Goal: Communication & Community: Answer question/provide support

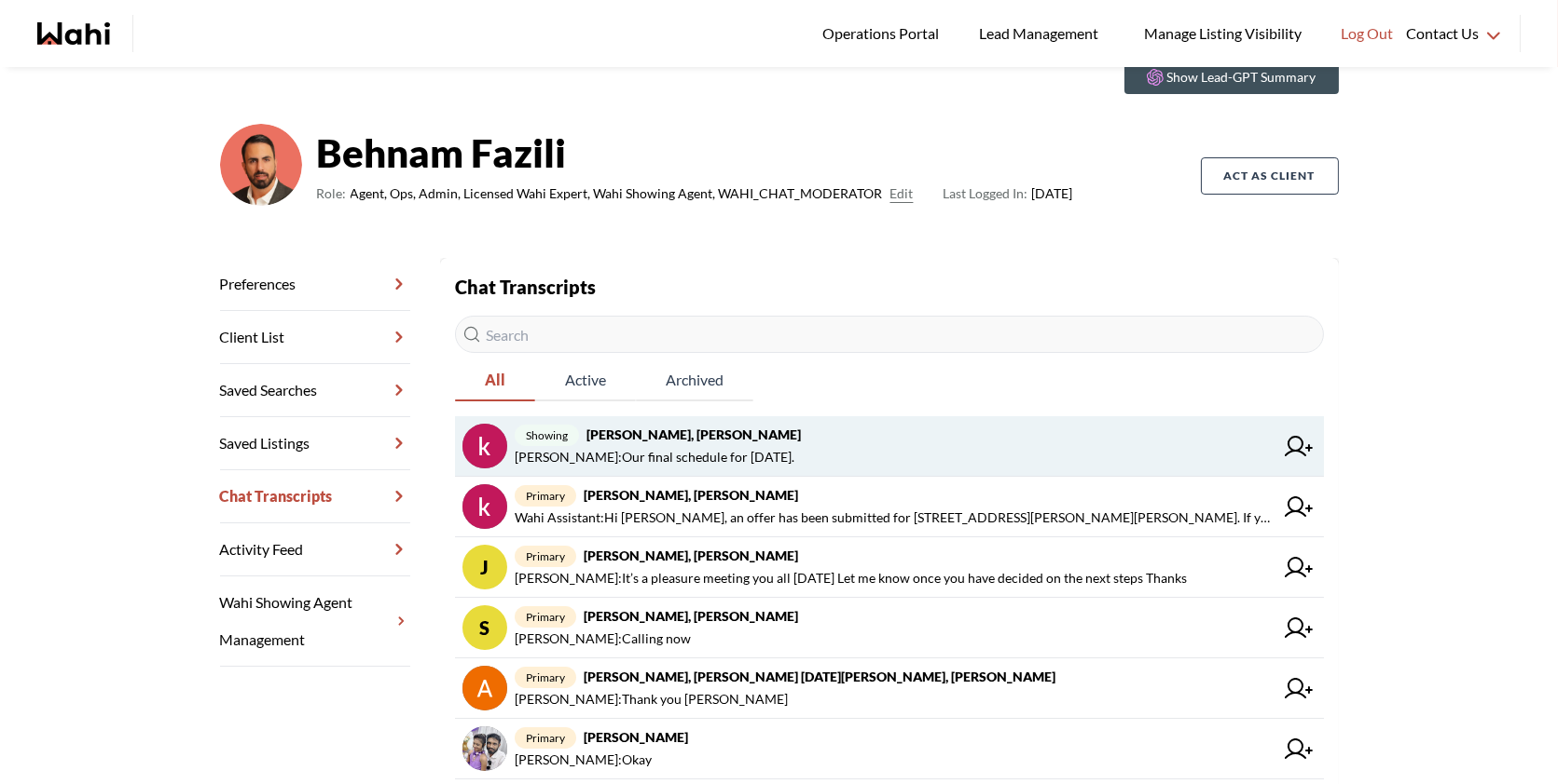
scroll to position [80, 0]
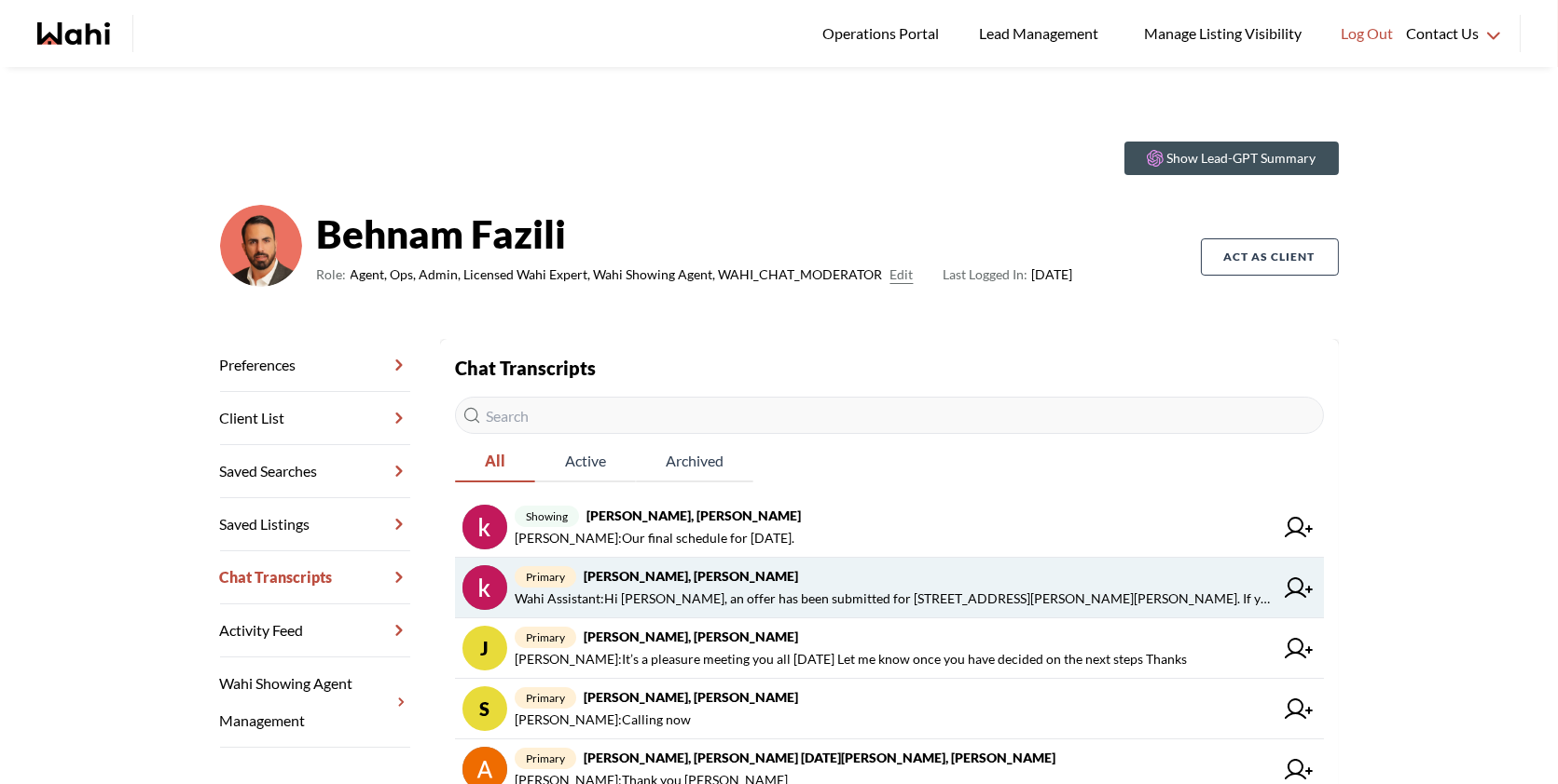
click at [851, 577] on span "primary khalid Alvi, Behnam" at bounding box center [894, 576] width 759 height 22
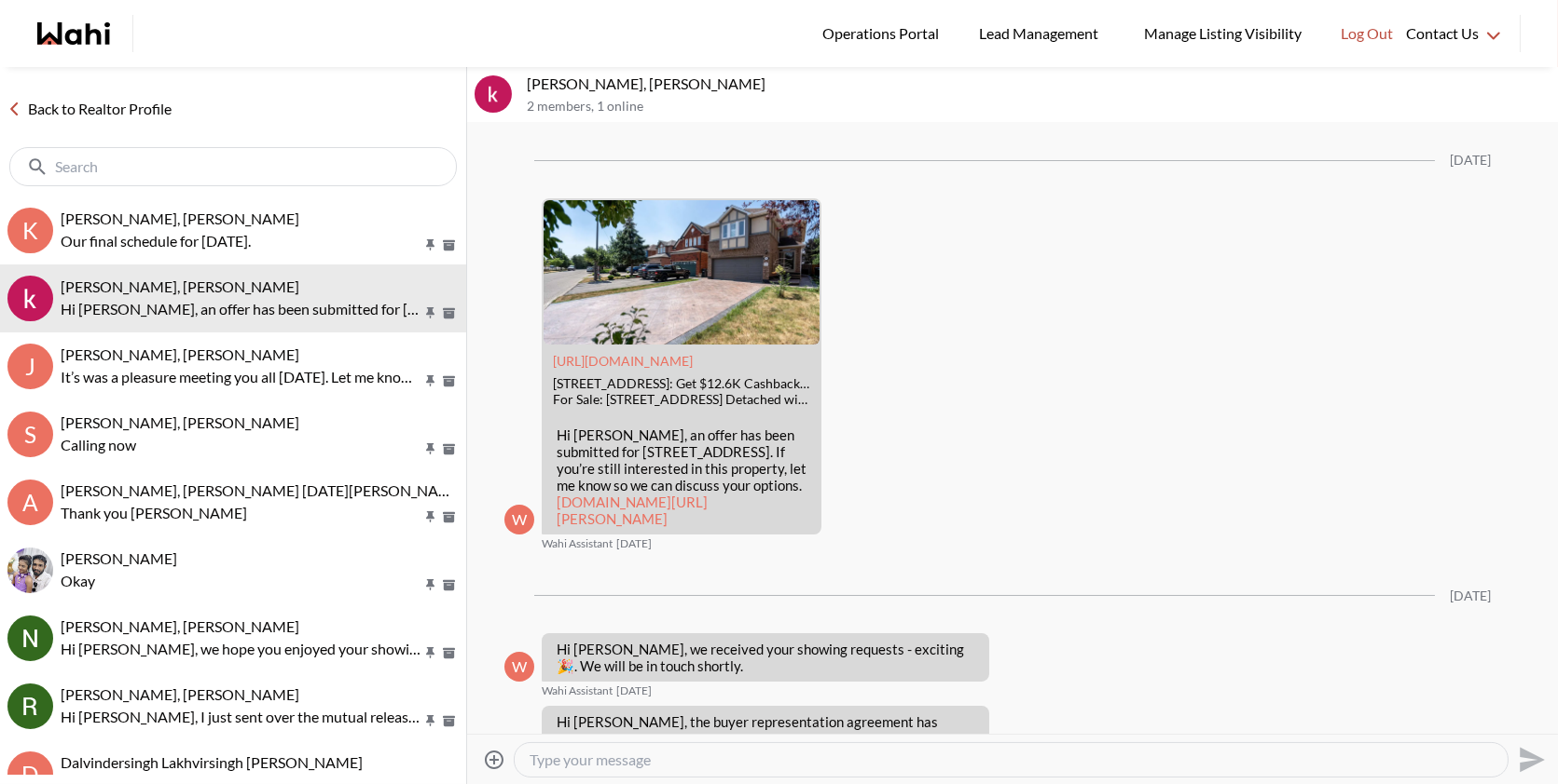
scroll to position [3489, 0]
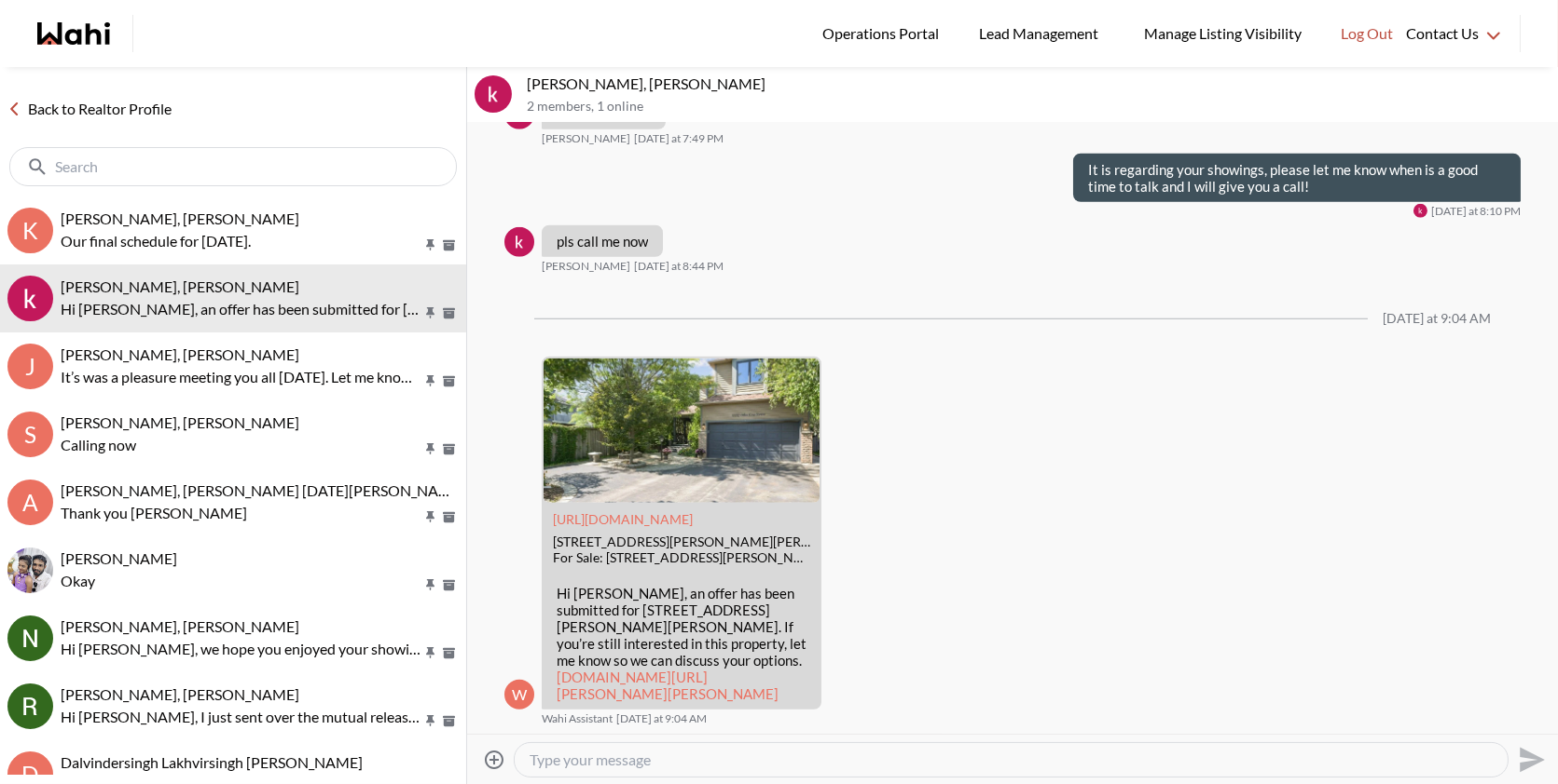
click at [783, 757] on textarea "Type your message" at bounding box center [1010, 760] width 962 height 18
click at [1124, 758] on textarea "Hi Good morning Khalid let me know what time you will be available for a short …" at bounding box center [1010, 760] width 962 height 18
type textarea "Hi Good morning Khalid let me know what time you will be available for a short …"
click at [1525, 758] on icon "Send" at bounding box center [1529, 760] width 30 height 30
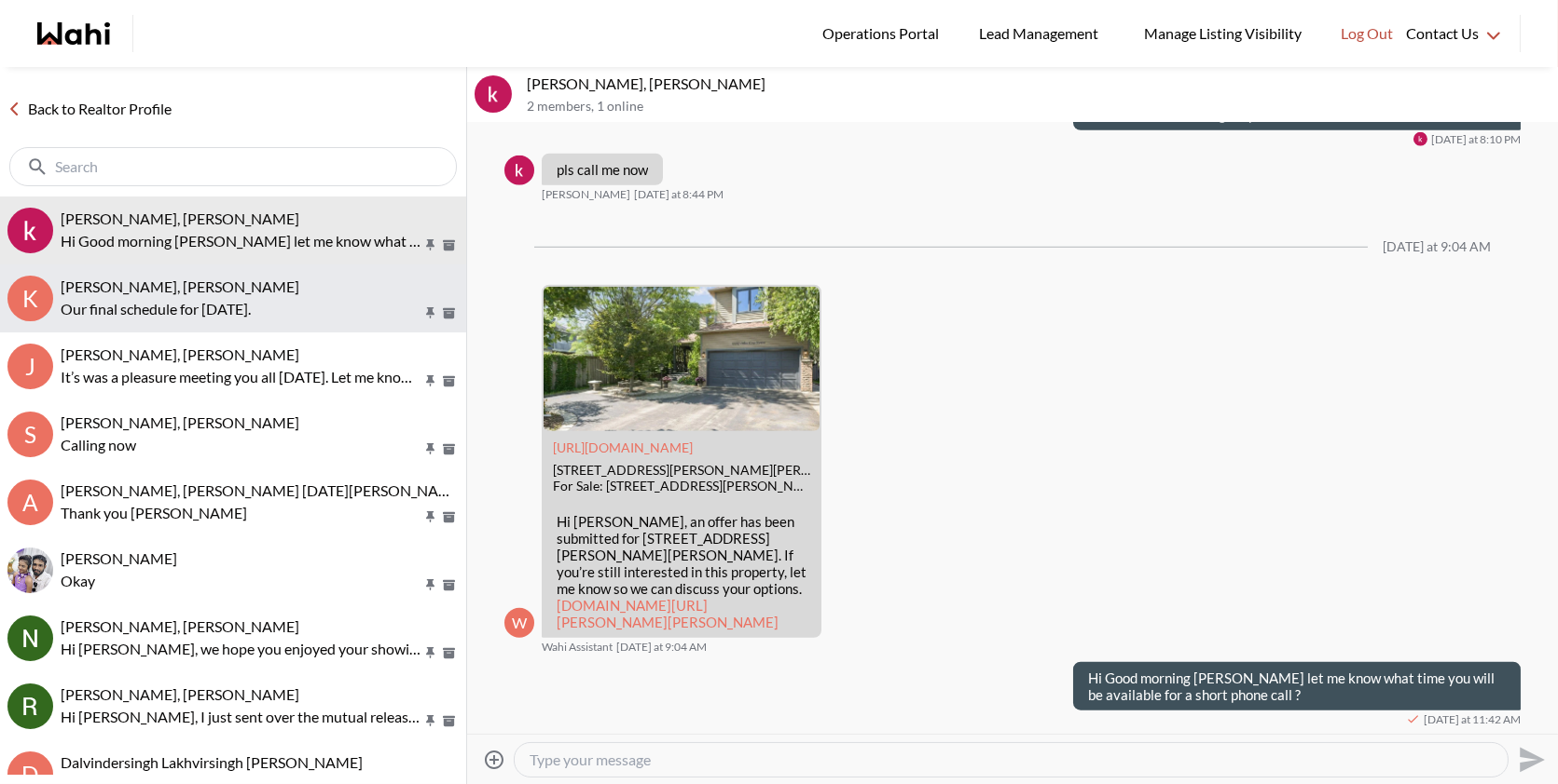
click at [221, 265] on button "k khalid Alvi, Gautam, Behnam Our final schedule for Saturday." at bounding box center [233, 299] width 466 height 68
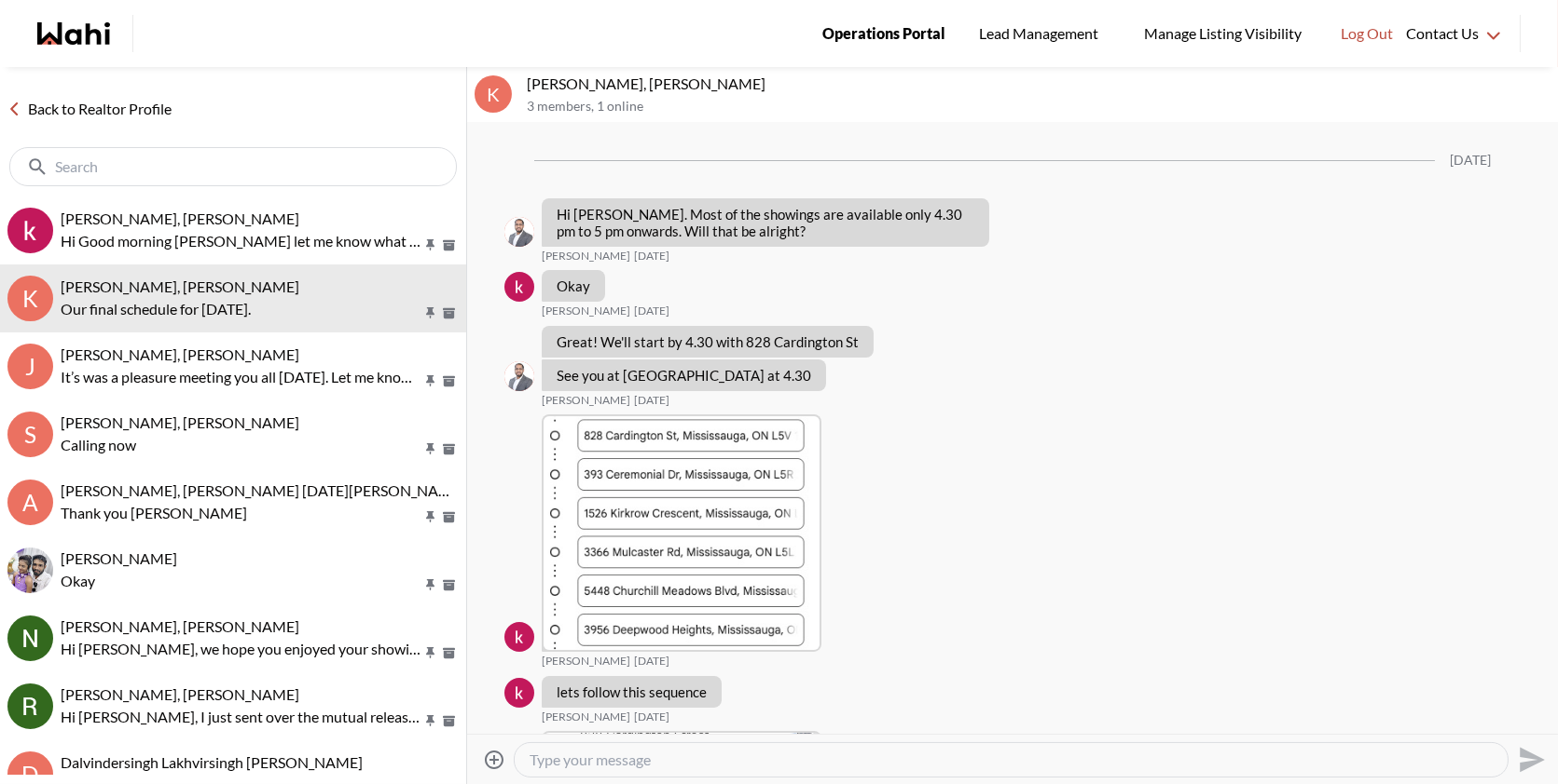
scroll to position [2813, 0]
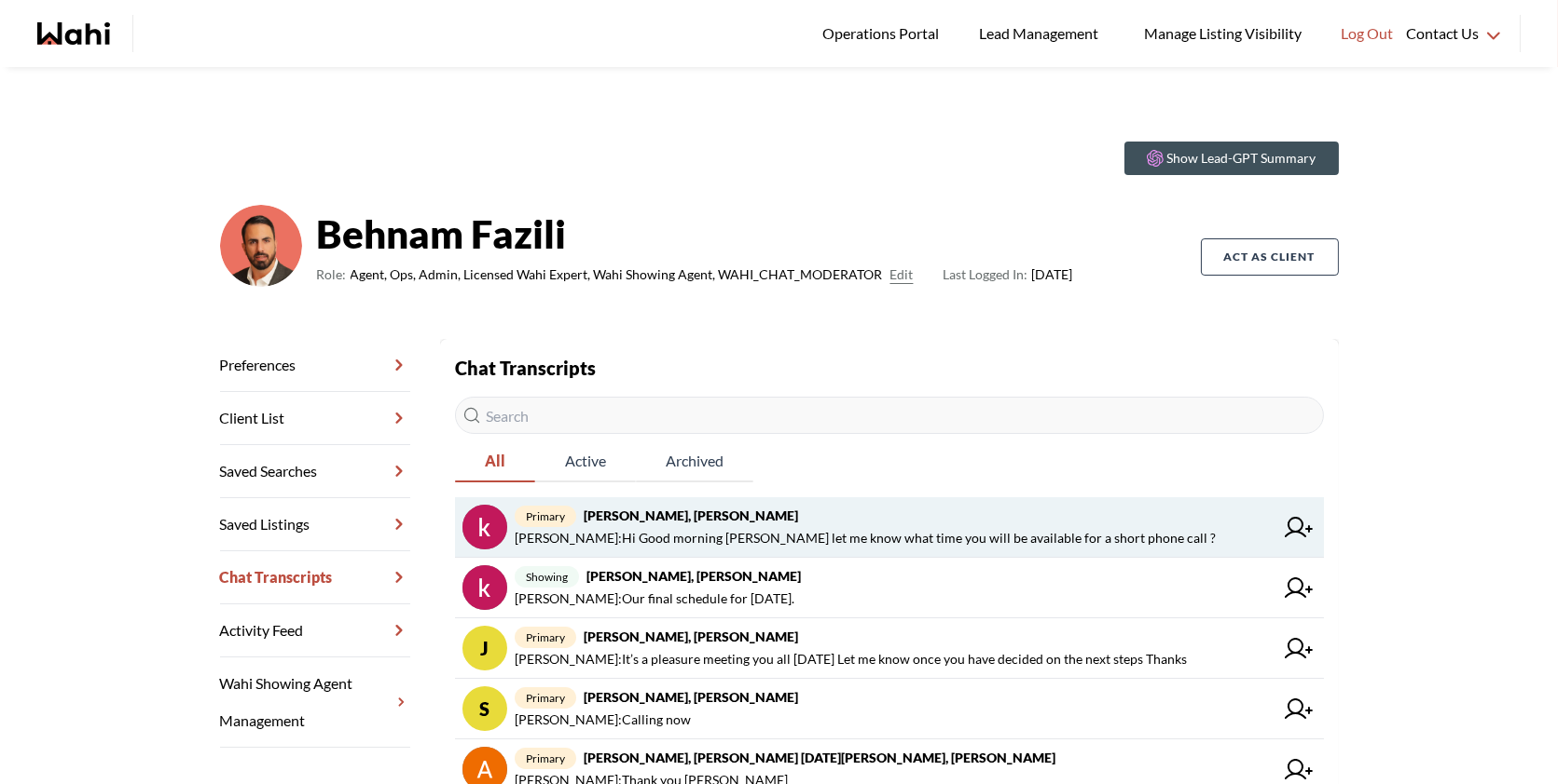
click at [751, 525] on span "primary khalid Alvi, Behnam" at bounding box center [894, 516] width 759 height 22
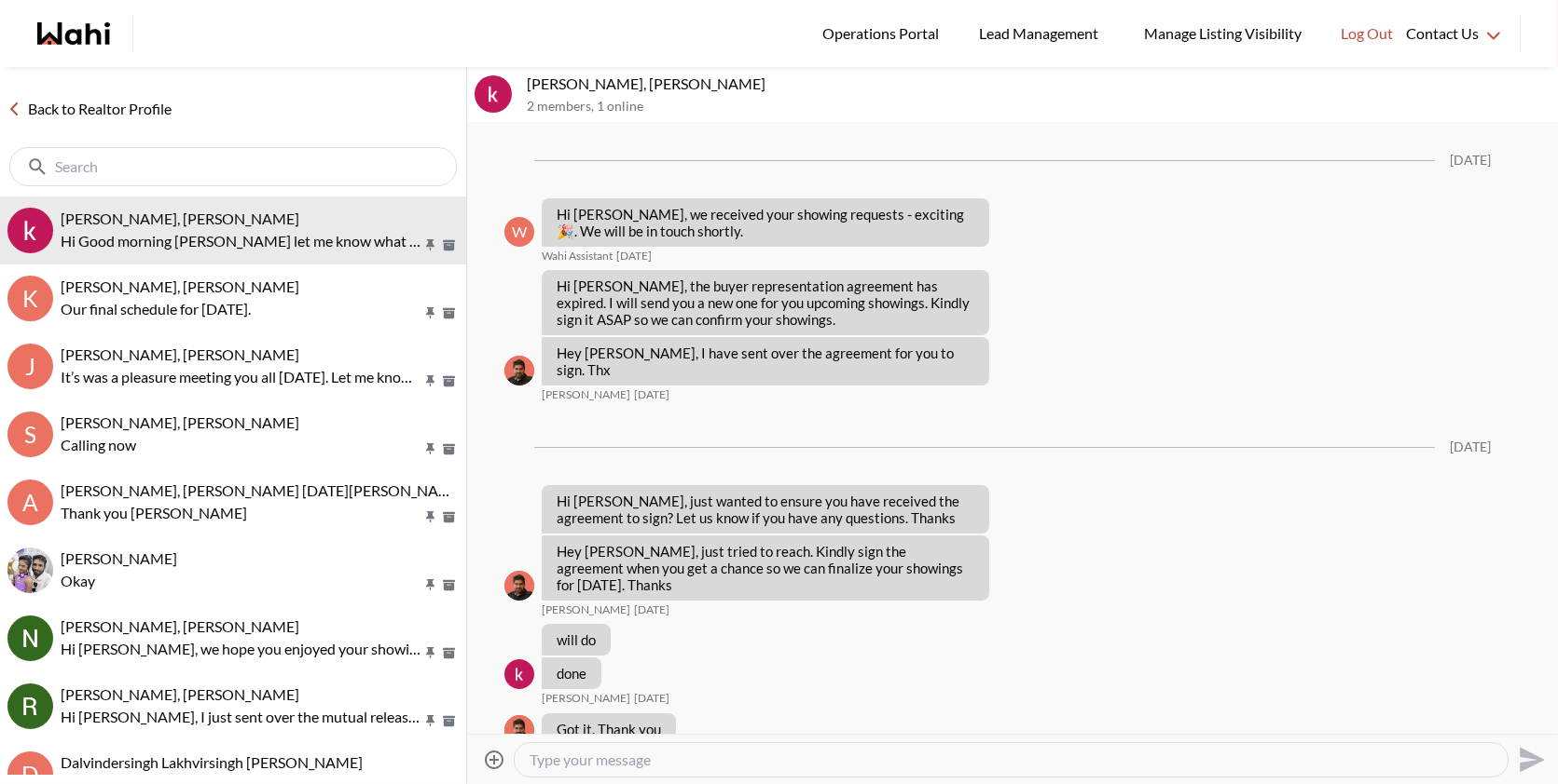
scroll to position [3076, 0]
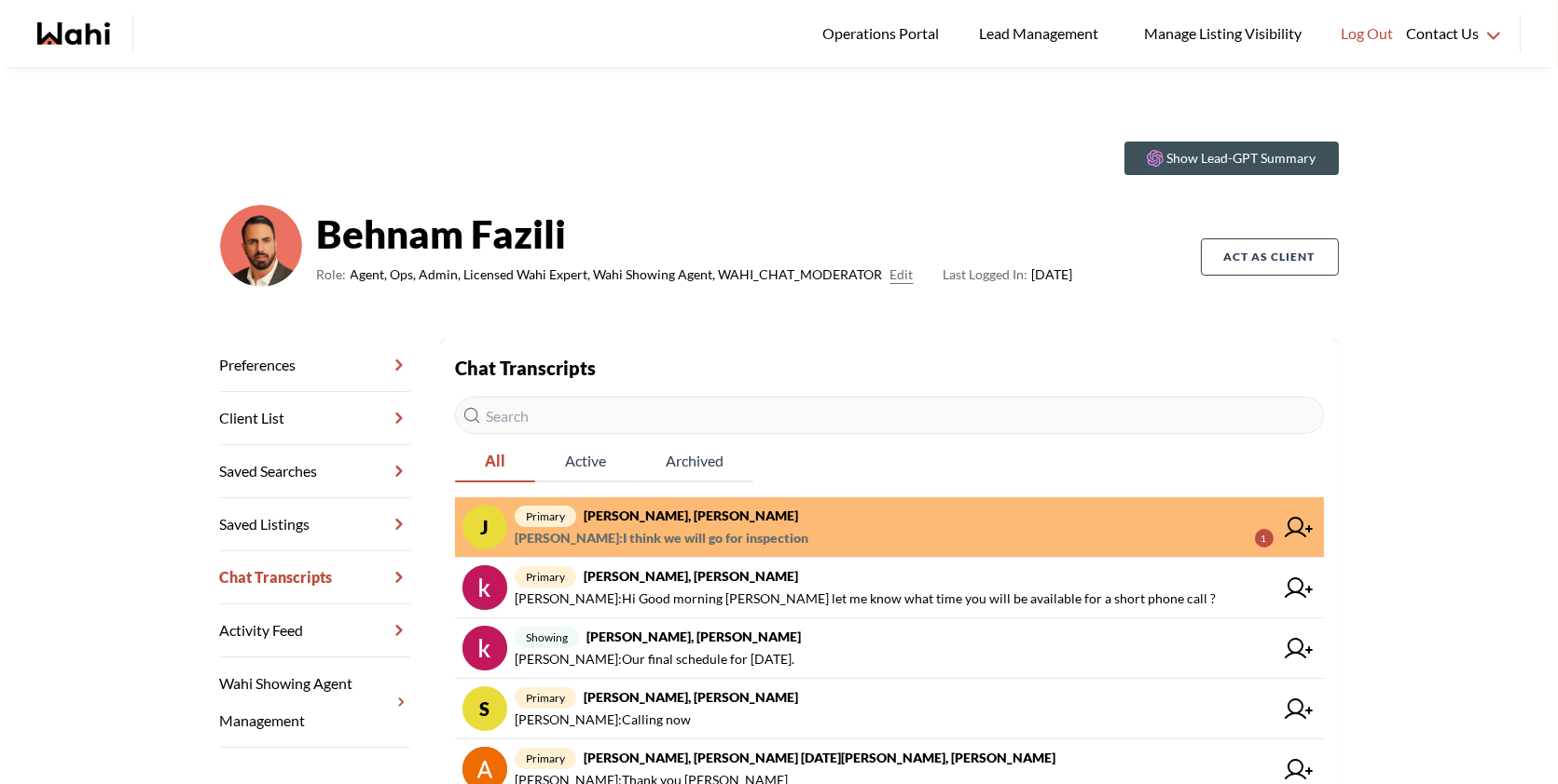
click at [925, 529] on span "Josh Hortaleza : I think we will go for inspection 1" at bounding box center [894, 538] width 759 height 22
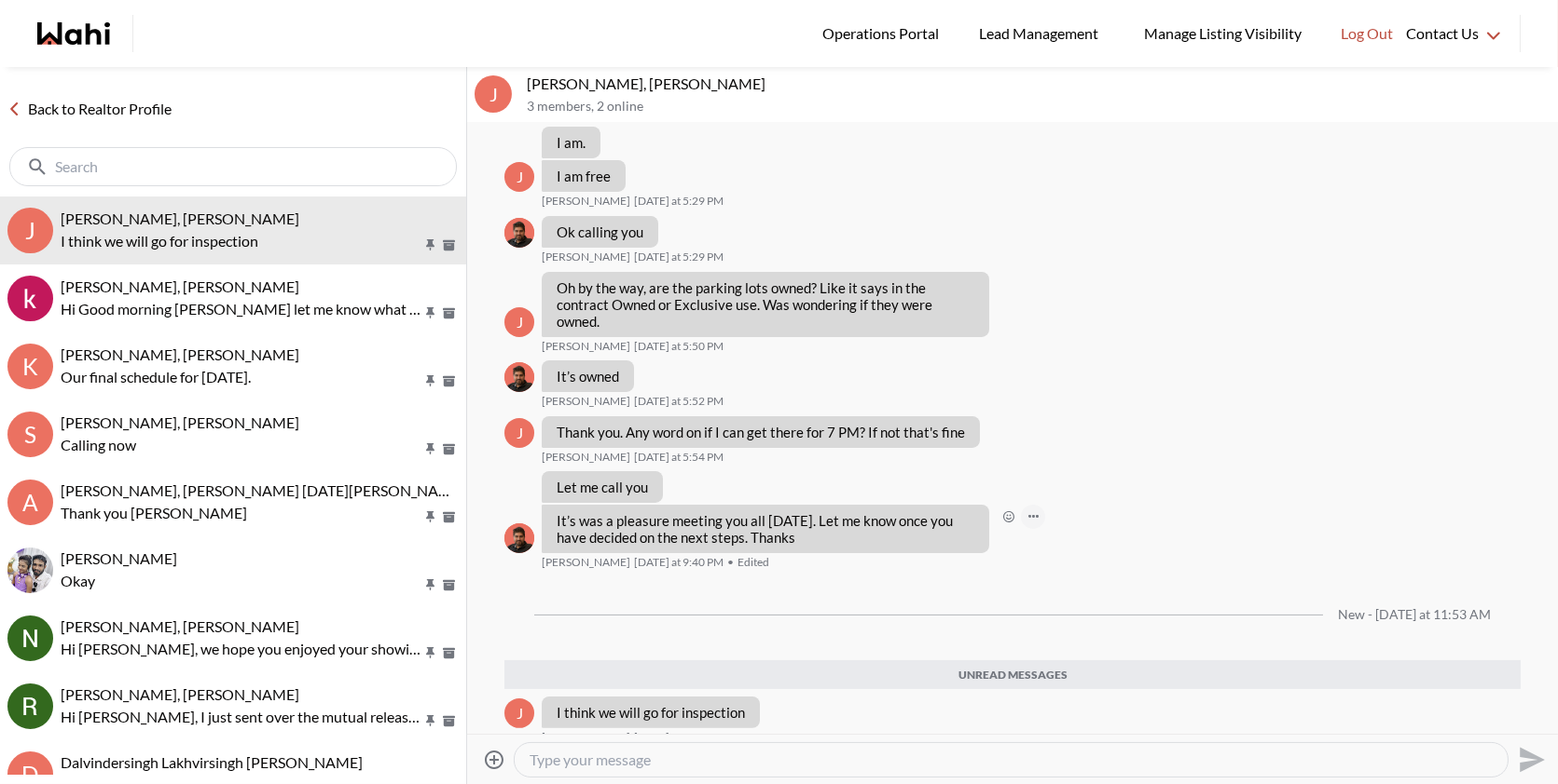
scroll to position [1174, 0]
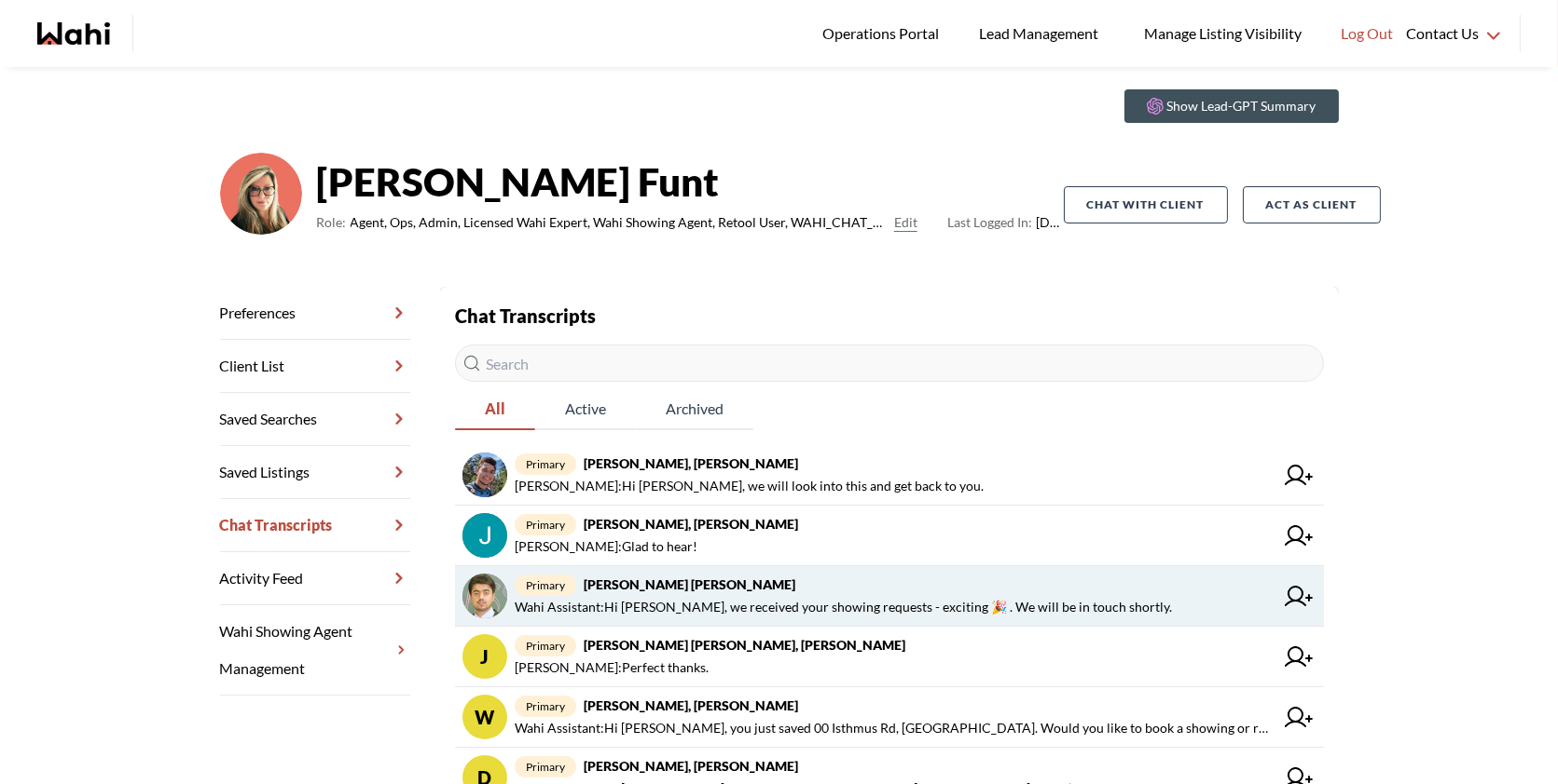
scroll to position [66, 0]
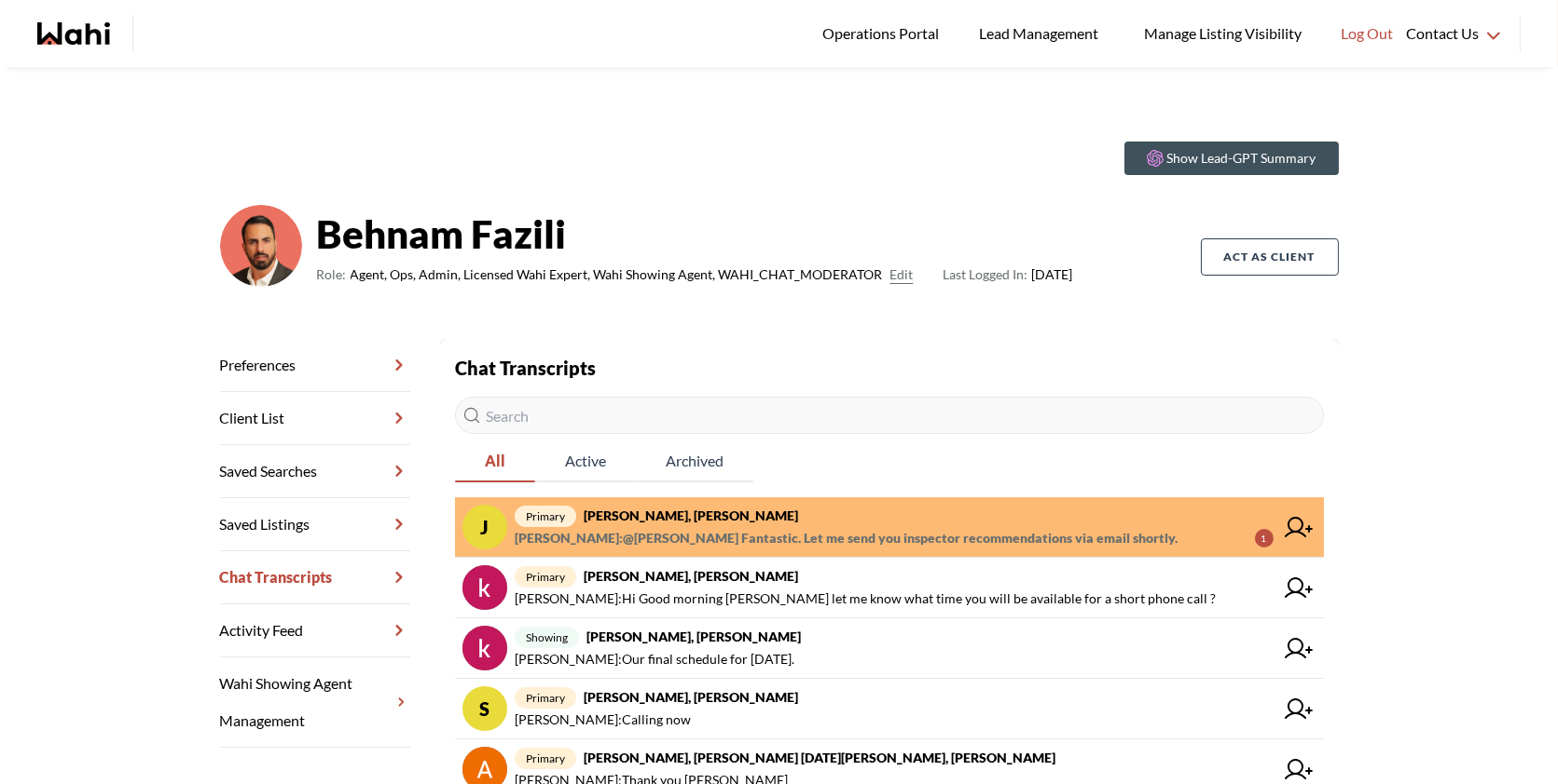
click at [882, 518] on span "primary Josh Hortaleza, Faraz, Behnam" at bounding box center [894, 516] width 759 height 22
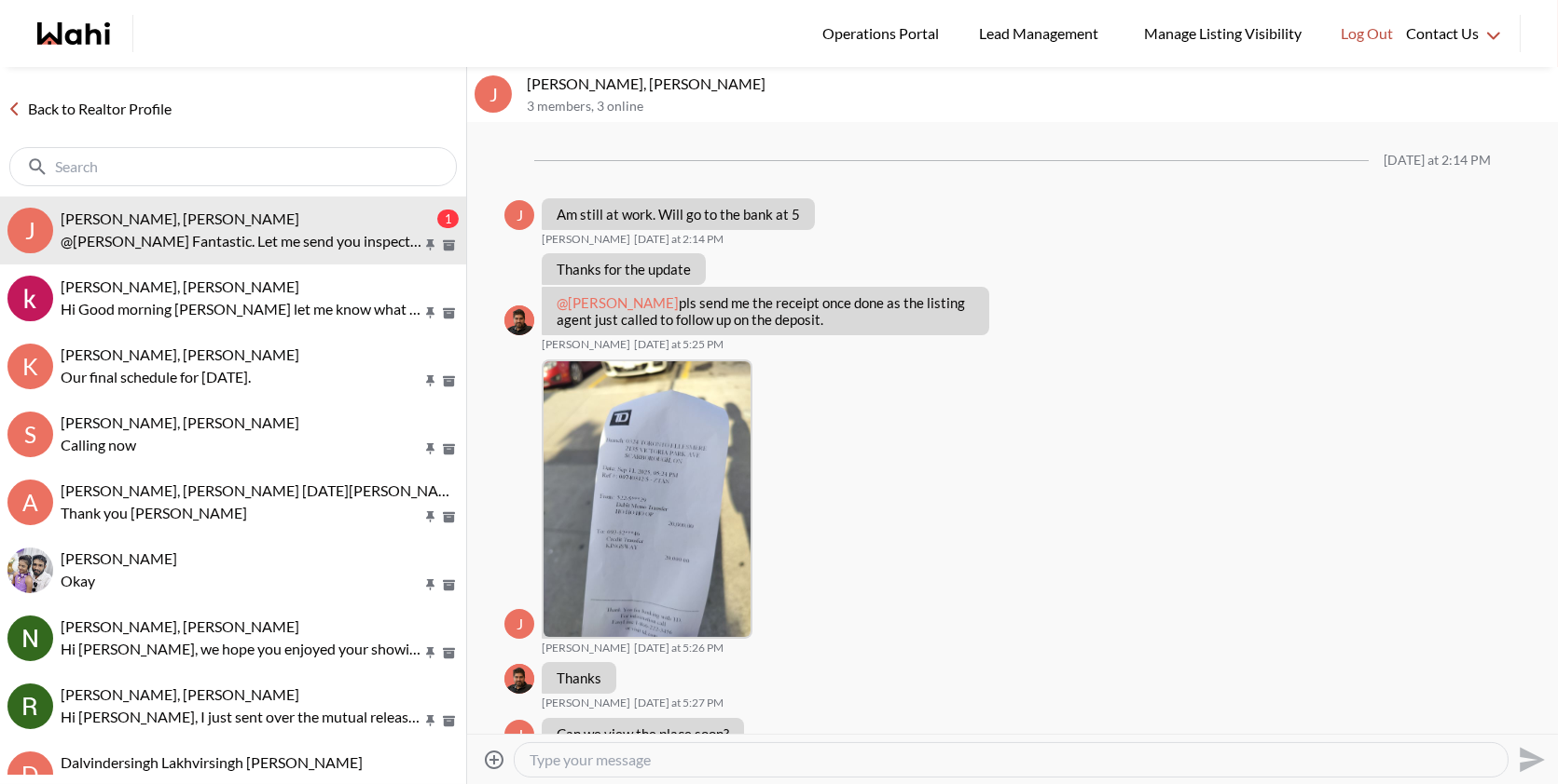
scroll to position [1267, 0]
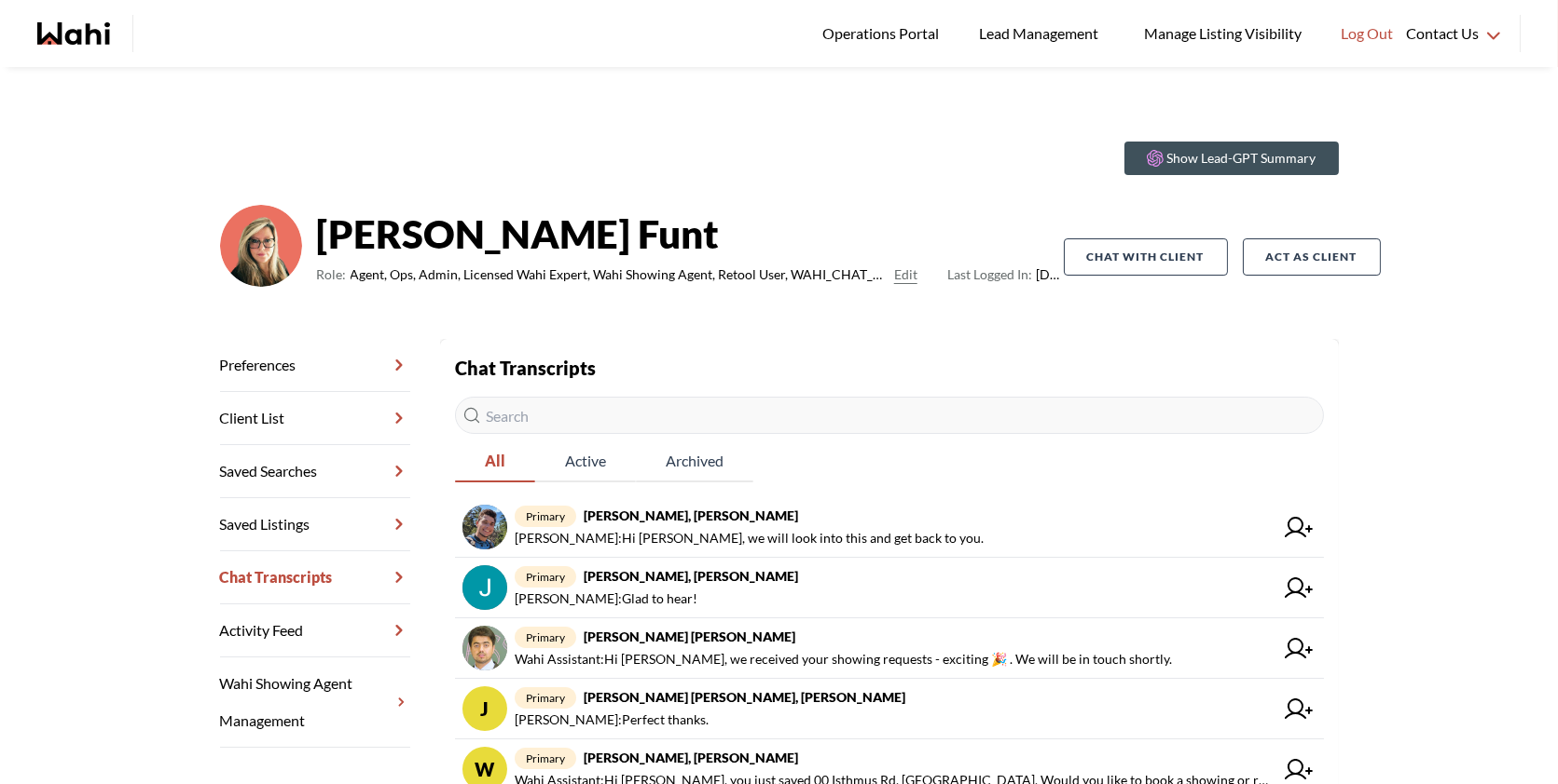
scroll to position [25, 0]
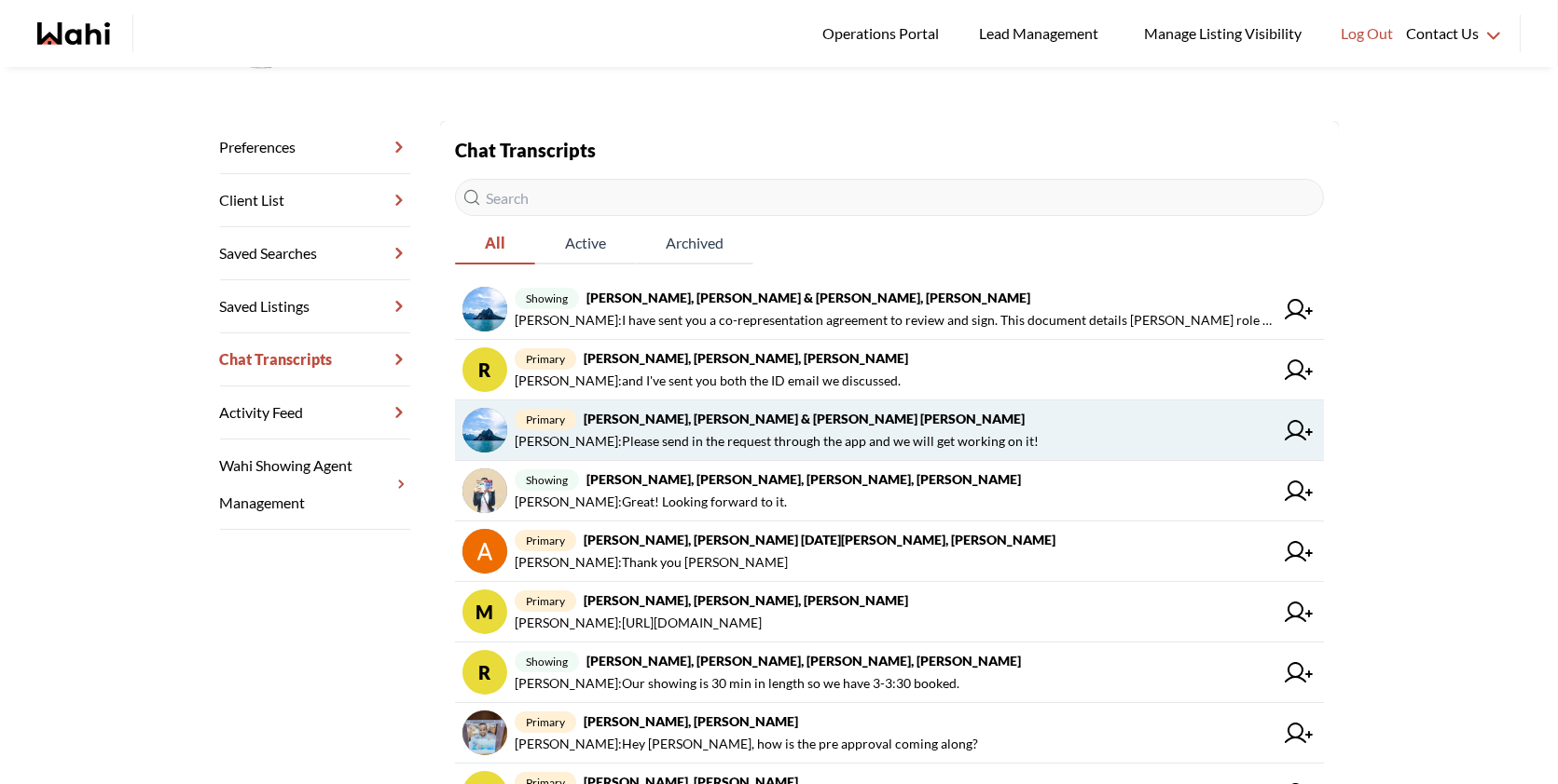
scroll to position [224, 0]
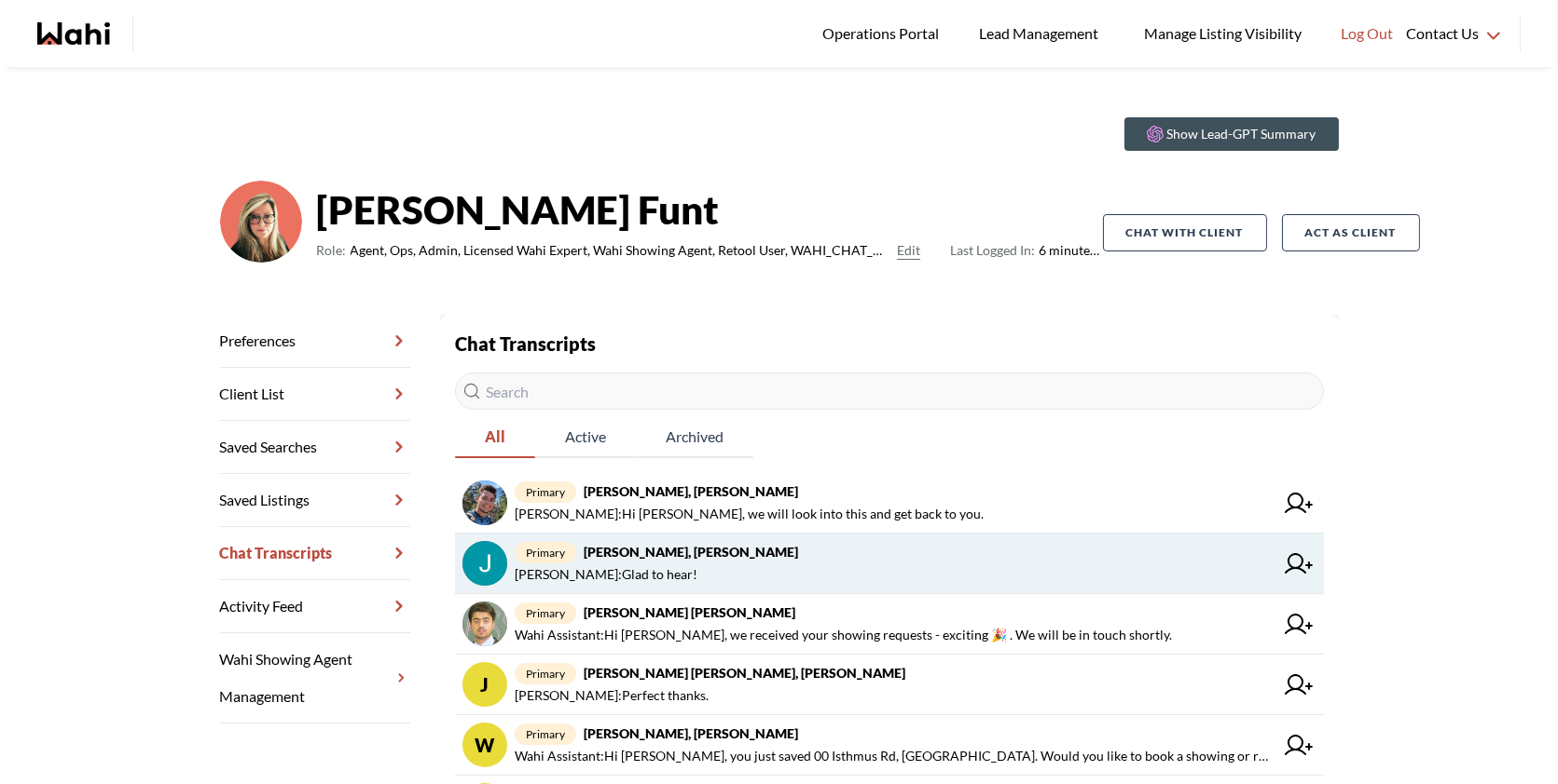
scroll to position [26, 0]
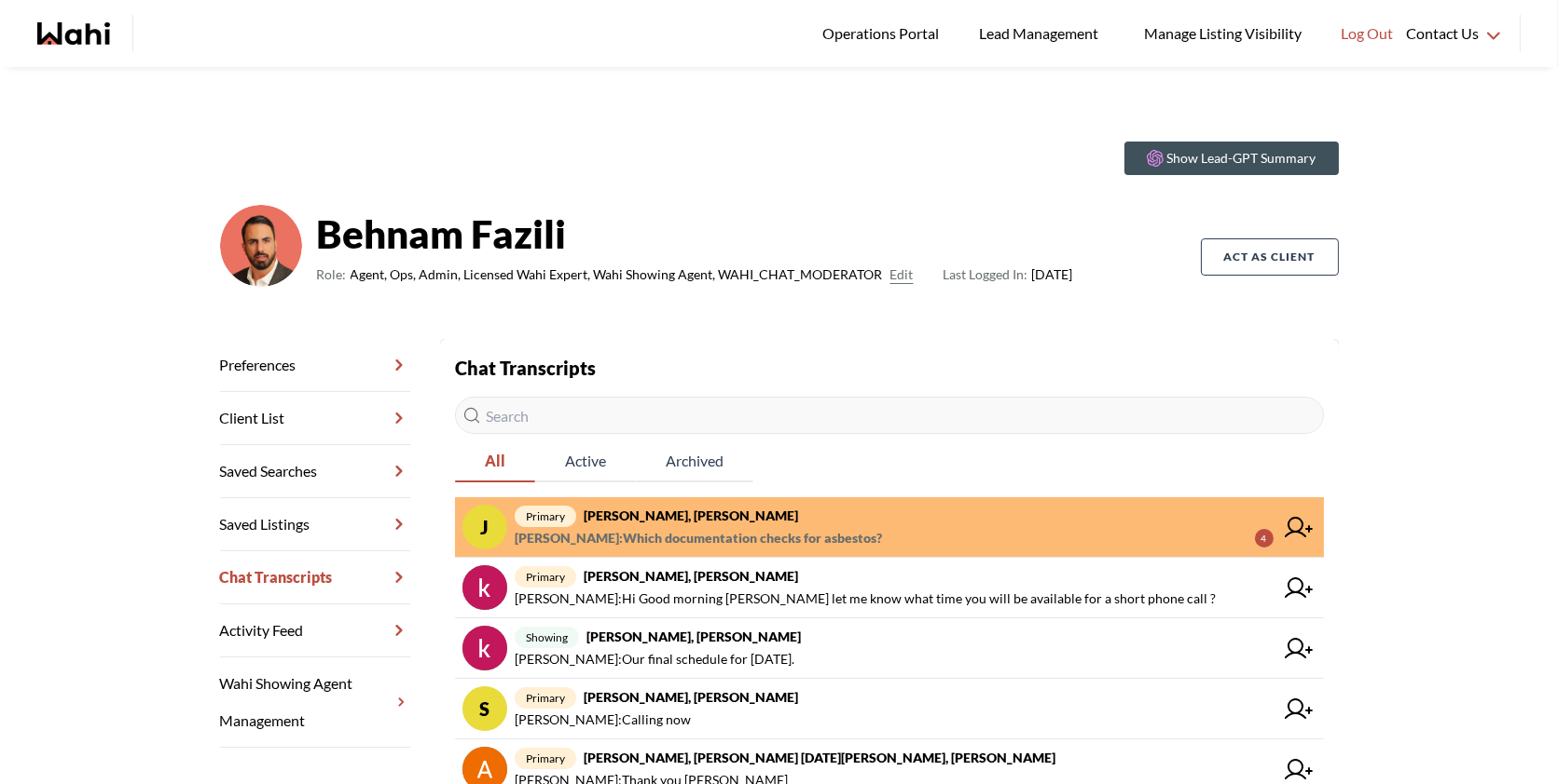
click at [829, 523] on span "primary Josh Hortaleza, Faraz, Behnam" at bounding box center [894, 516] width 759 height 22
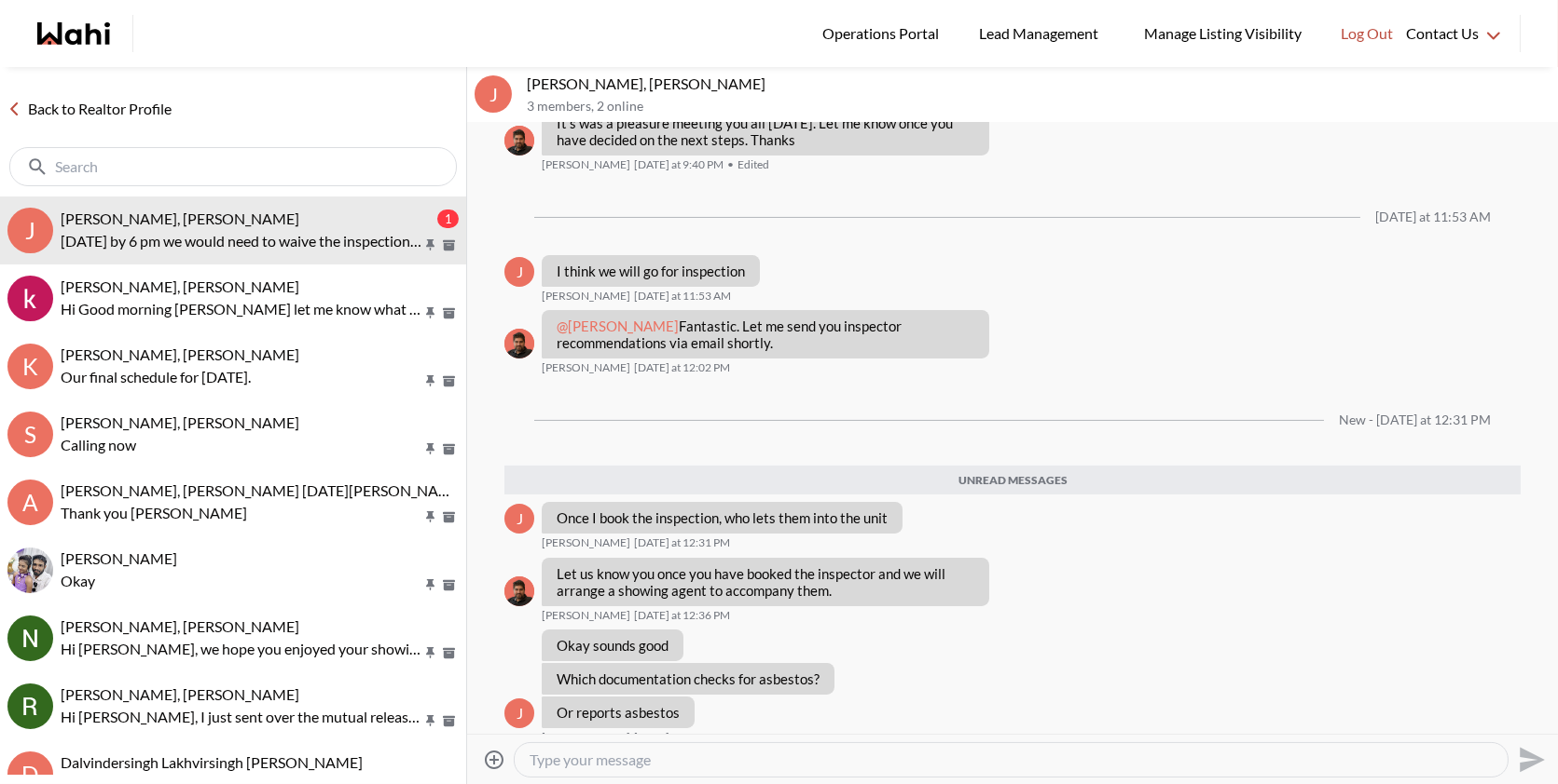
scroll to position [1186, 0]
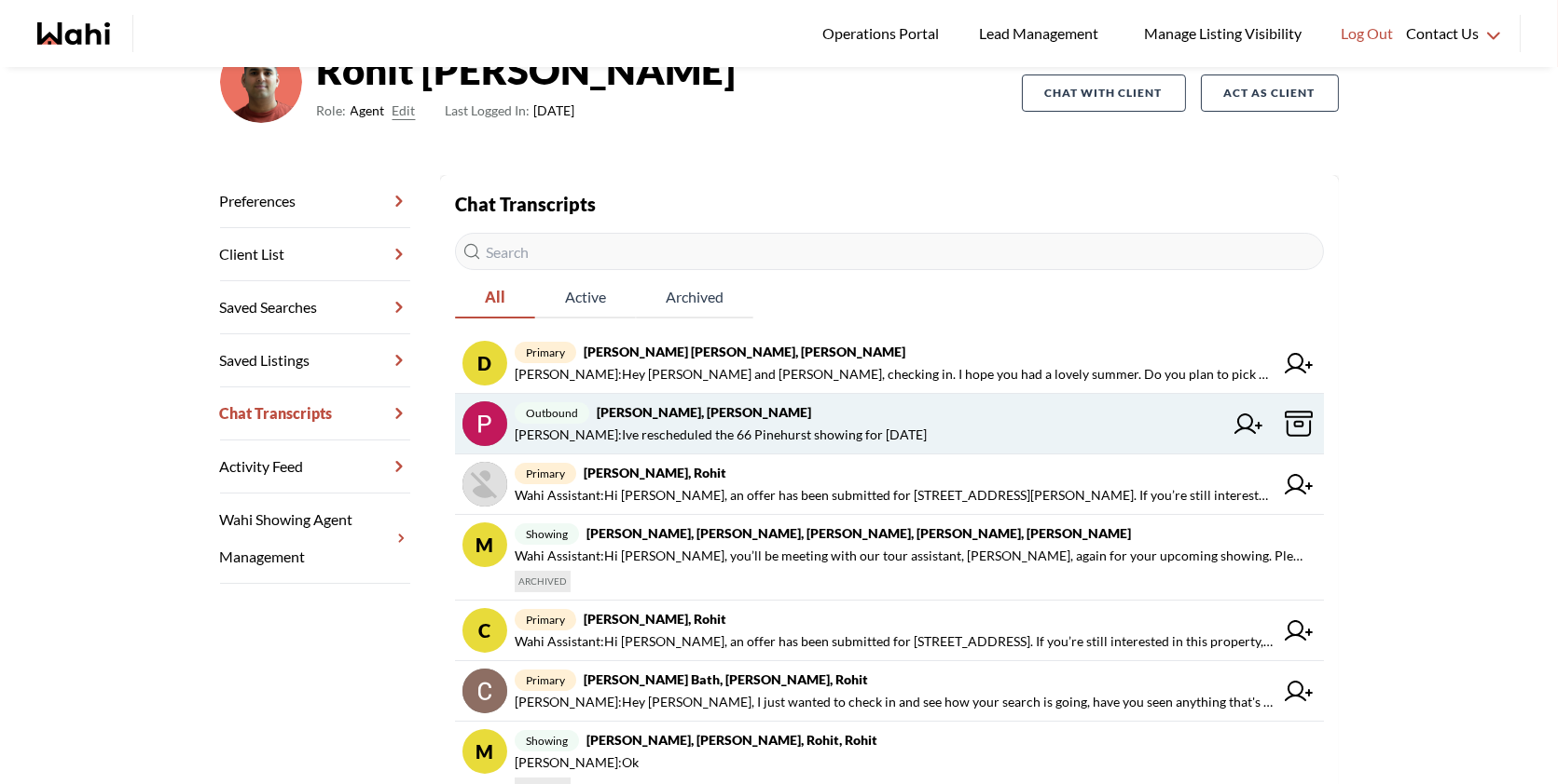
scroll to position [181, 0]
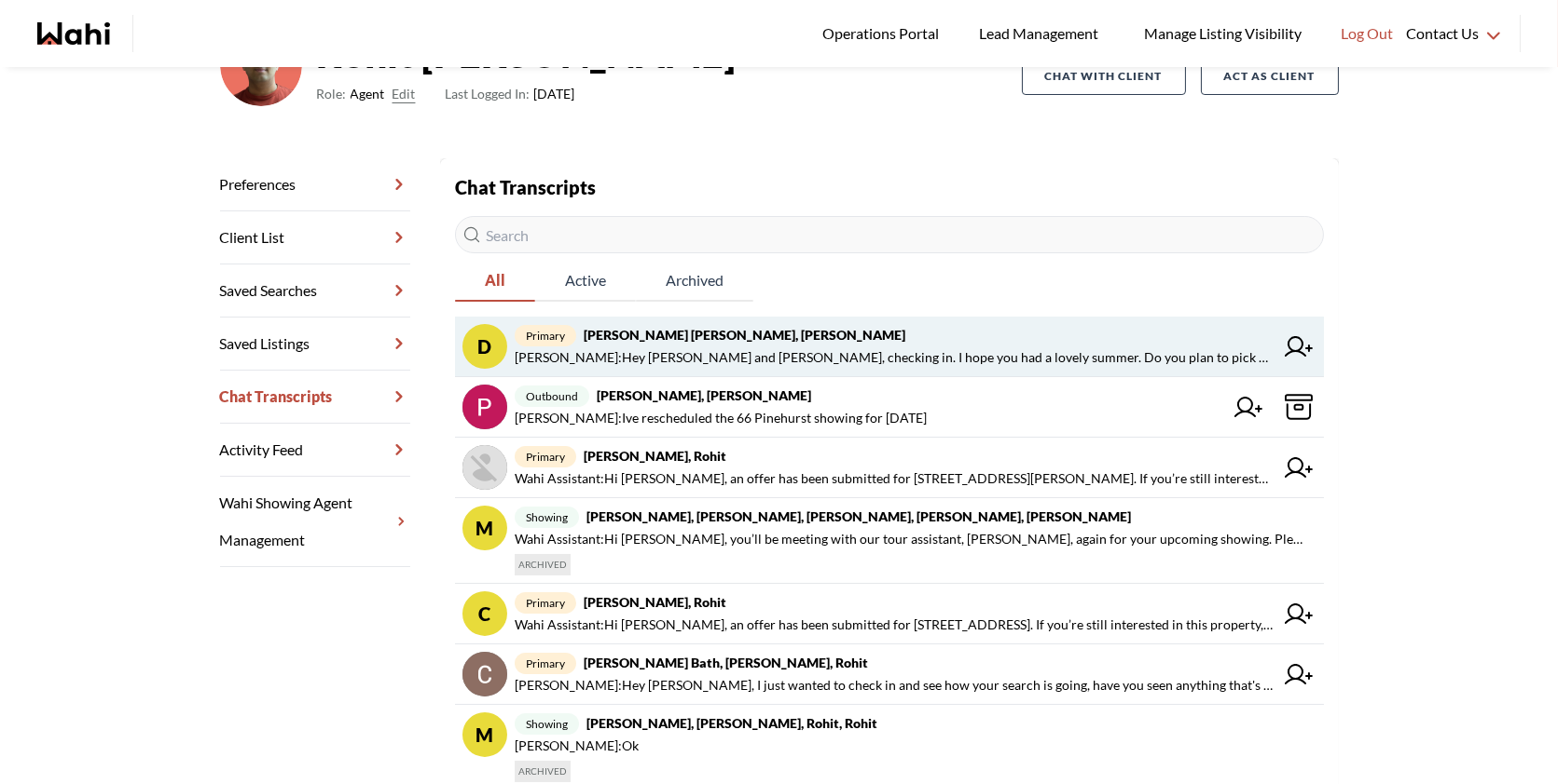
click at [909, 364] on span "Michelle Ryckman : Hey Dakota and Shelby, checking in. I hope you had a lovely …" at bounding box center [894, 357] width 759 height 22
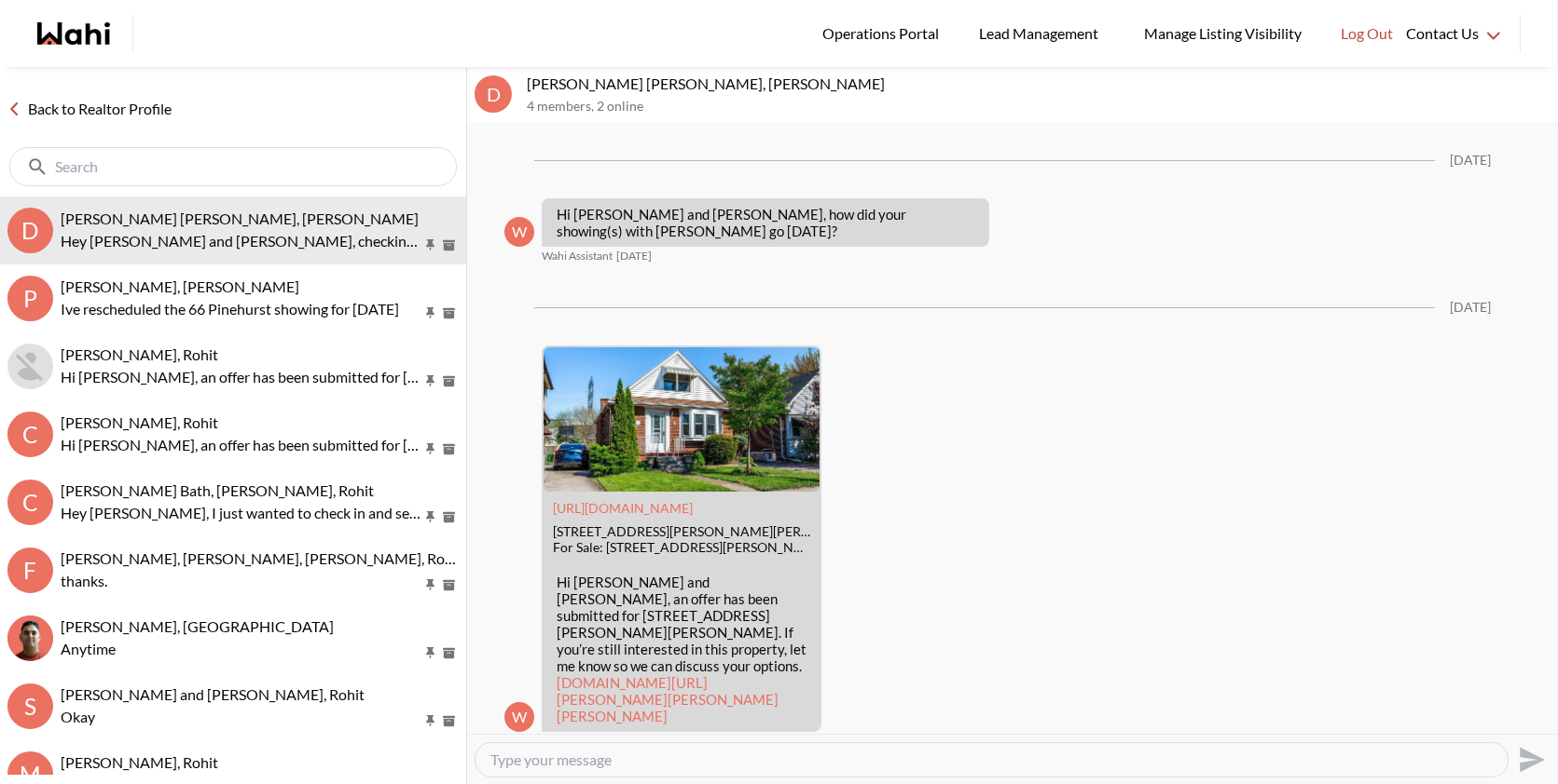
scroll to position [3546, 0]
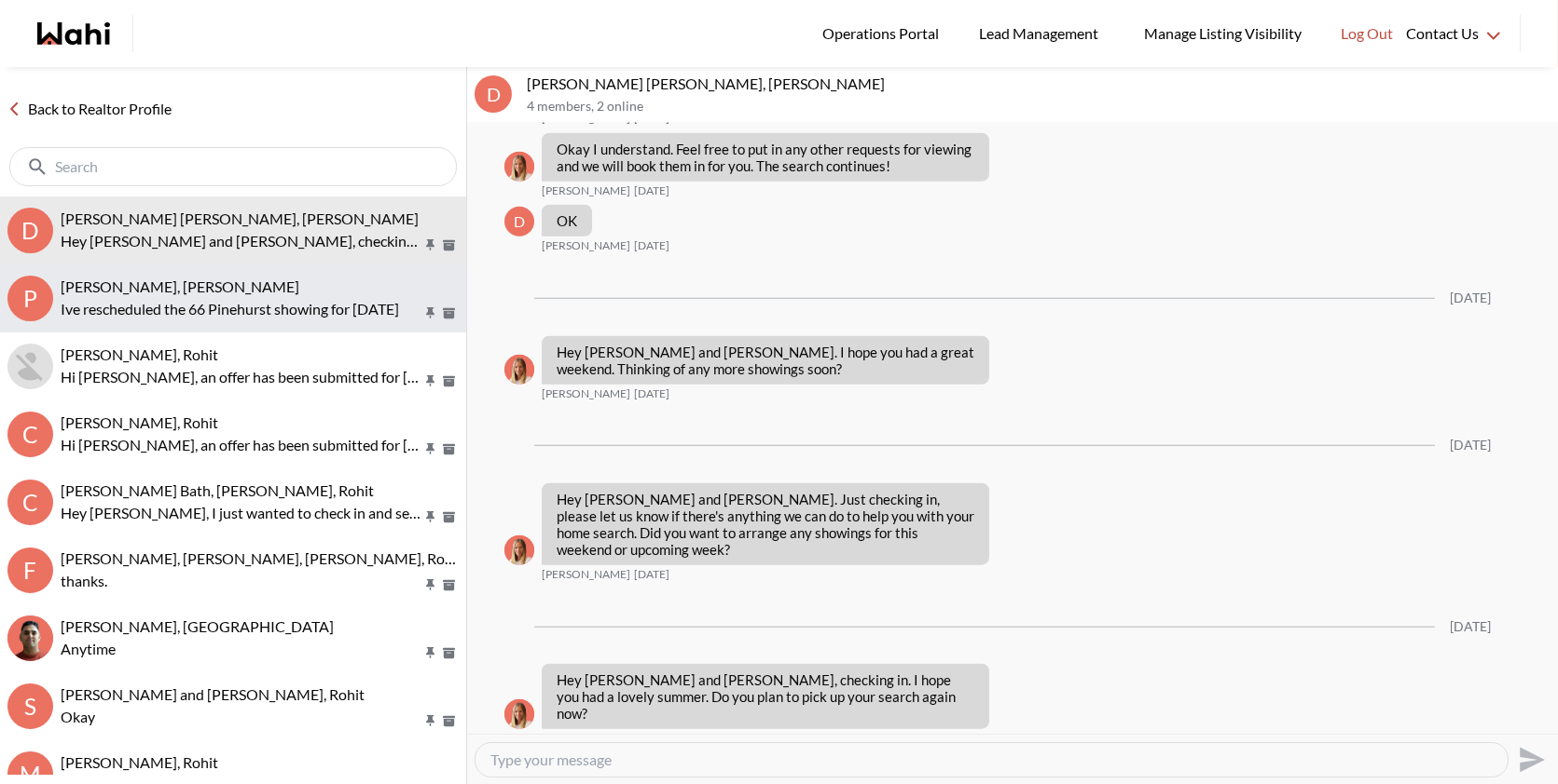
click at [223, 292] on div "Pat Ade, Behnam, Rohit" at bounding box center [259, 286] width 398 height 18
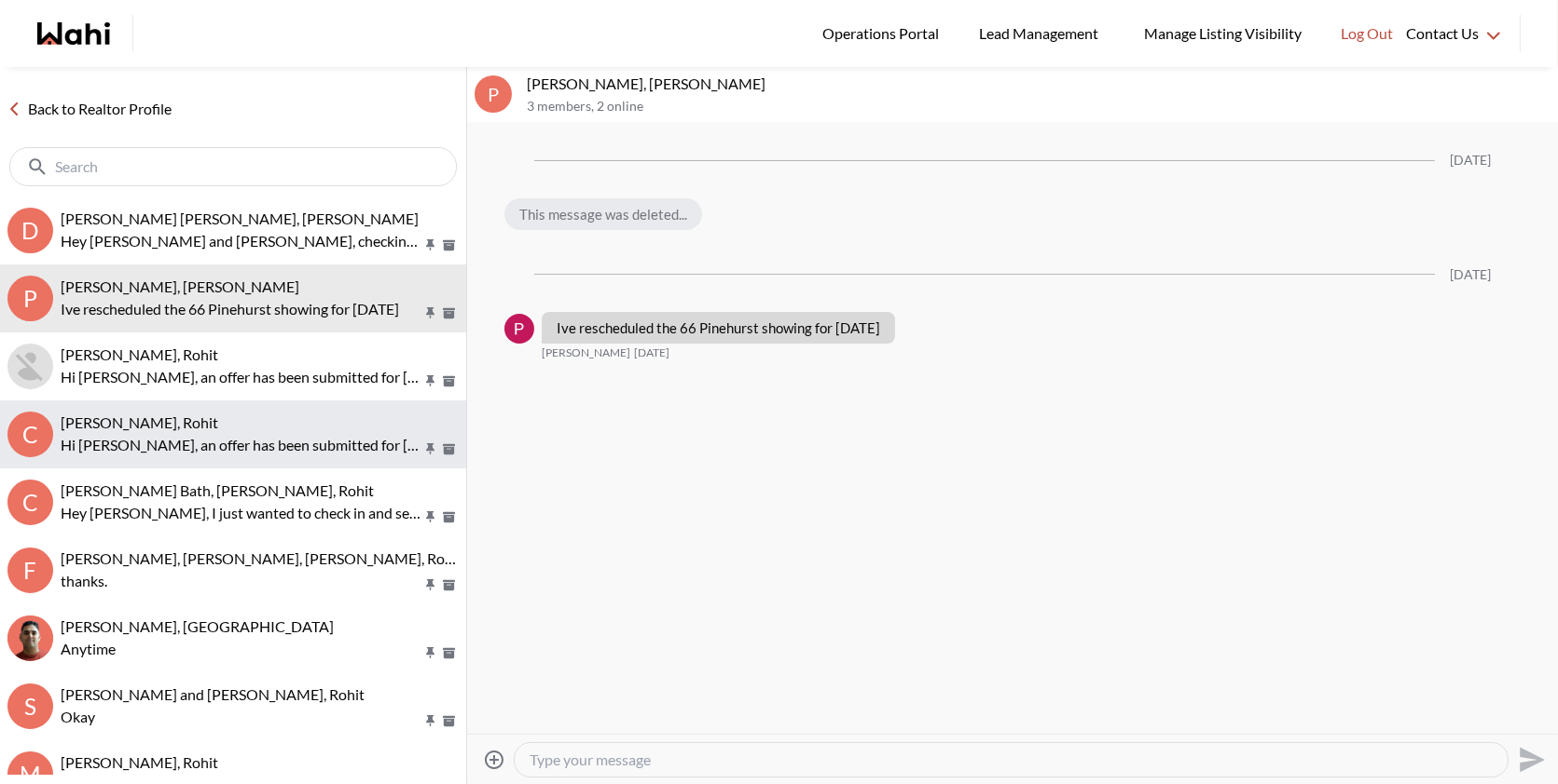
click at [248, 423] on div "Cliann Dsouza, Faraz, Rohit" at bounding box center [259, 422] width 398 height 18
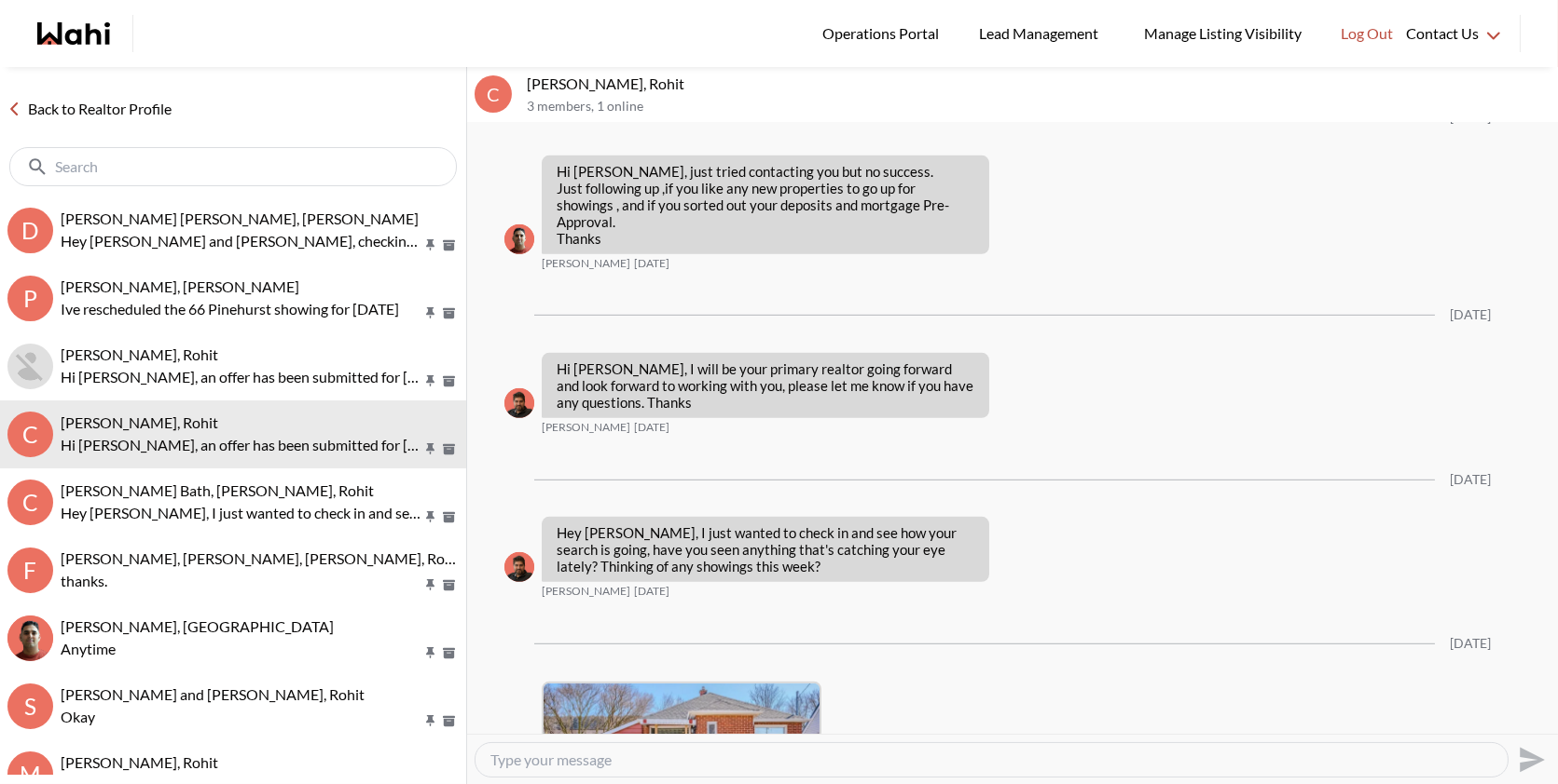
scroll to position [2092, 0]
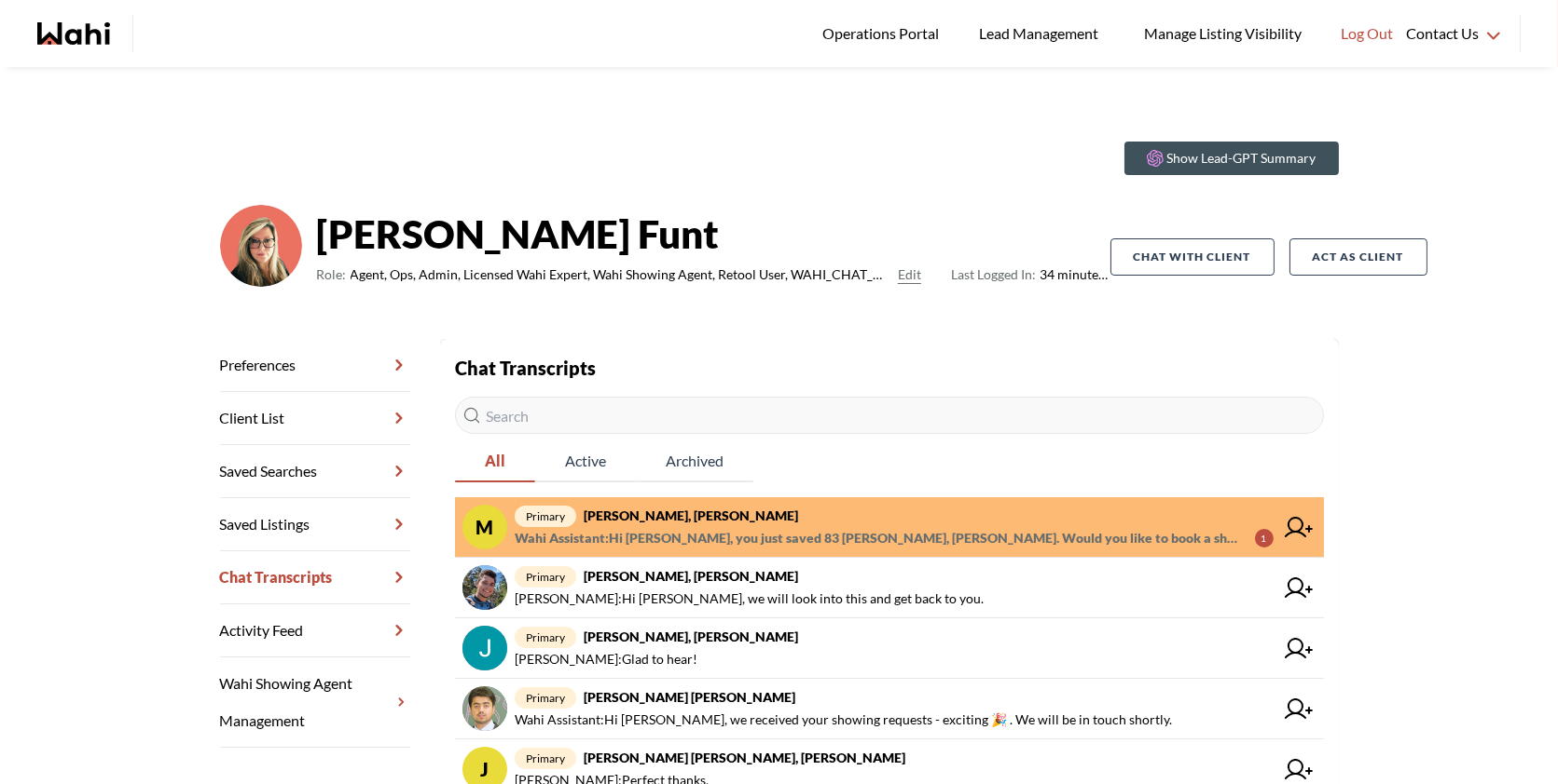
click at [948, 510] on span "primary [PERSON_NAME], [PERSON_NAME]" at bounding box center [894, 516] width 759 height 22
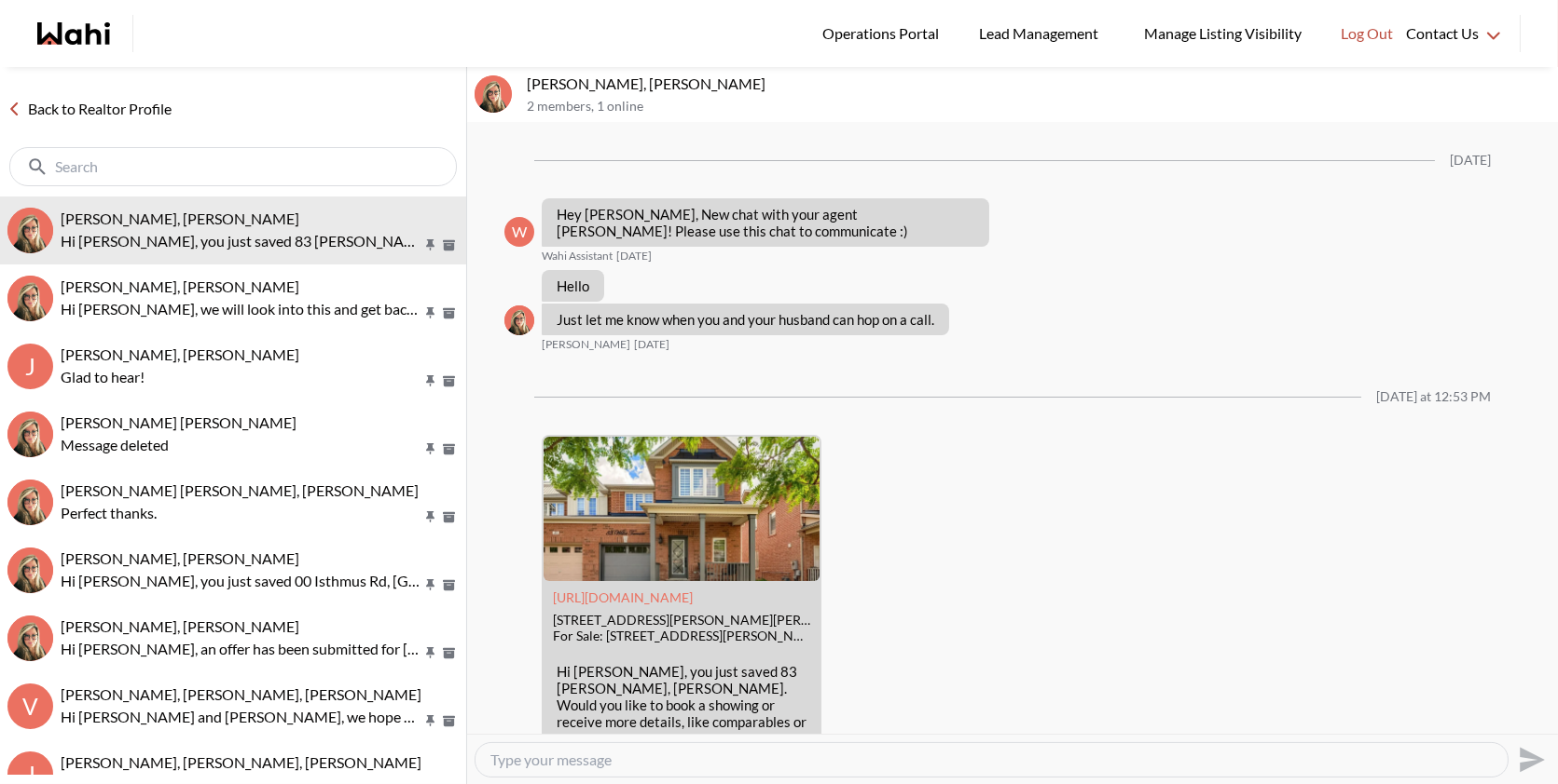
scroll to position [77, 0]
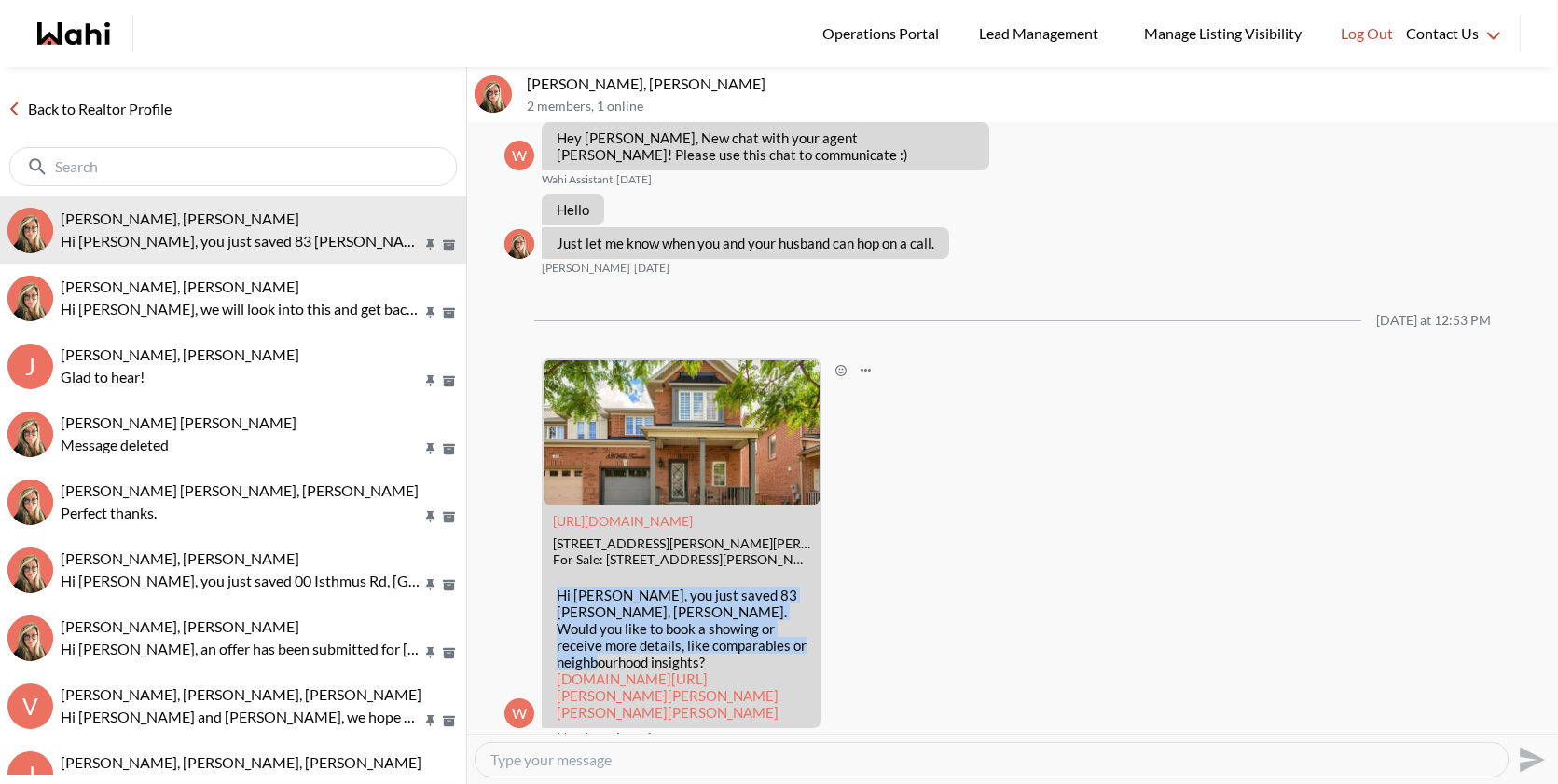
drag, startPoint x: 729, startPoint y: 640, endPoint x: 546, endPoint y: 594, distance: 188.7
click at [546, 594] on div "Hi [PERSON_NAME], you just saved 83 [PERSON_NAME], [PERSON_NAME]. Would you lik…" at bounding box center [680, 654] width 279 height 149
copy p "Hi Maria, you just saved 83 Willet Terr, Milton. Would you like to book a showi…"
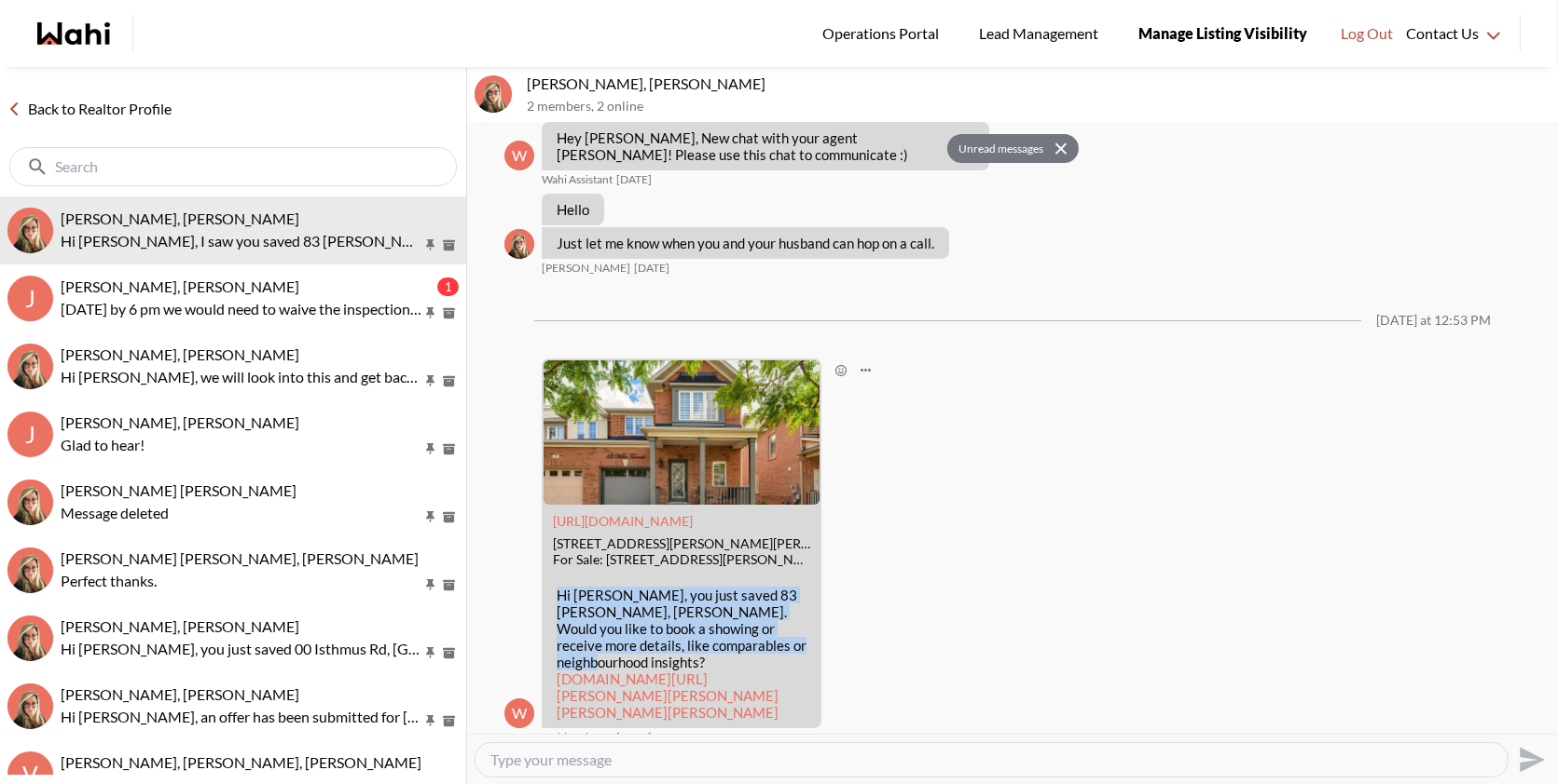
scroll to position [165, 0]
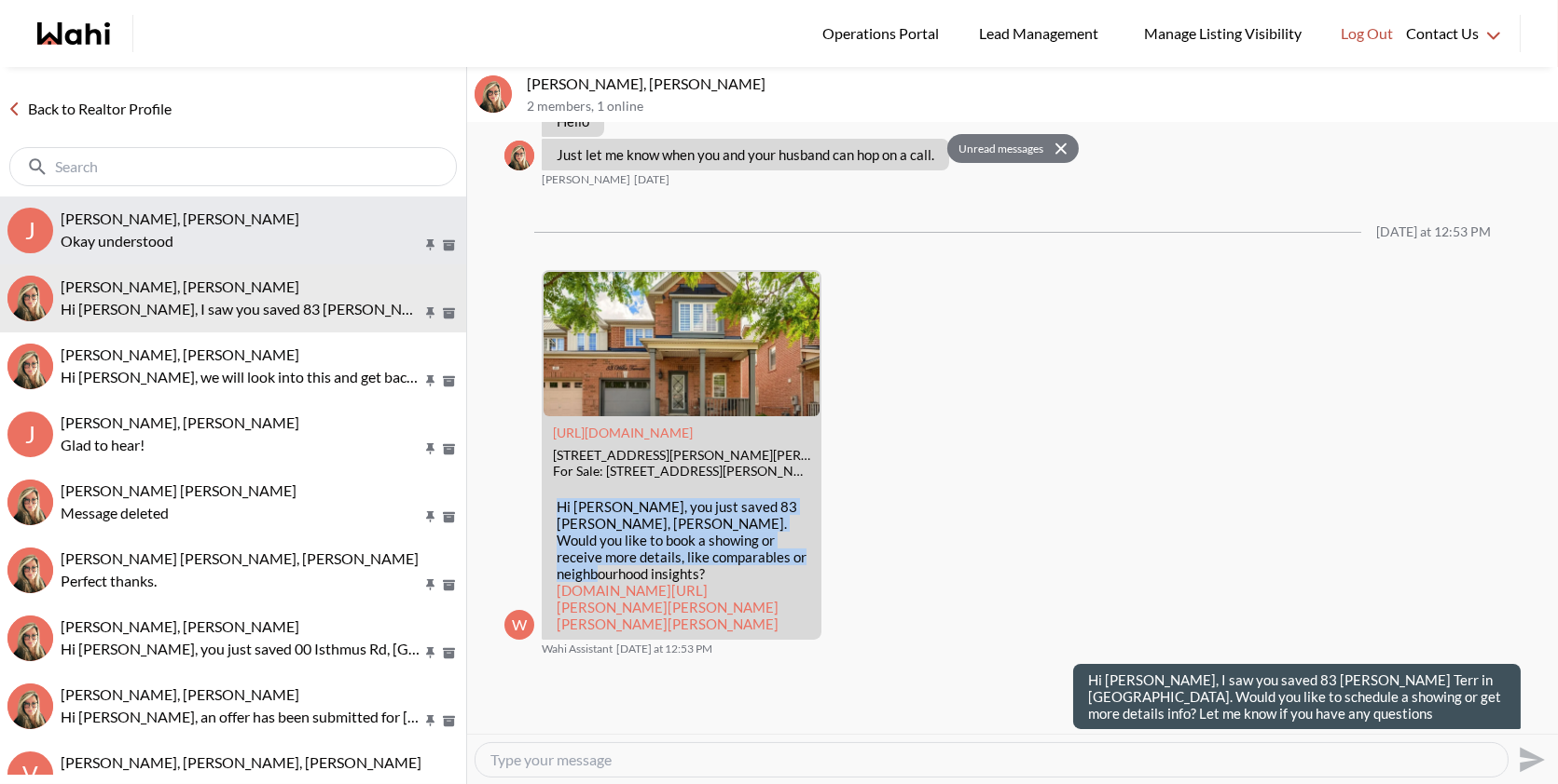
click at [276, 197] on button "J Josh Hortaleza, Faraz, Behnam Okay understood" at bounding box center [233, 231] width 466 height 68
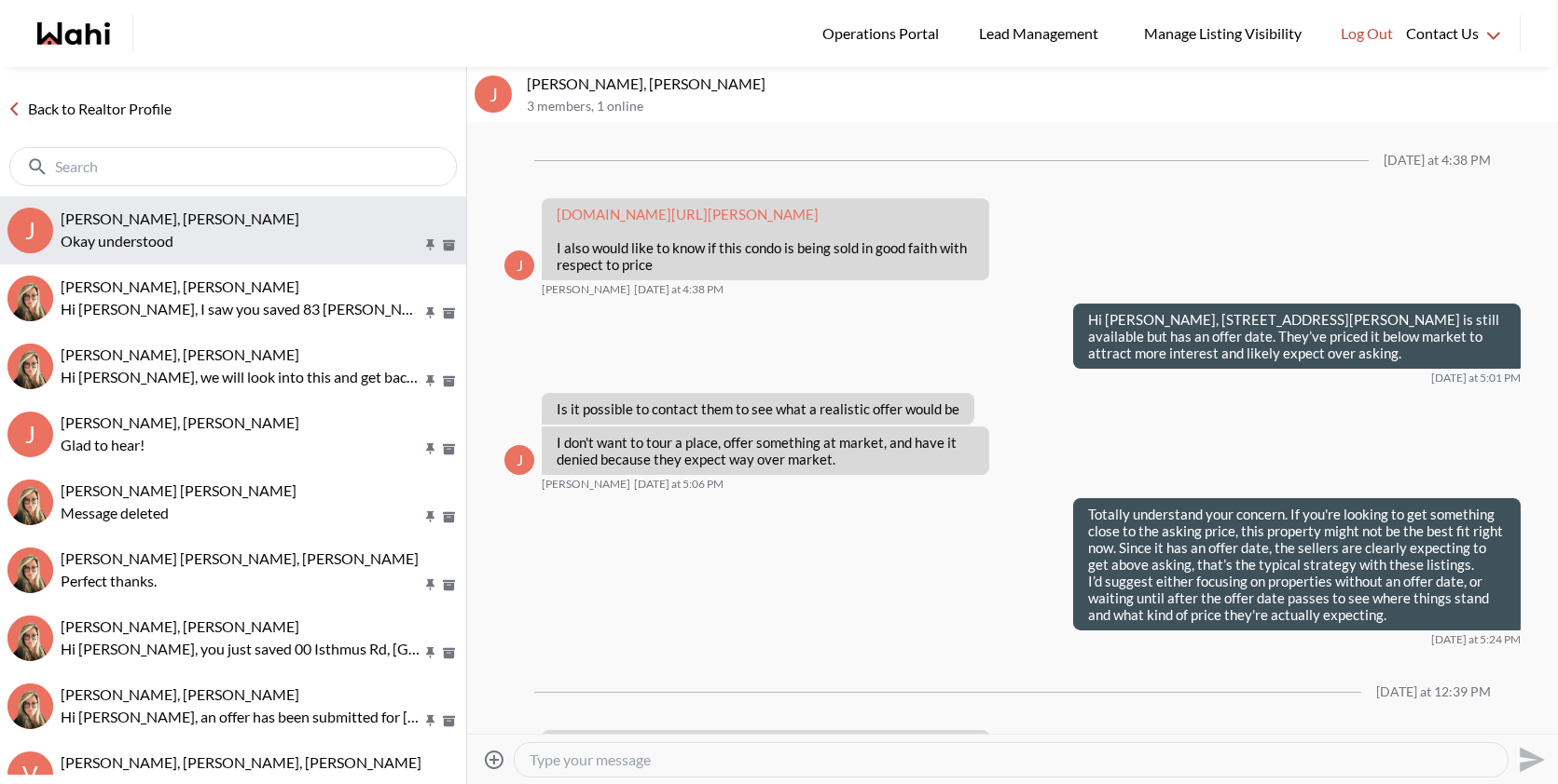
scroll to position [6183, 0]
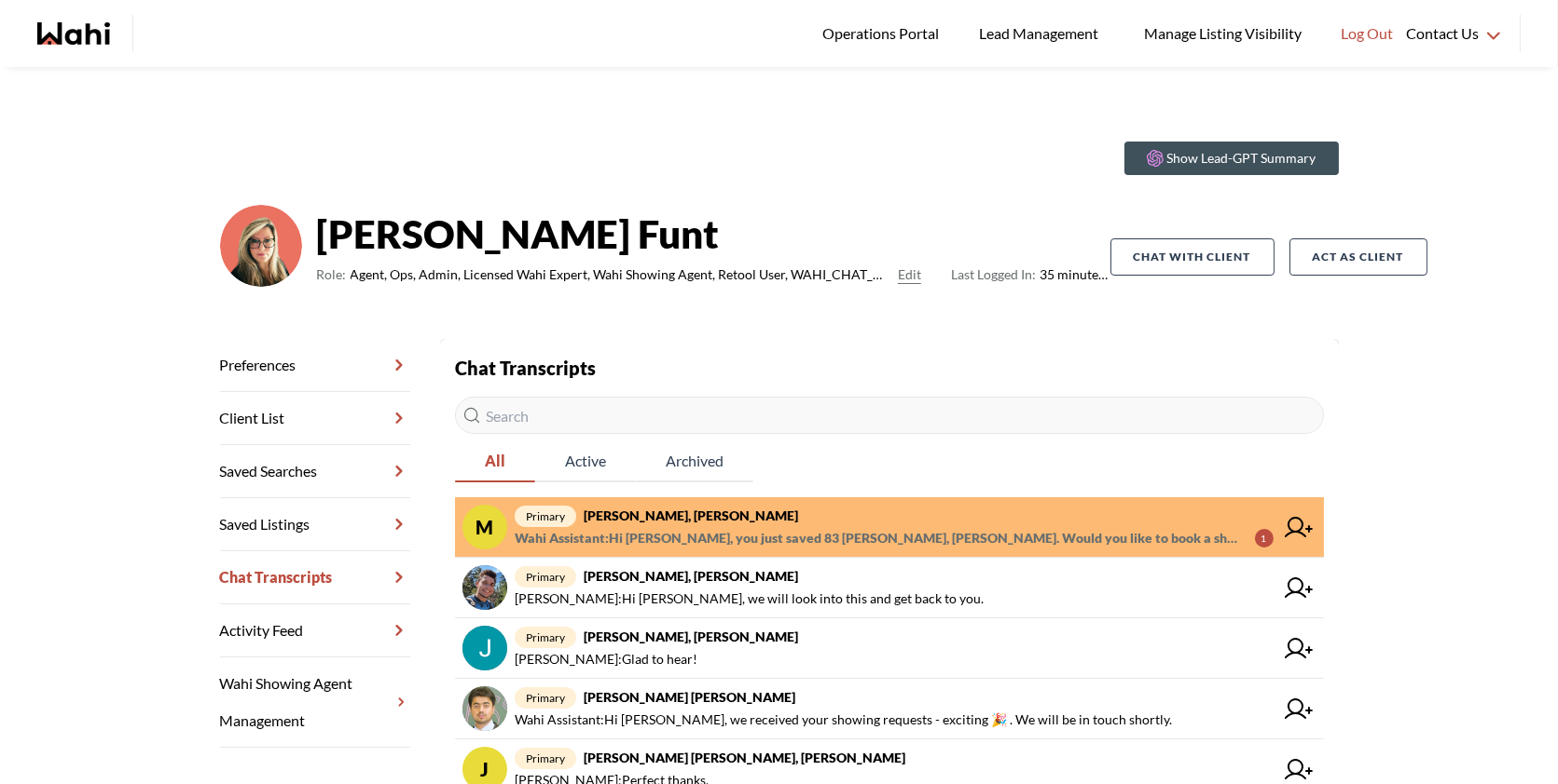
click at [797, 520] on span "primary [PERSON_NAME], [PERSON_NAME]" at bounding box center [894, 516] width 759 height 22
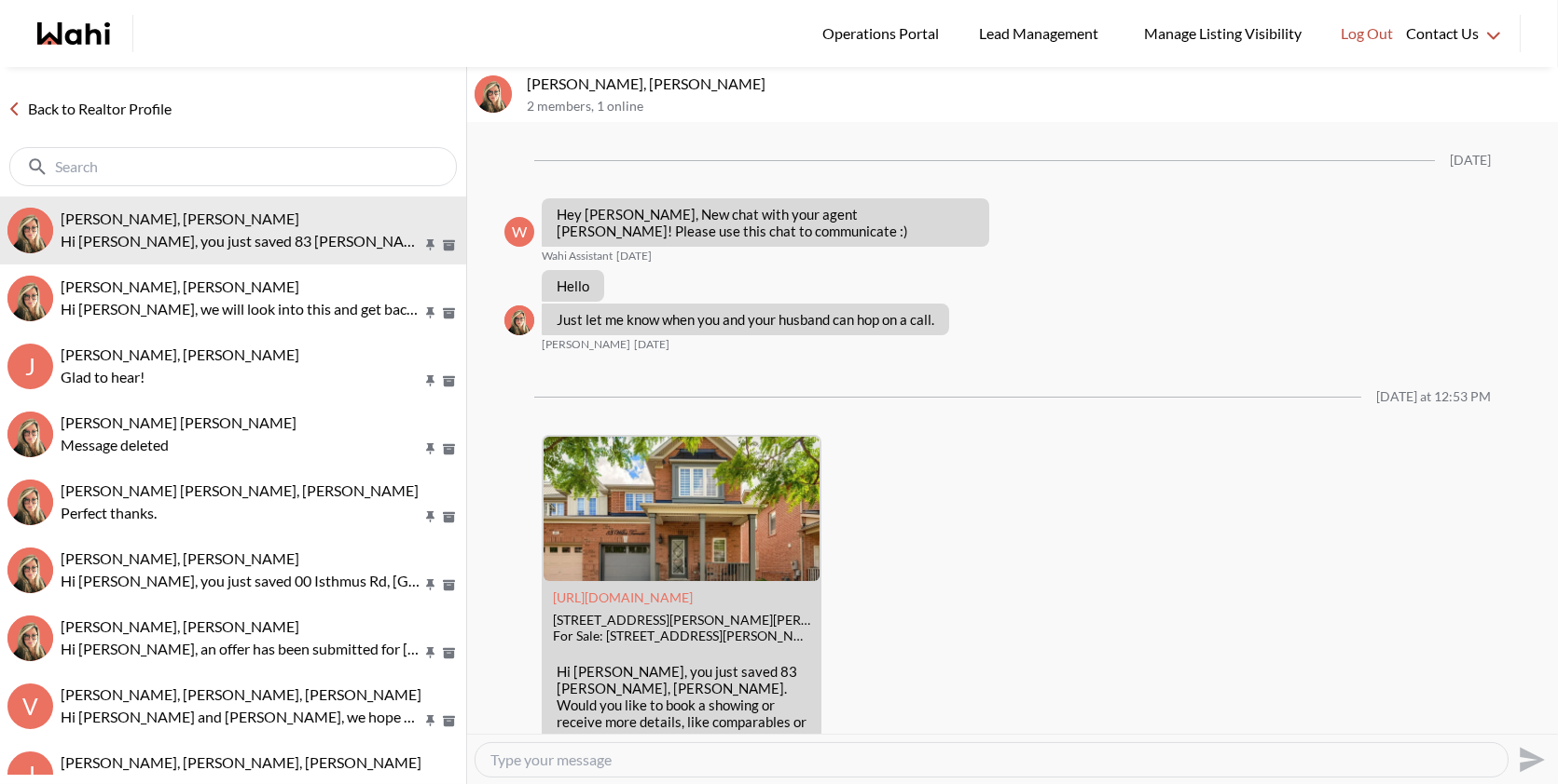
scroll to position [77, 0]
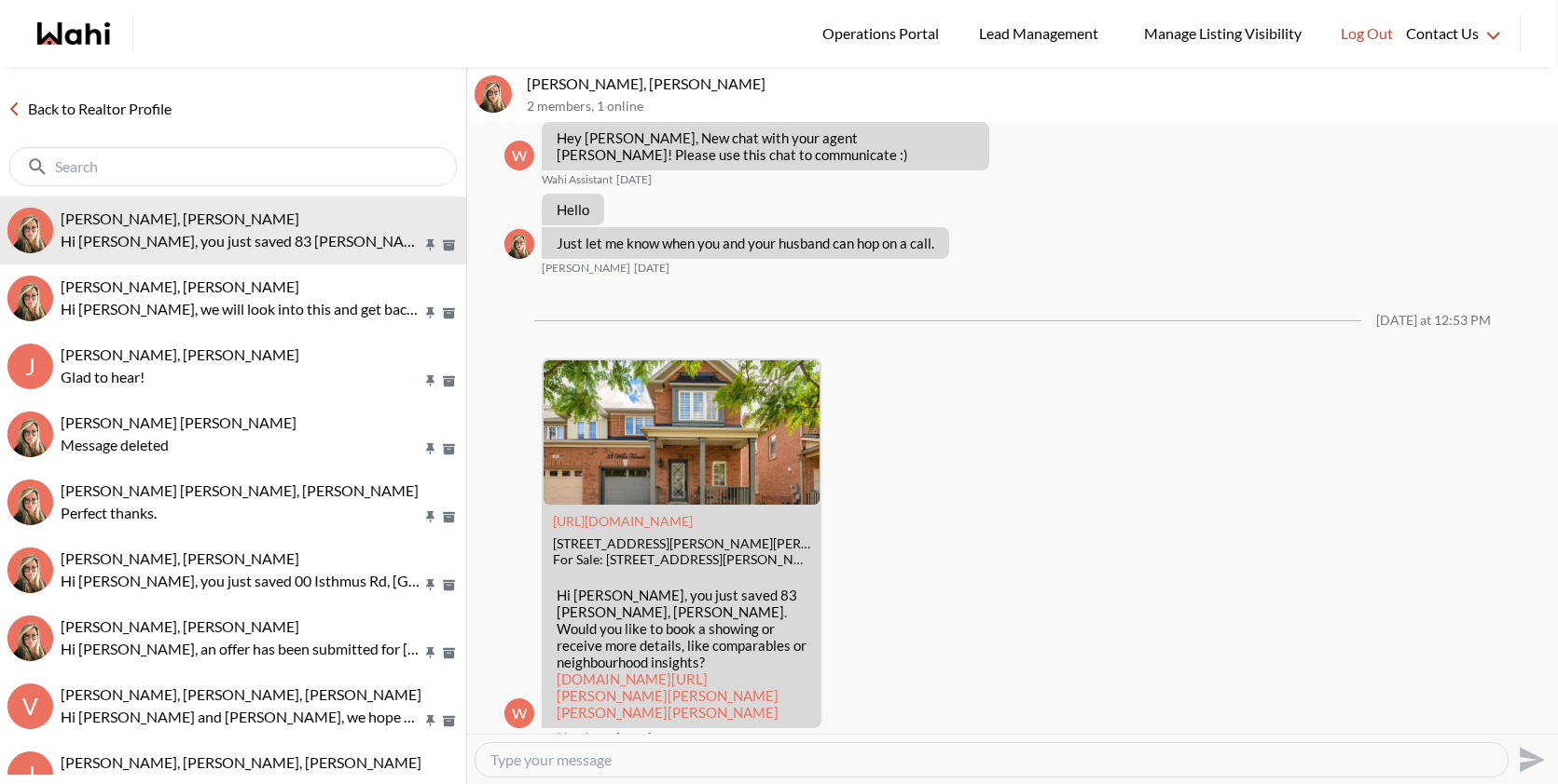
click at [570, 762] on textarea "Type your message" at bounding box center [992, 760] width 1002 height 18
paste textarea "Hi [PERSON_NAME], I saw you saved 83 [PERSON_NAME] Terr in [GEOGRAPHIC_DATA]. W…"
drag, startPoint x: 1403, startPoint y: 757, endPoint x: 1185, endPoint y: 756, distance: 218.0
click at [1185, 756] on textarea "Hi Maria, I saw you saved 83 Willet Terr in Milton. Would you like to schedule …" at bounding box center [992, 760] width 1002 height 18
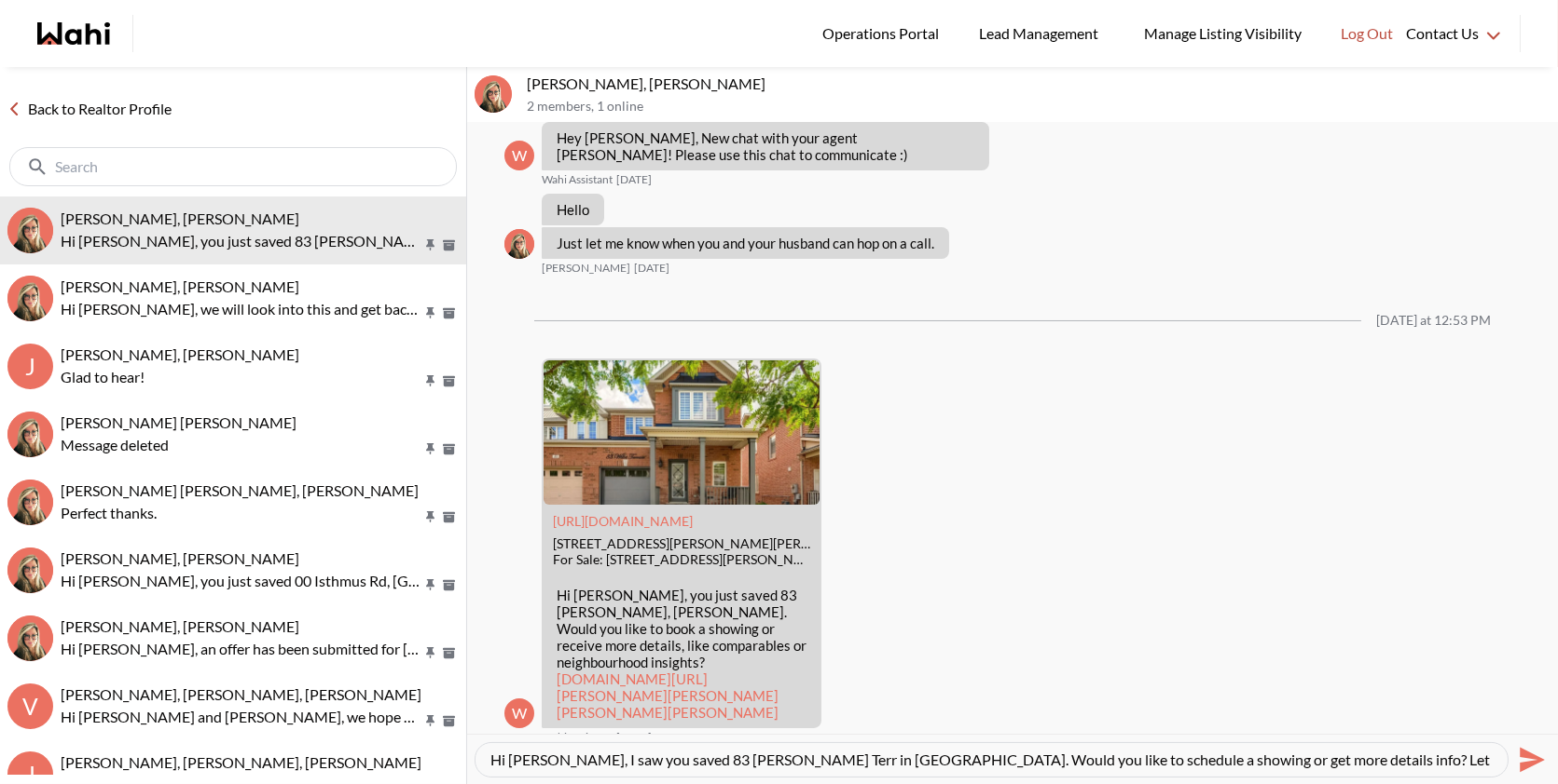
click at [1419, 763] on textarea "Hi Maria, I saw you saved 83 Willet Terr in Milton. Would you like to schedule …" at bounding box center [992, 760] width 1002 height 18
drag, startPoint x: 1406, startPoint y: 755, endPoint x: 1304, endPoint y: 755, distance: 102.0
click at [1304, 755] on textarea "Hi Maria, I saw you saved 83 Willet Terr in Milton. Would you like to schedule …" at bounding box center [992, 760] width 1002 height 18
type textarea "Hi Maria, I saw you saved 83 Willet Terr in Milton. Would you like to schedule …"
click at [1515, 754] on icon "Send" at bounding box center [1529, 760] width 30 height 30
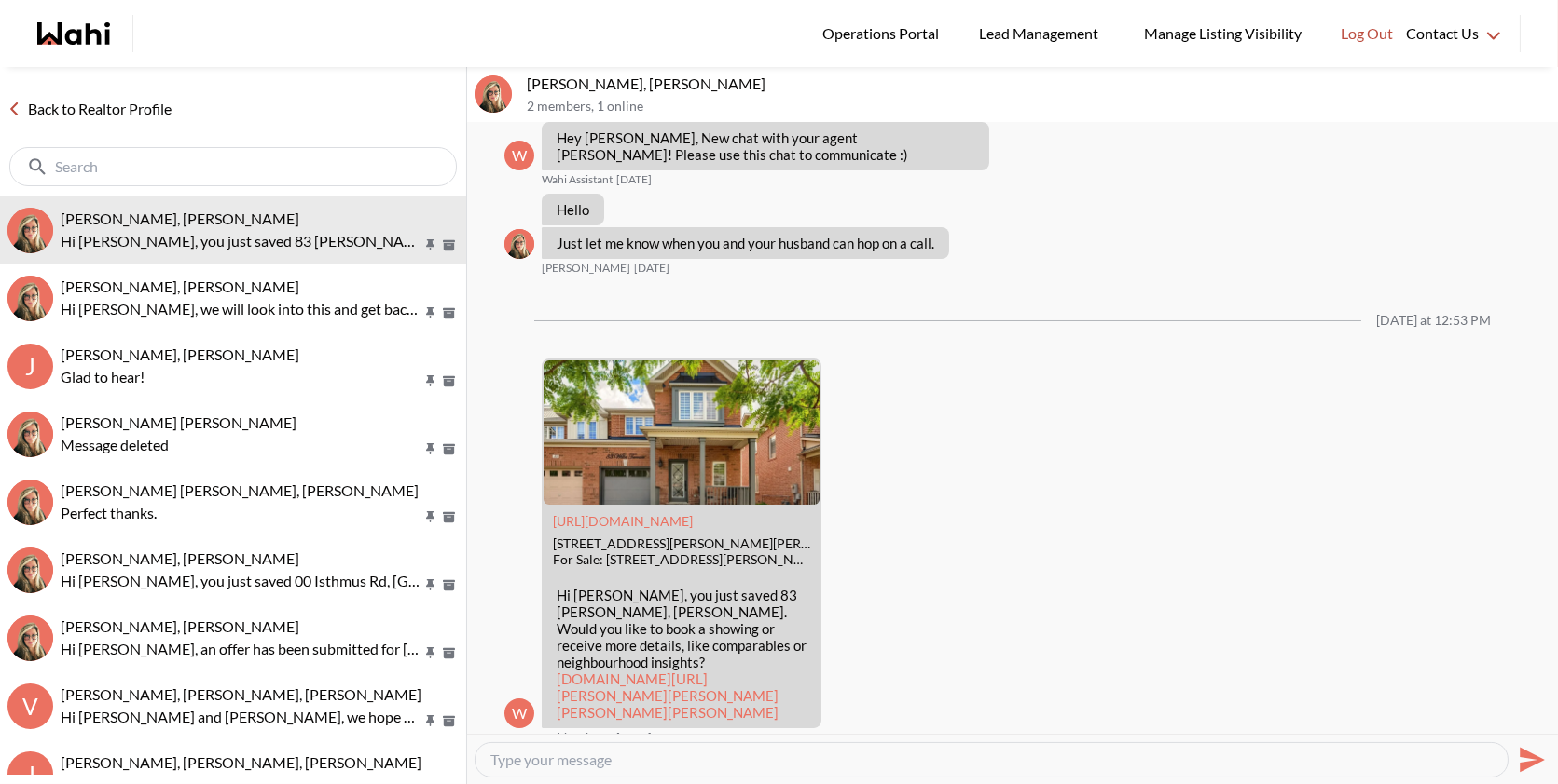
scroll to position [165, 0]
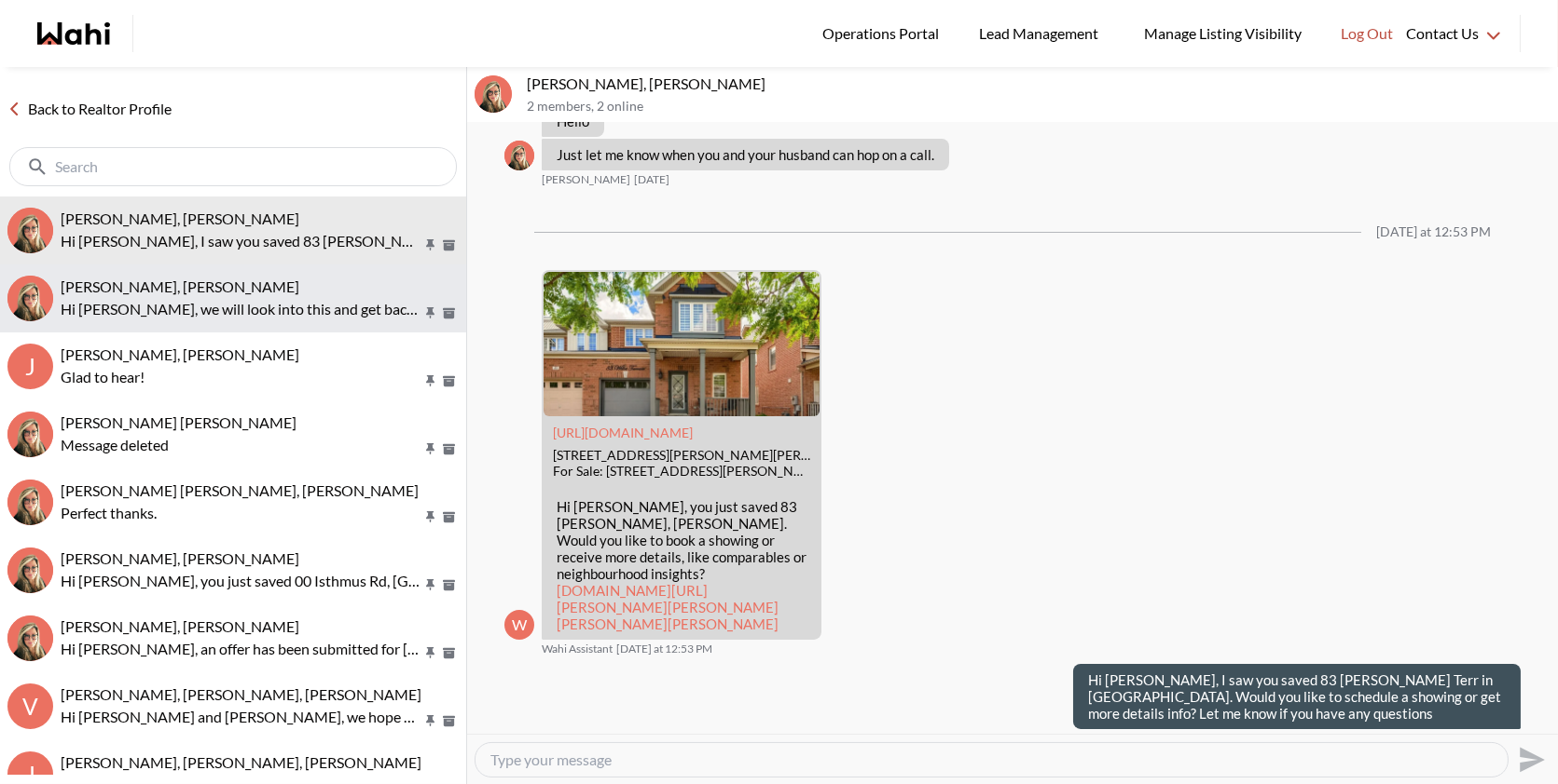
click at [200, 279] on span "Volodymyr Vozniak, Barb" at bounding box center [179, 286] width 238 height 18
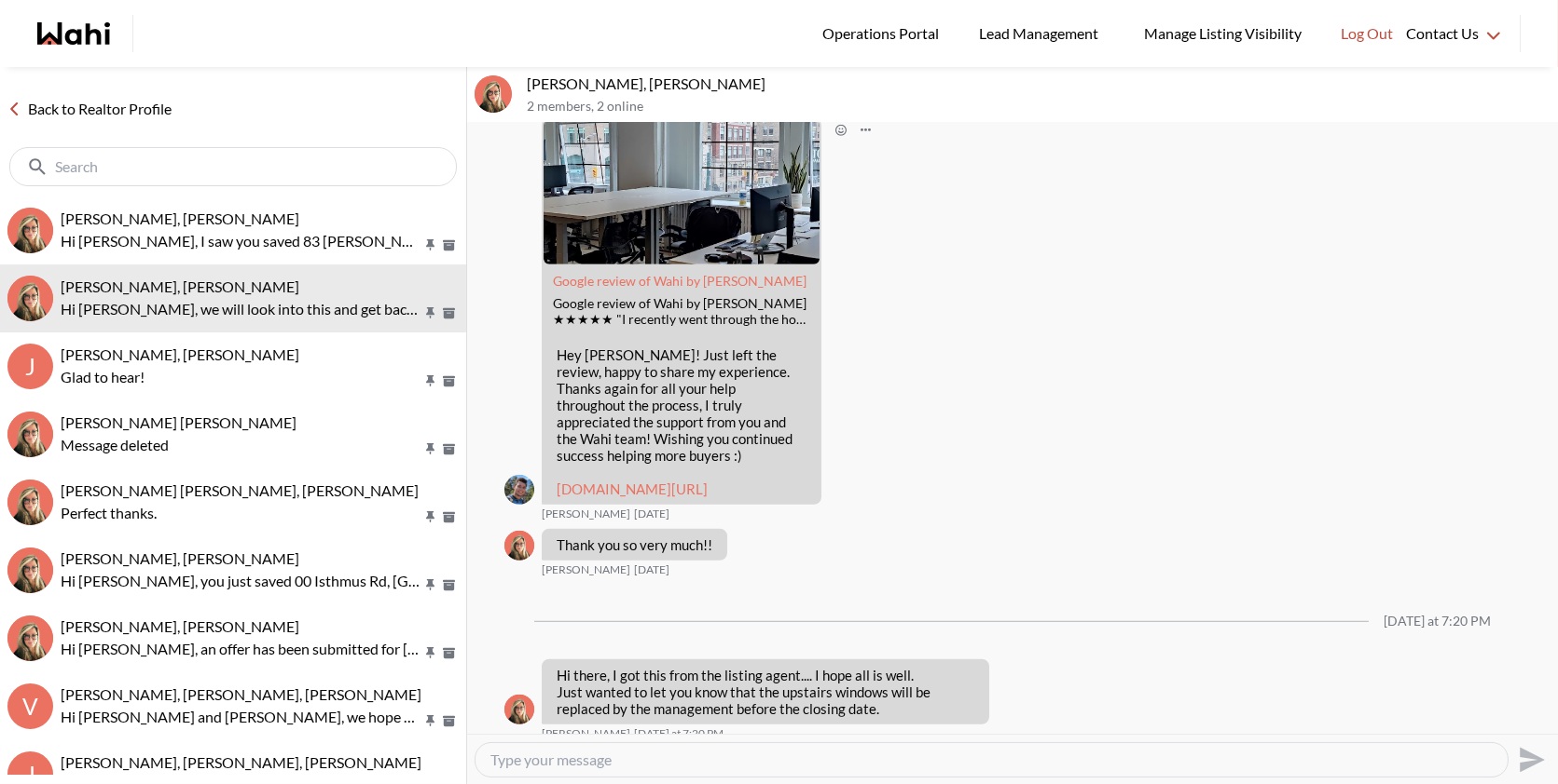
scroll to position [2687, 0]
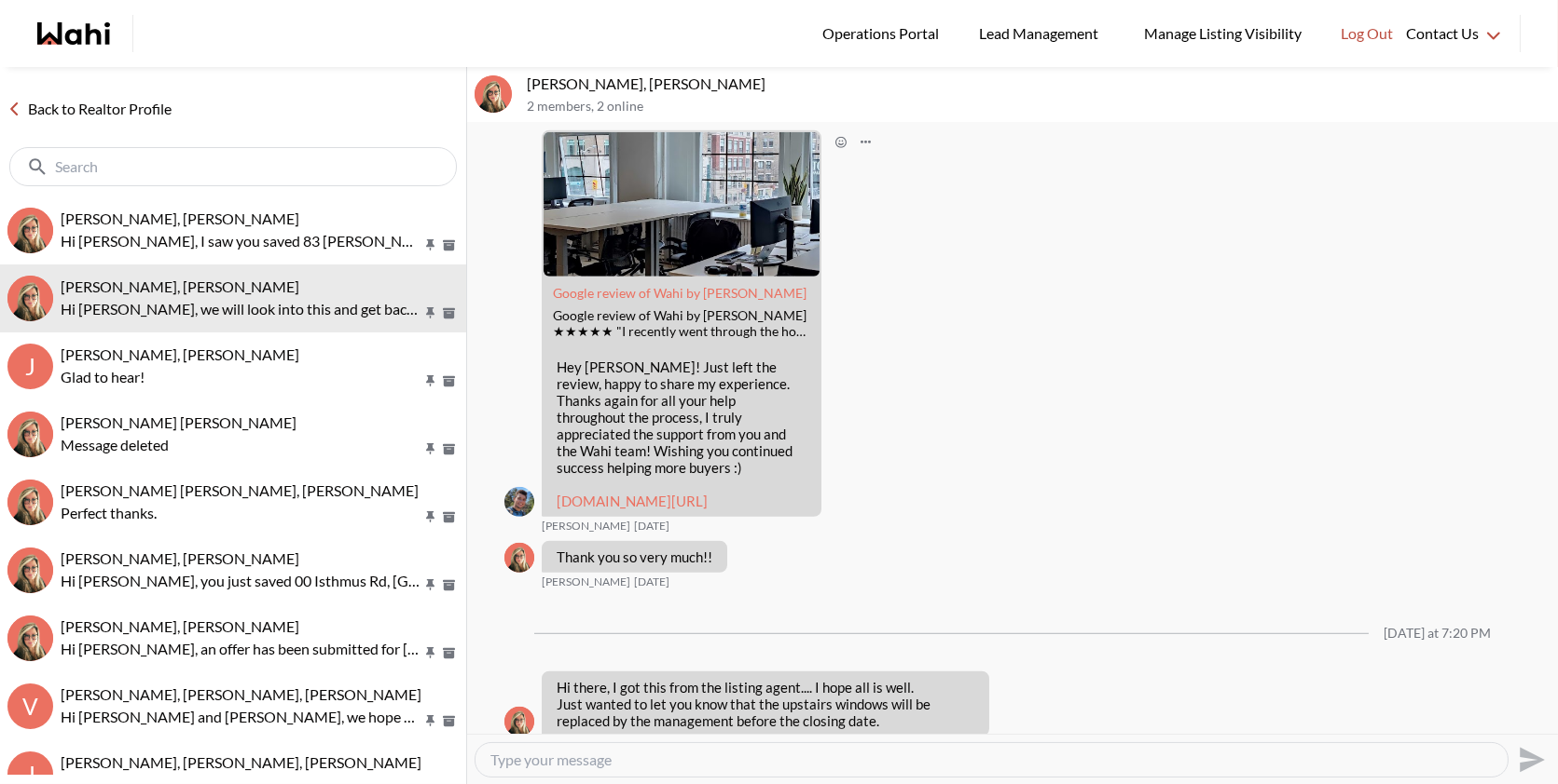
click at [663, 497] on link "maps.app.goo.gl/iNS34SPXp4e4Q2F66" at bounding box center [632, 501] width 151 height 17
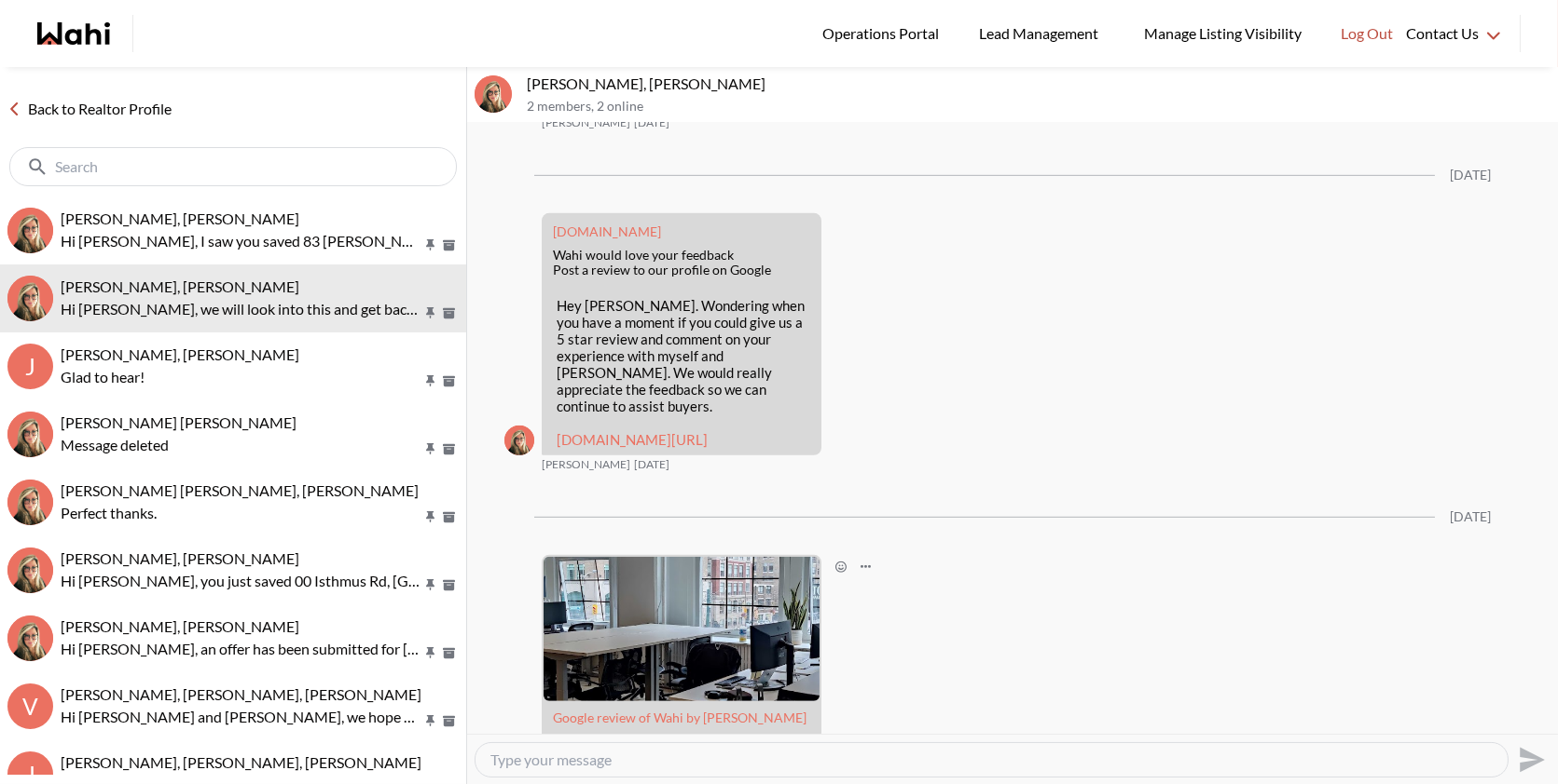
scroll to position [2192, 0]
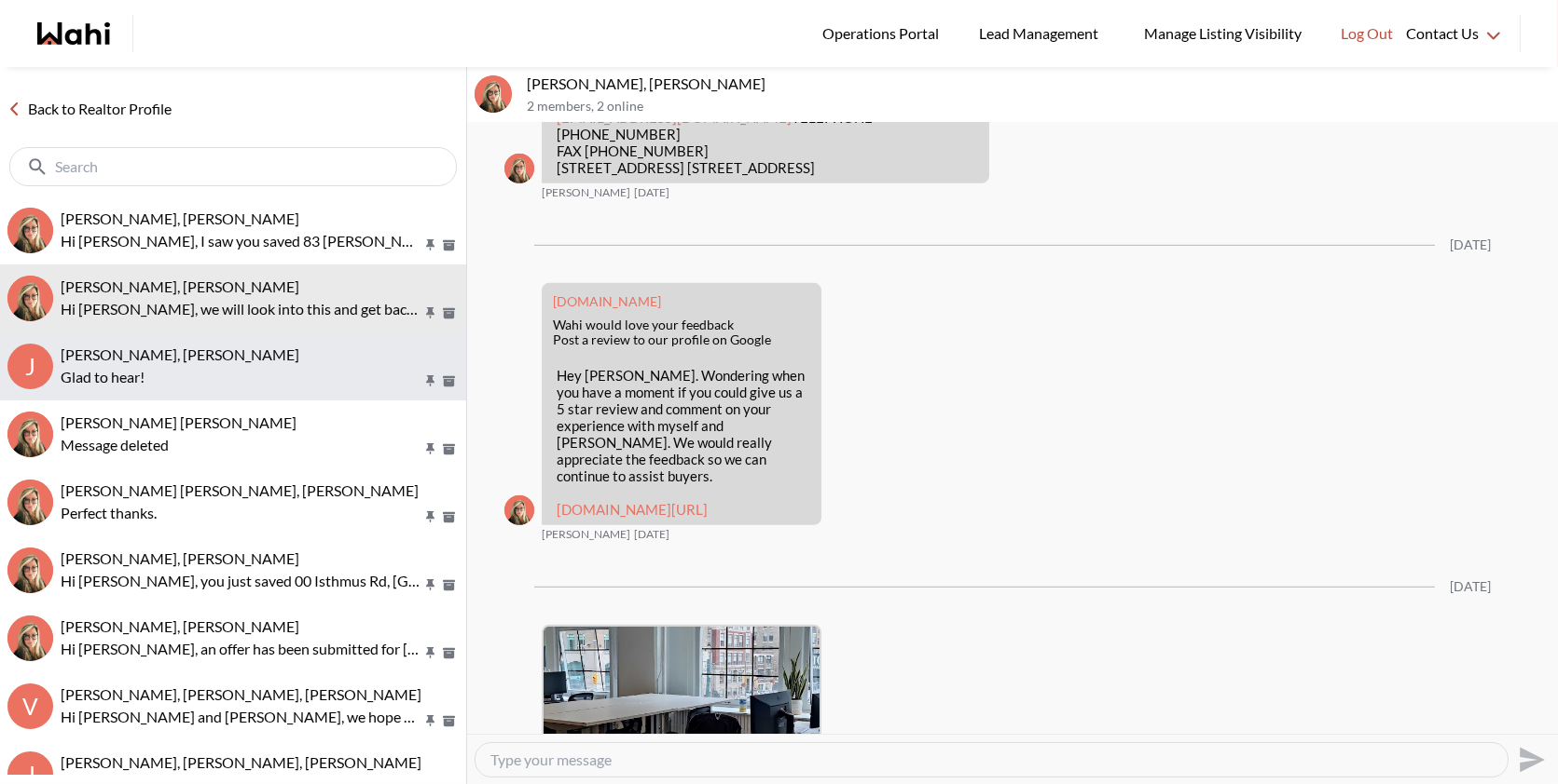
click at [141, 351] on span "Jal Leonor, JayJay Dagumboy, Barb" at bounding box center [179, 354] width 238 height 18
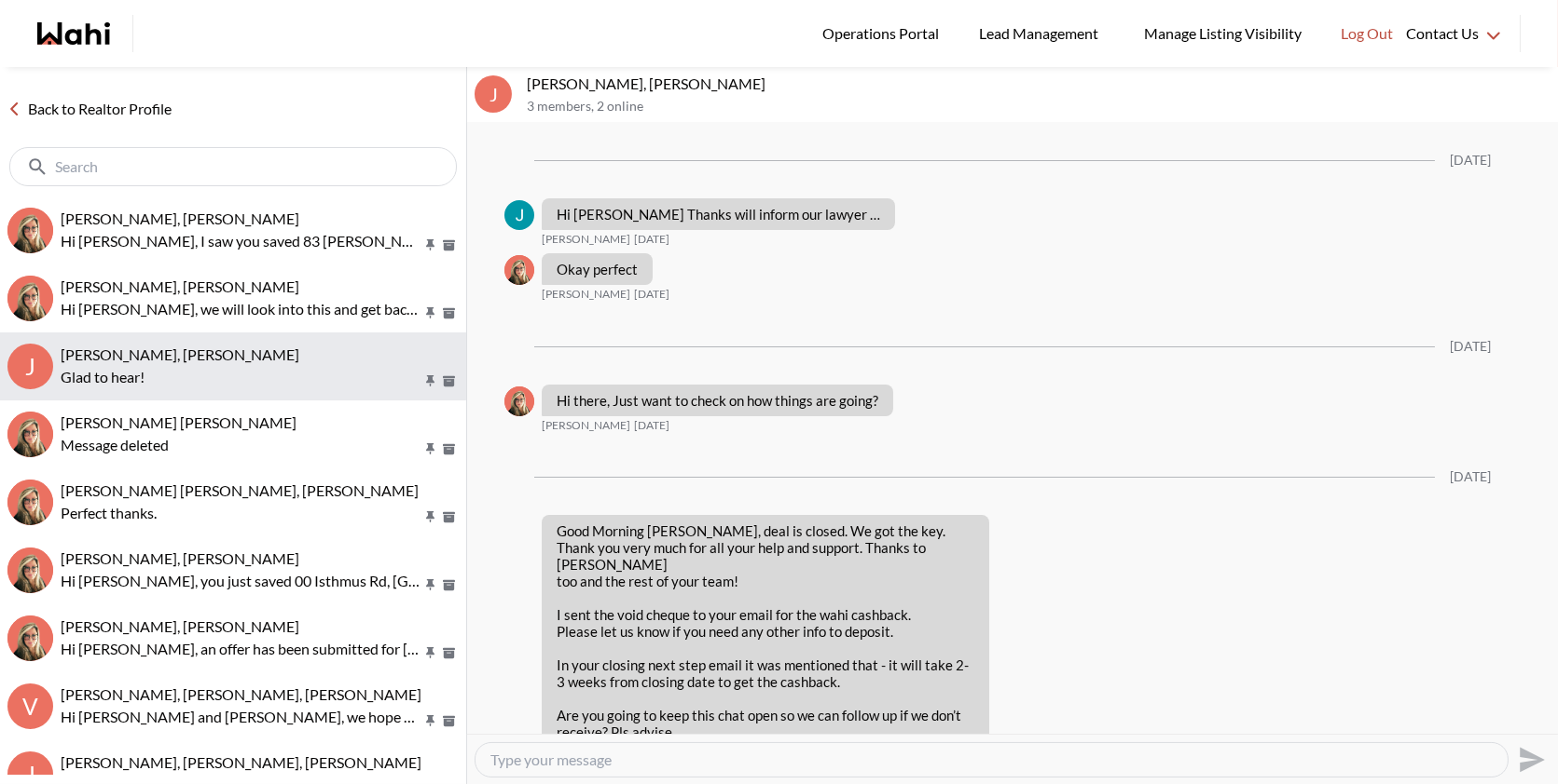
scroll to position [1763, 0]
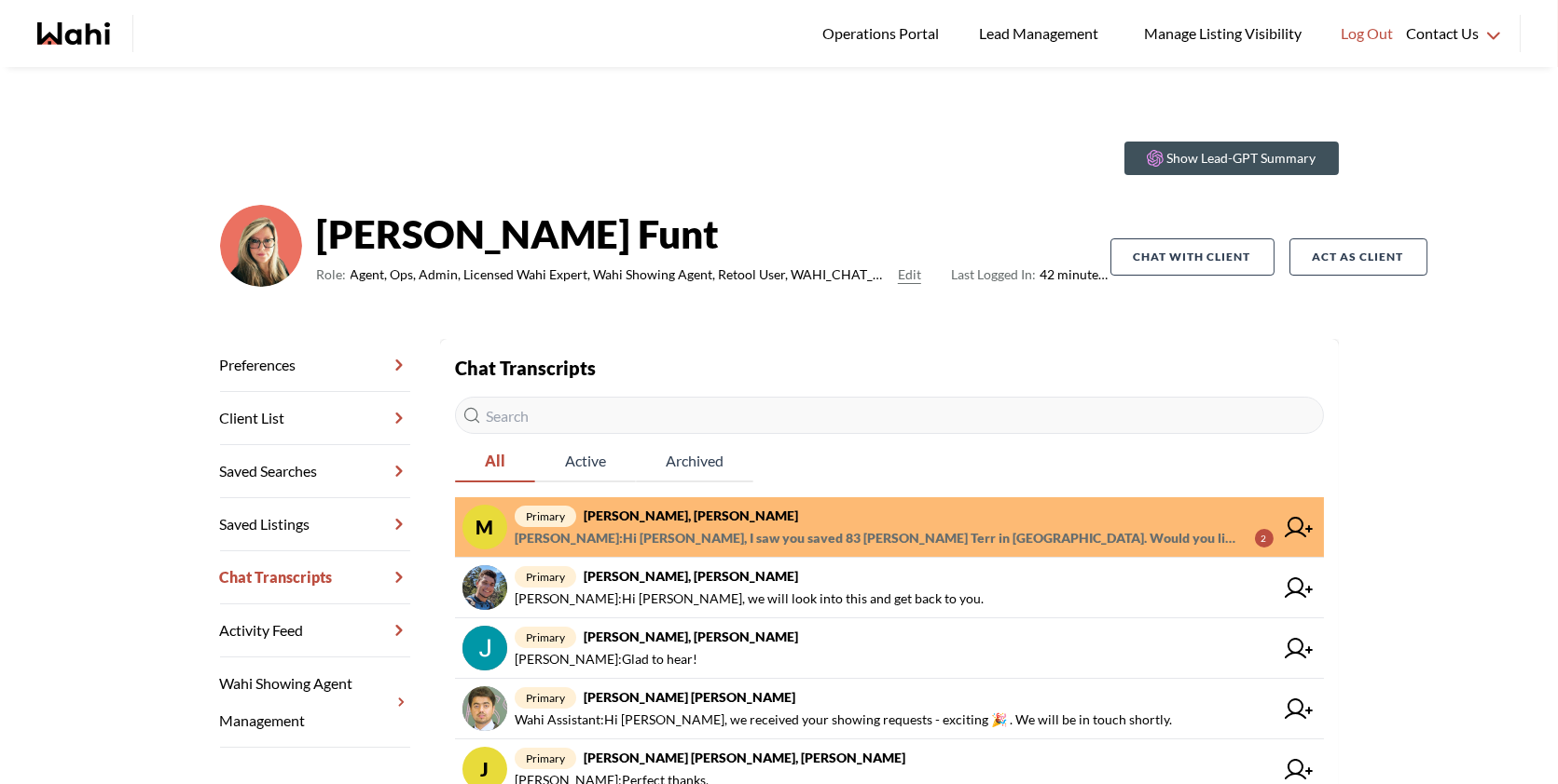
click at [805, 524] on span "primary Maria Awad, Barb" at bounding box center [894, 516] width 759 height 22
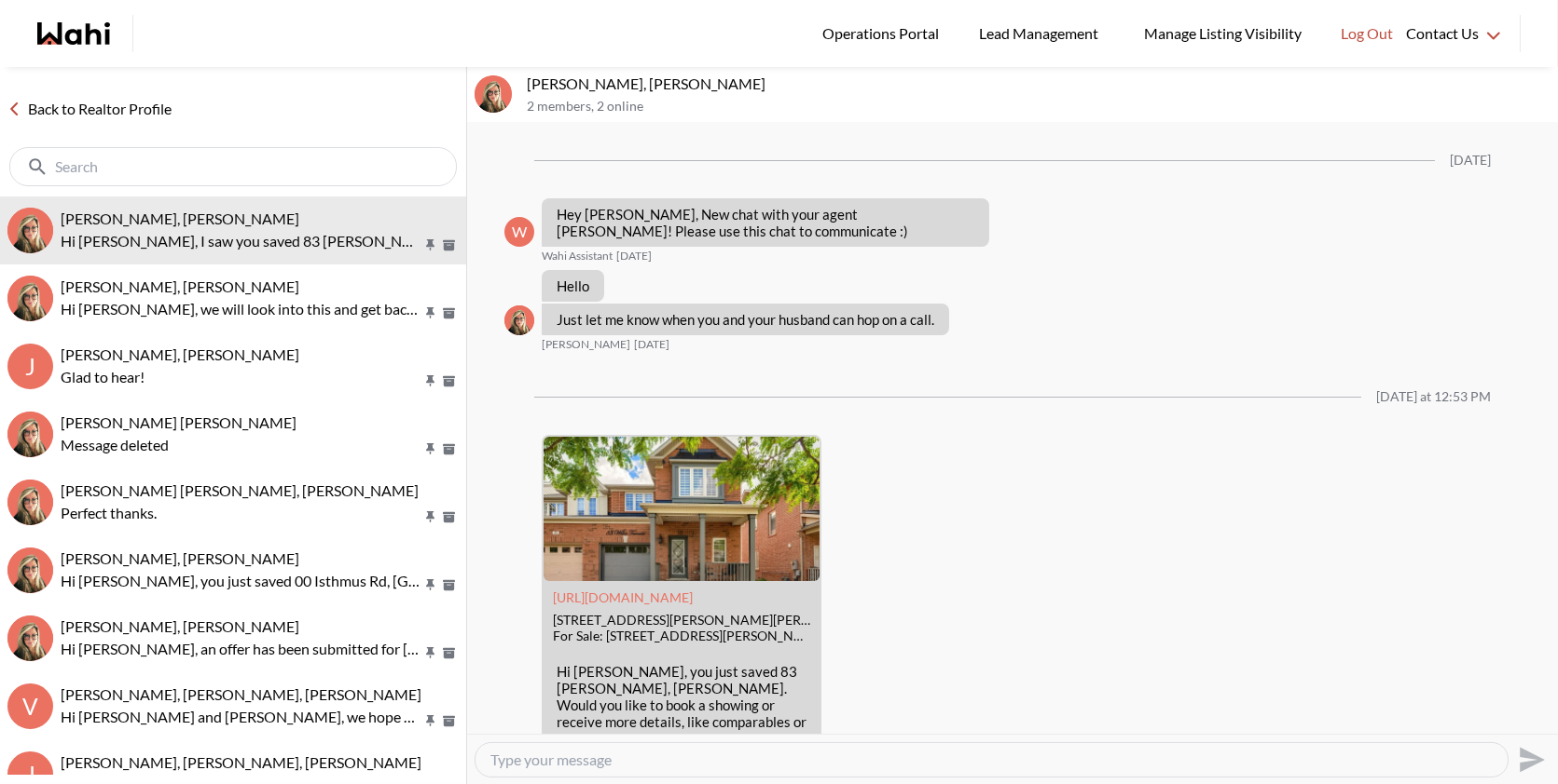
scroll to position [165, 0]
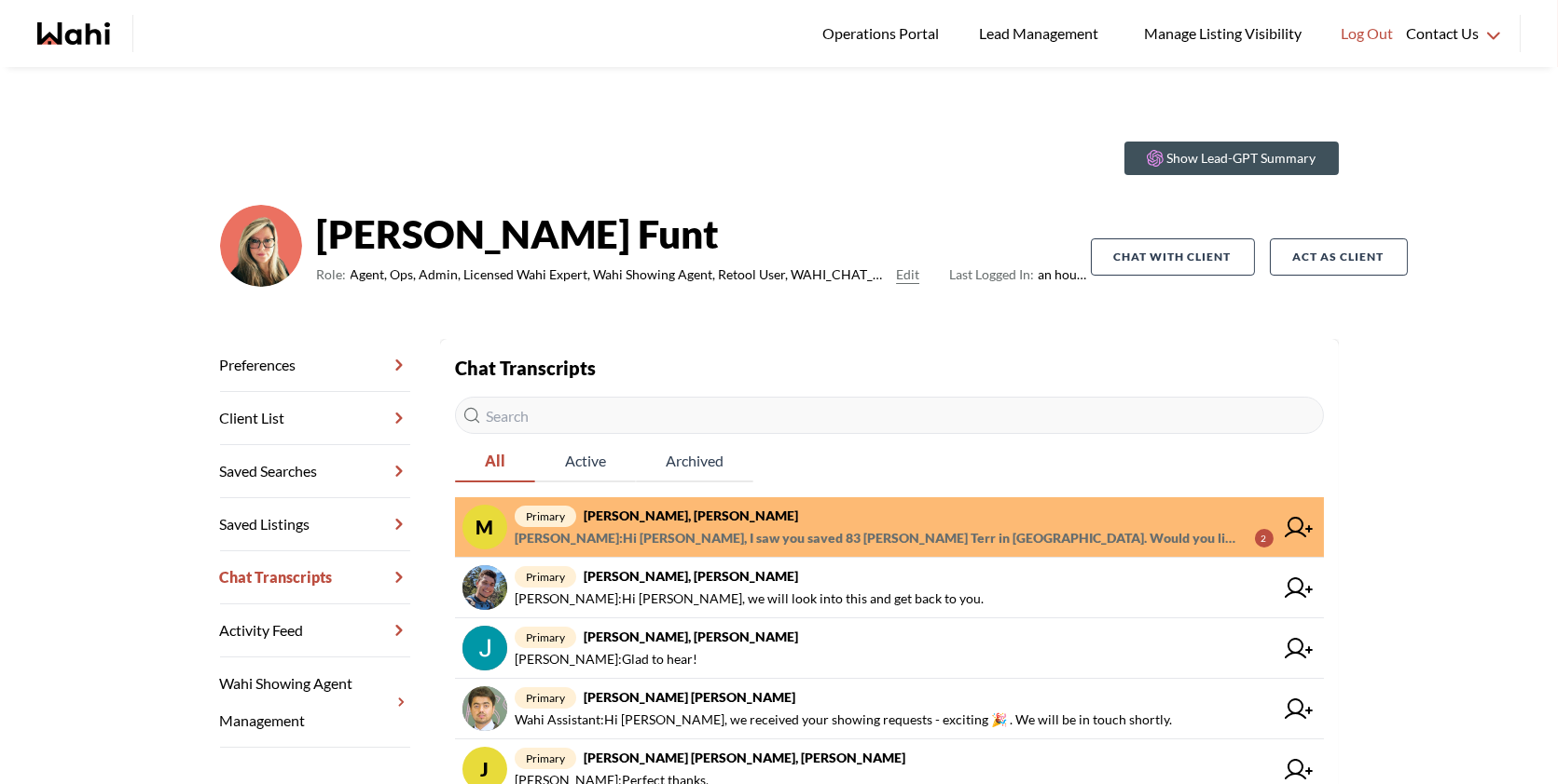
click at [996, 528] on span "[PERSON_NAME] : [DEMOGRAPHIC_DATA][PERSON_NAME], I saw you saved 83 [PERSON_NAM…" at bounding box center [877, 538] width 725 height 22
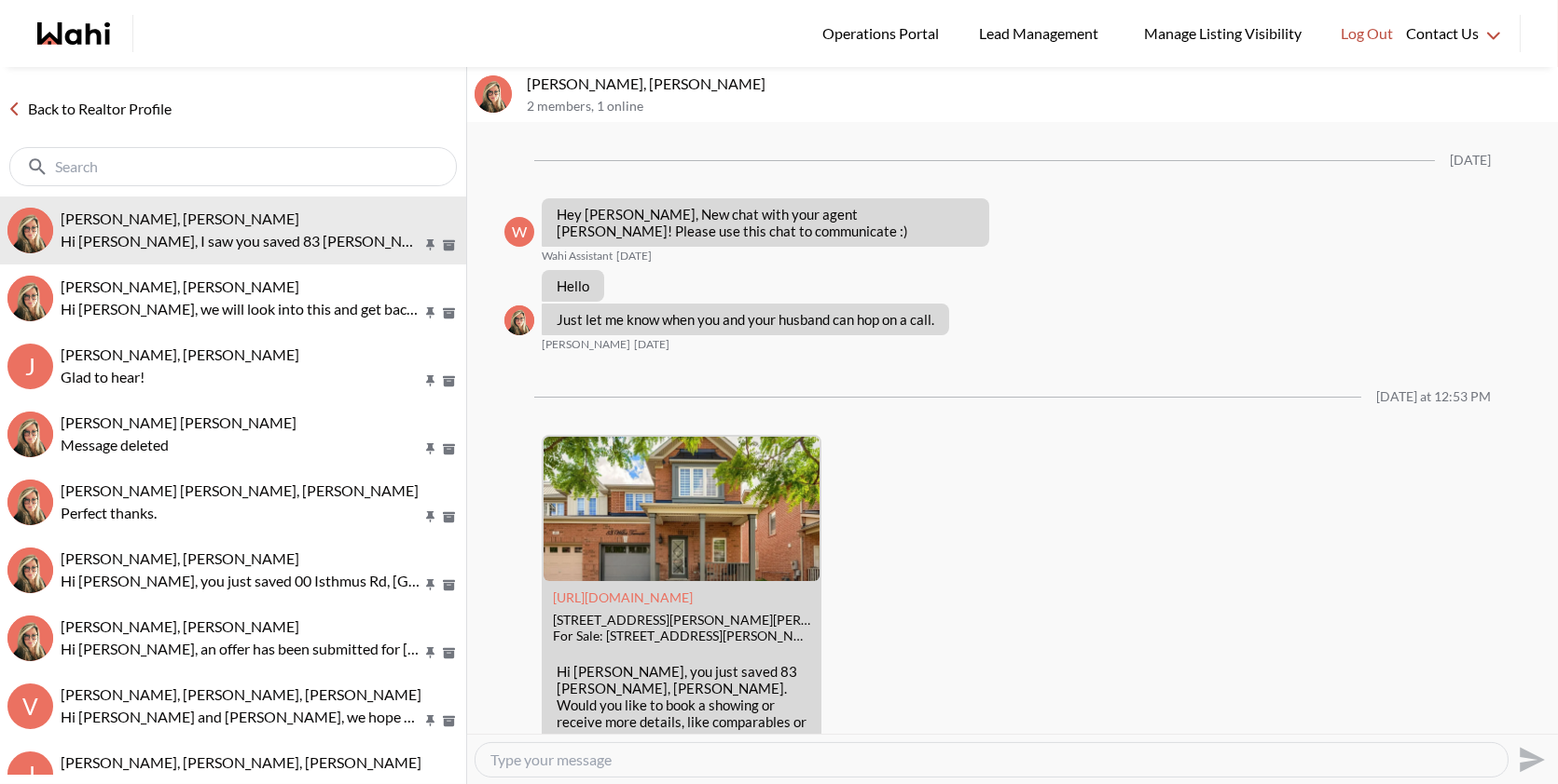
scroll to position [165, 0]
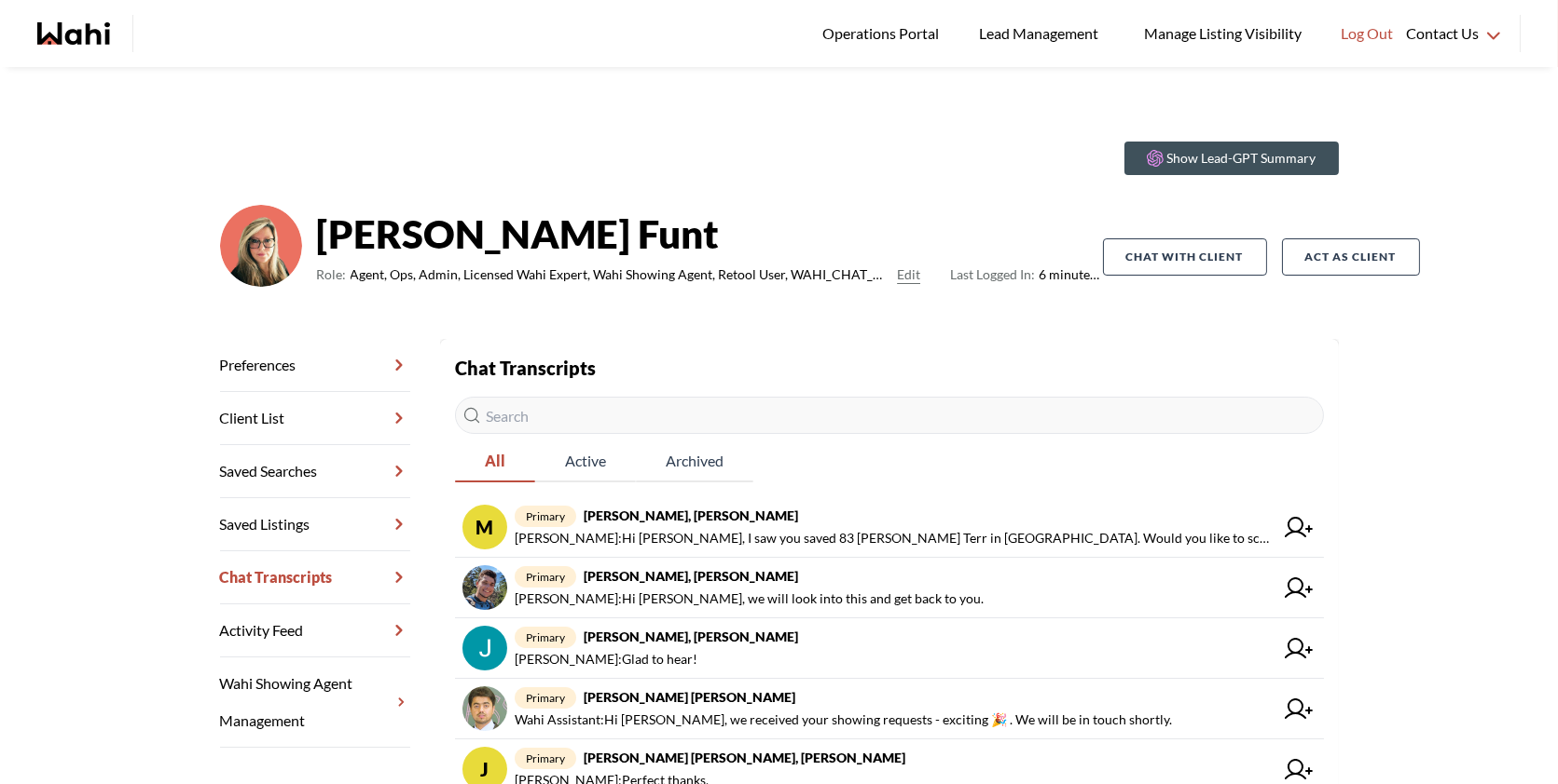
scroll to position [26, 0]
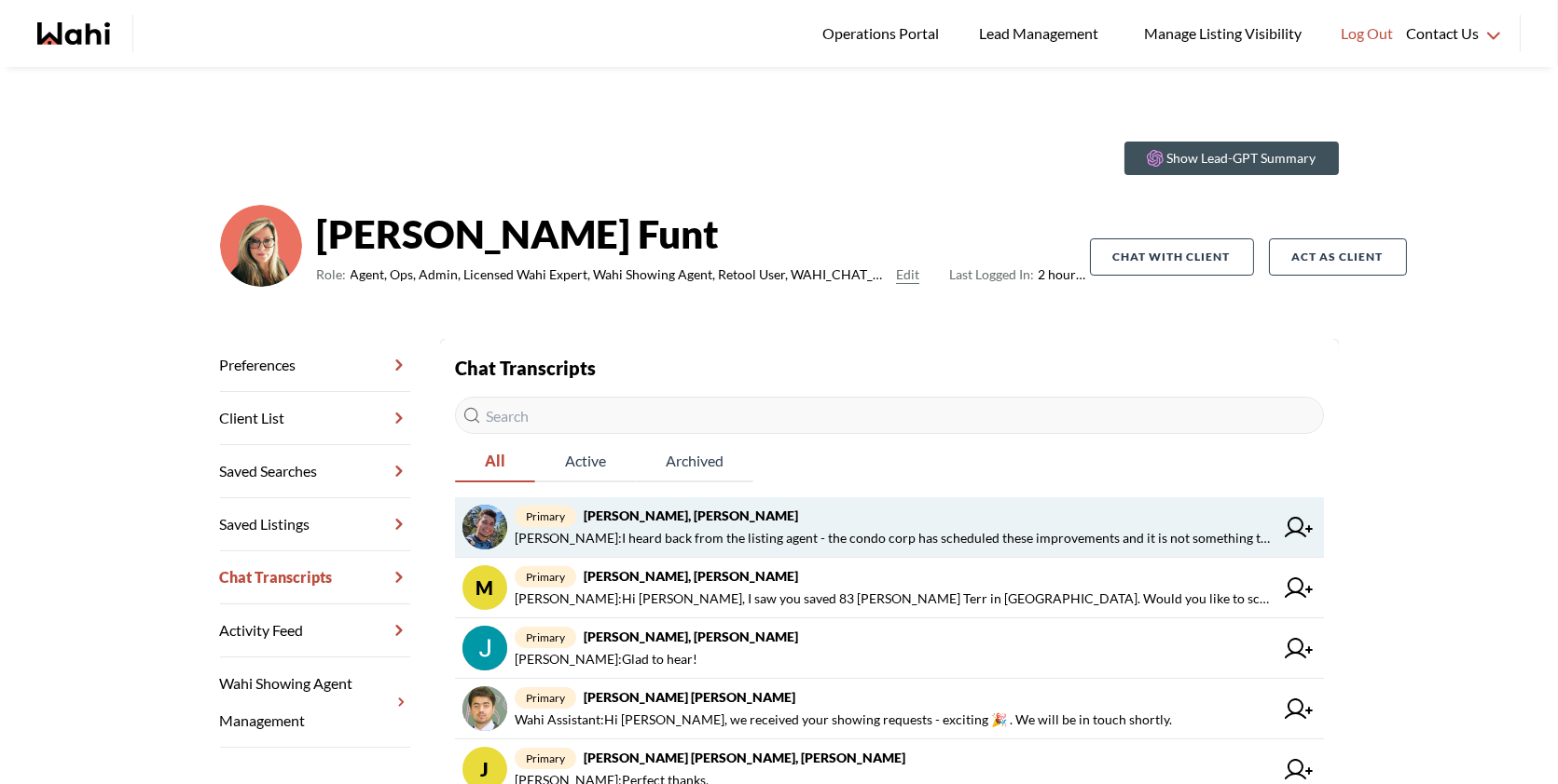
click at [947, 542] on span "Barbara Funt : I heard back from the listing agent - the condo corp has schedul…" at bounding box center [894, 538] width 759 height 22
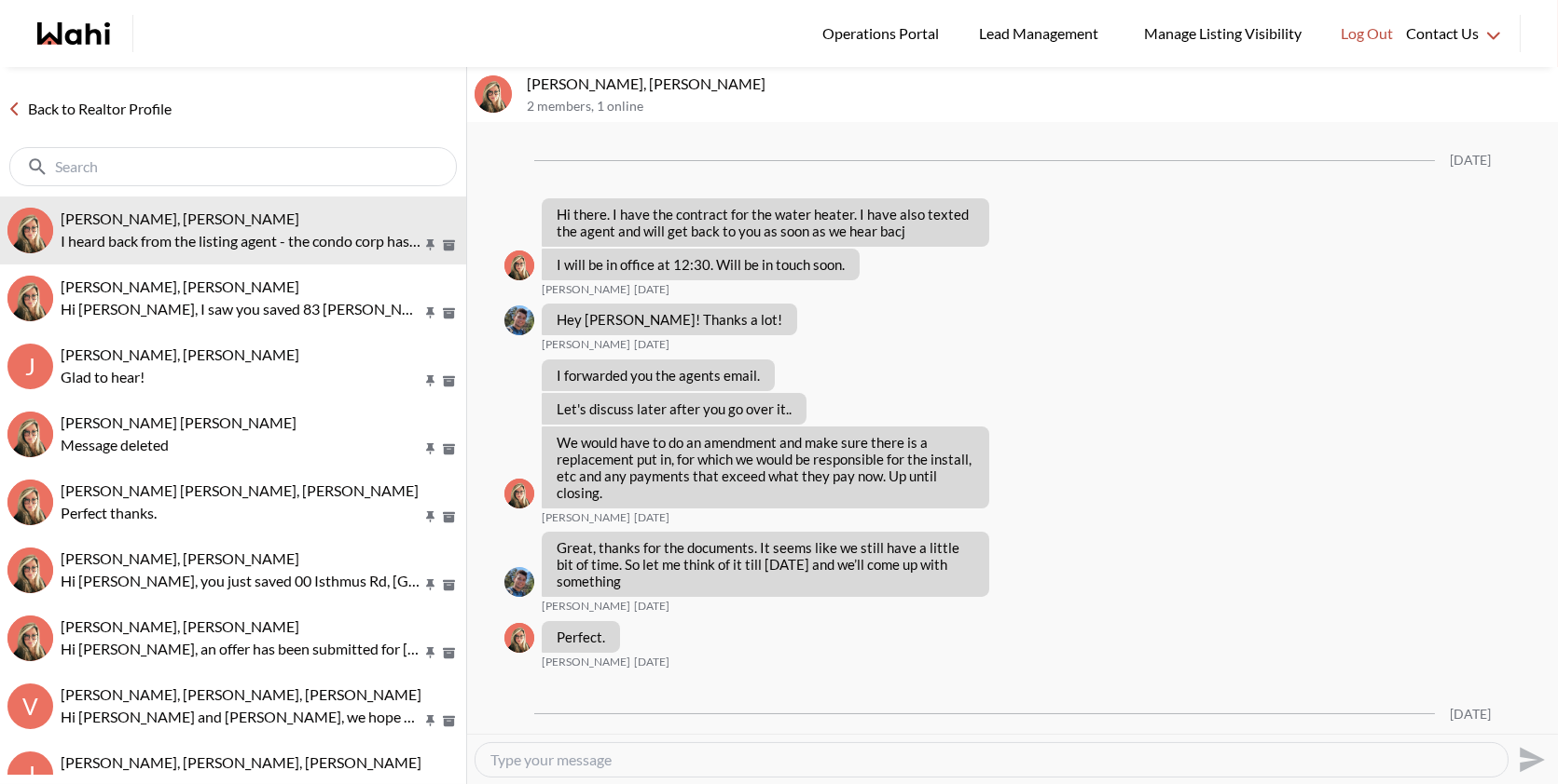
scroll to position [3123, 0]
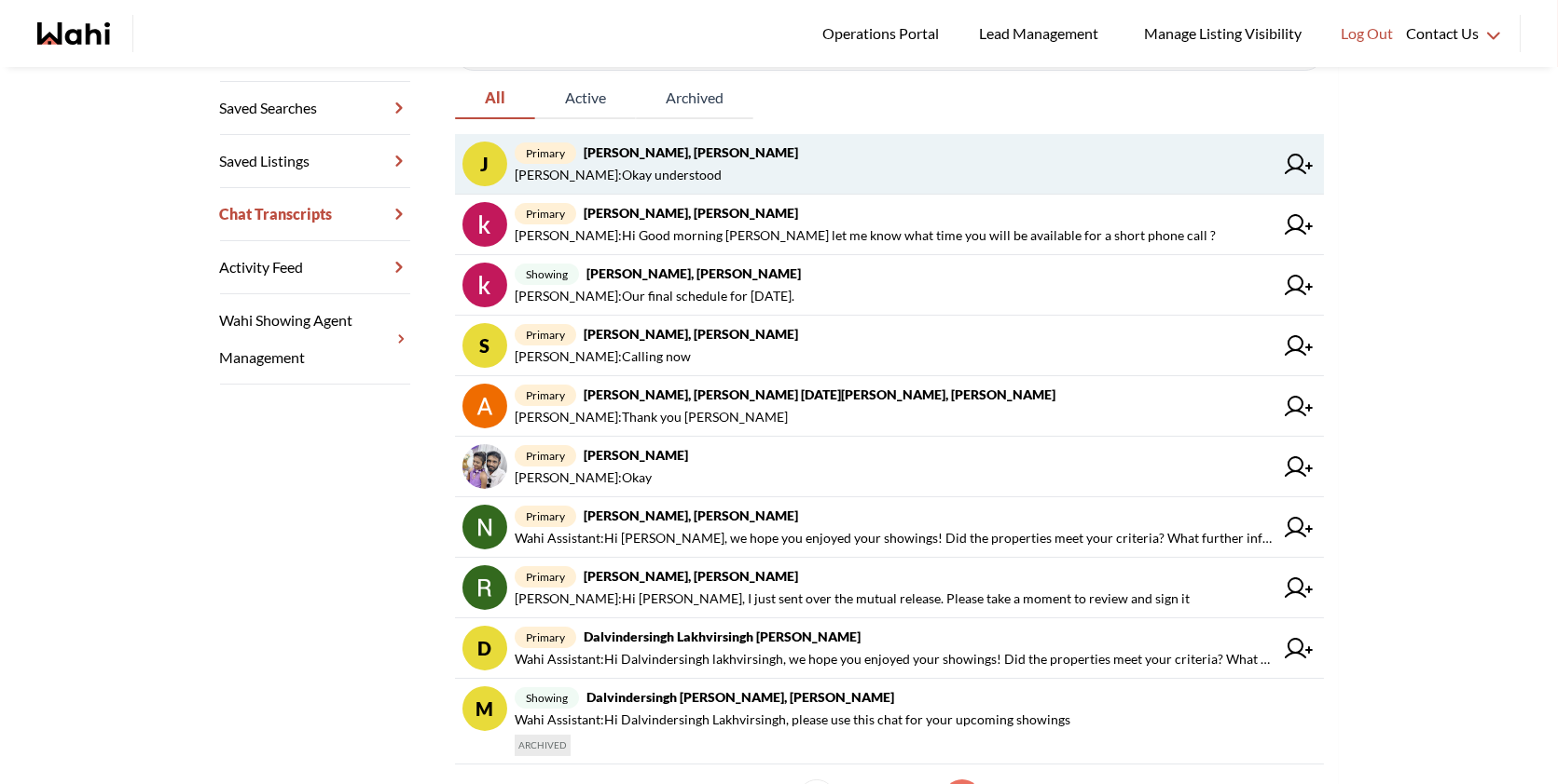
scroll to position [481, 0]
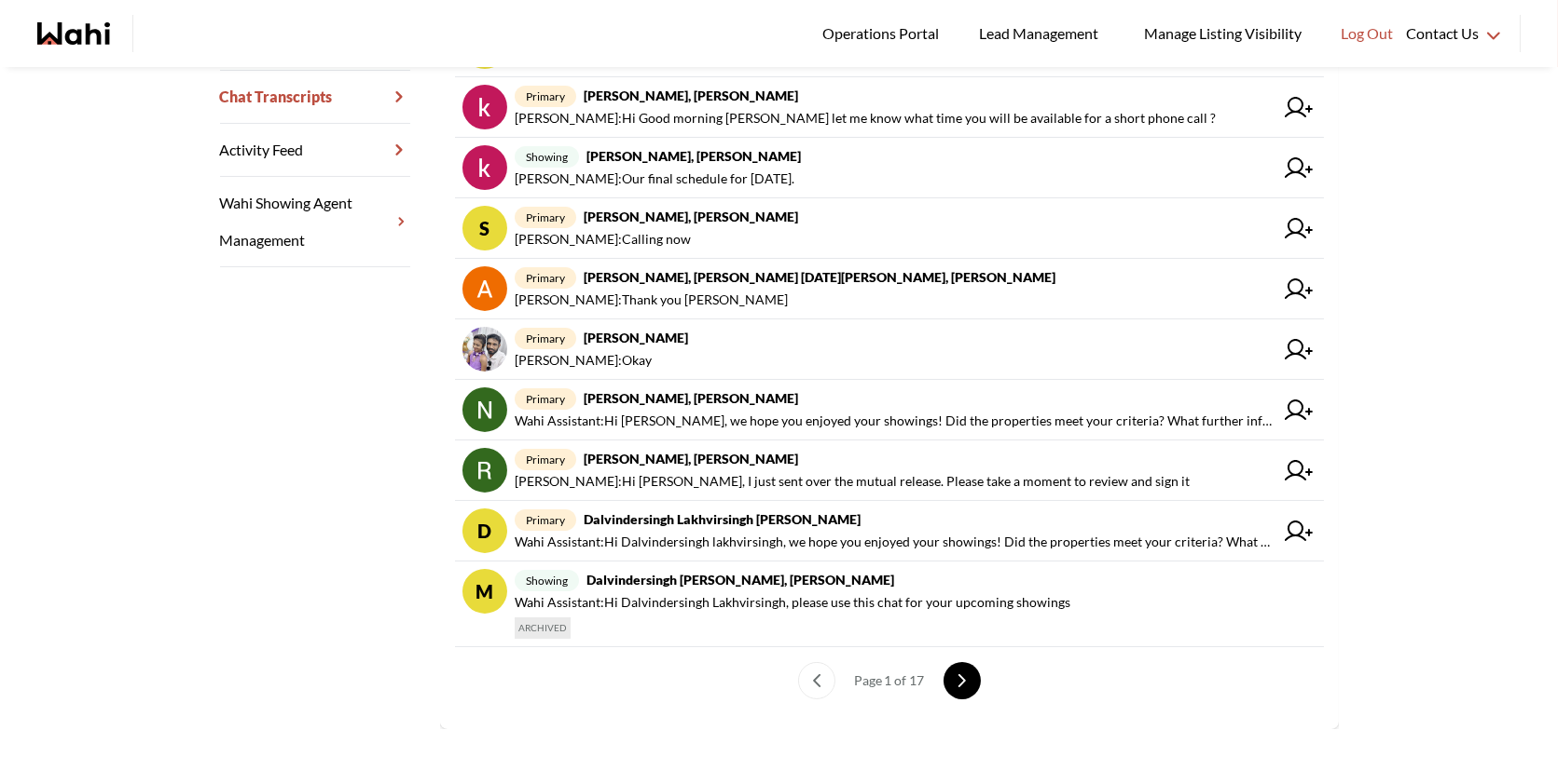
click at [961, 674] on icon "next page" at bounding box center [961, 680] width 13 height 13
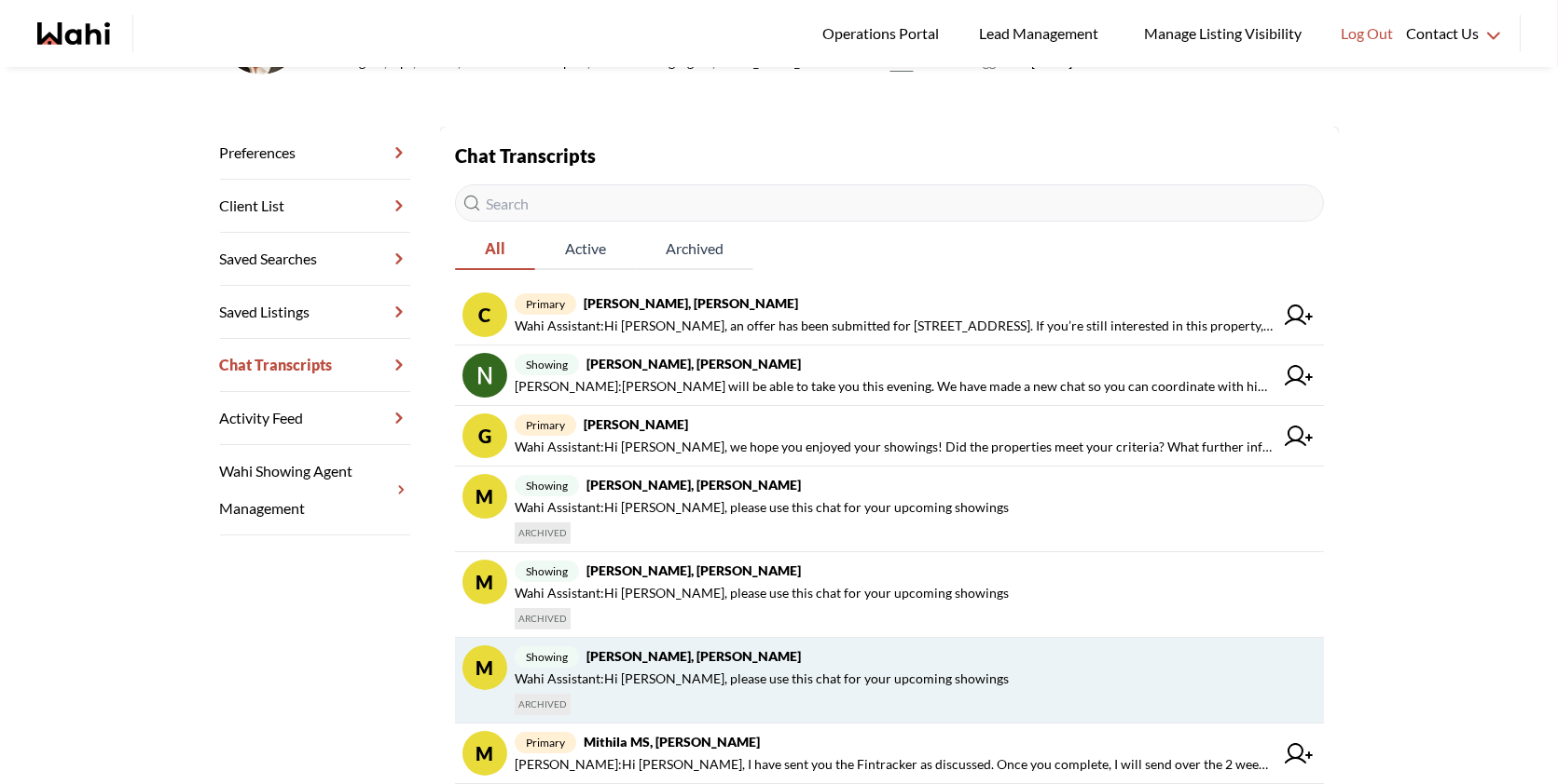
scroll to position [215, 0]
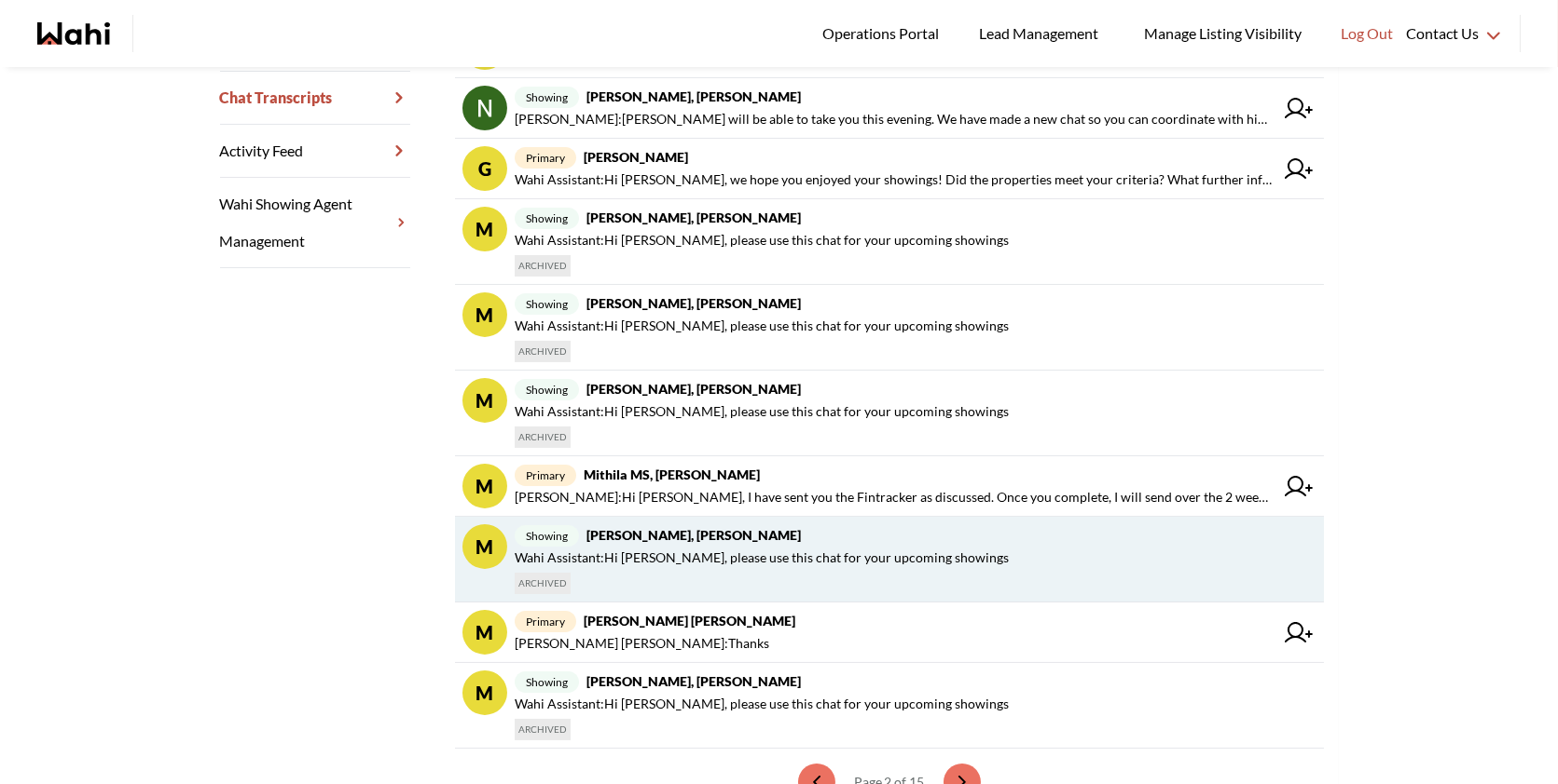
click at [792, 534] on span "showing Caroline Rouben, Paul, Behnam" at bounding box center [912, 535] width 794 height 22
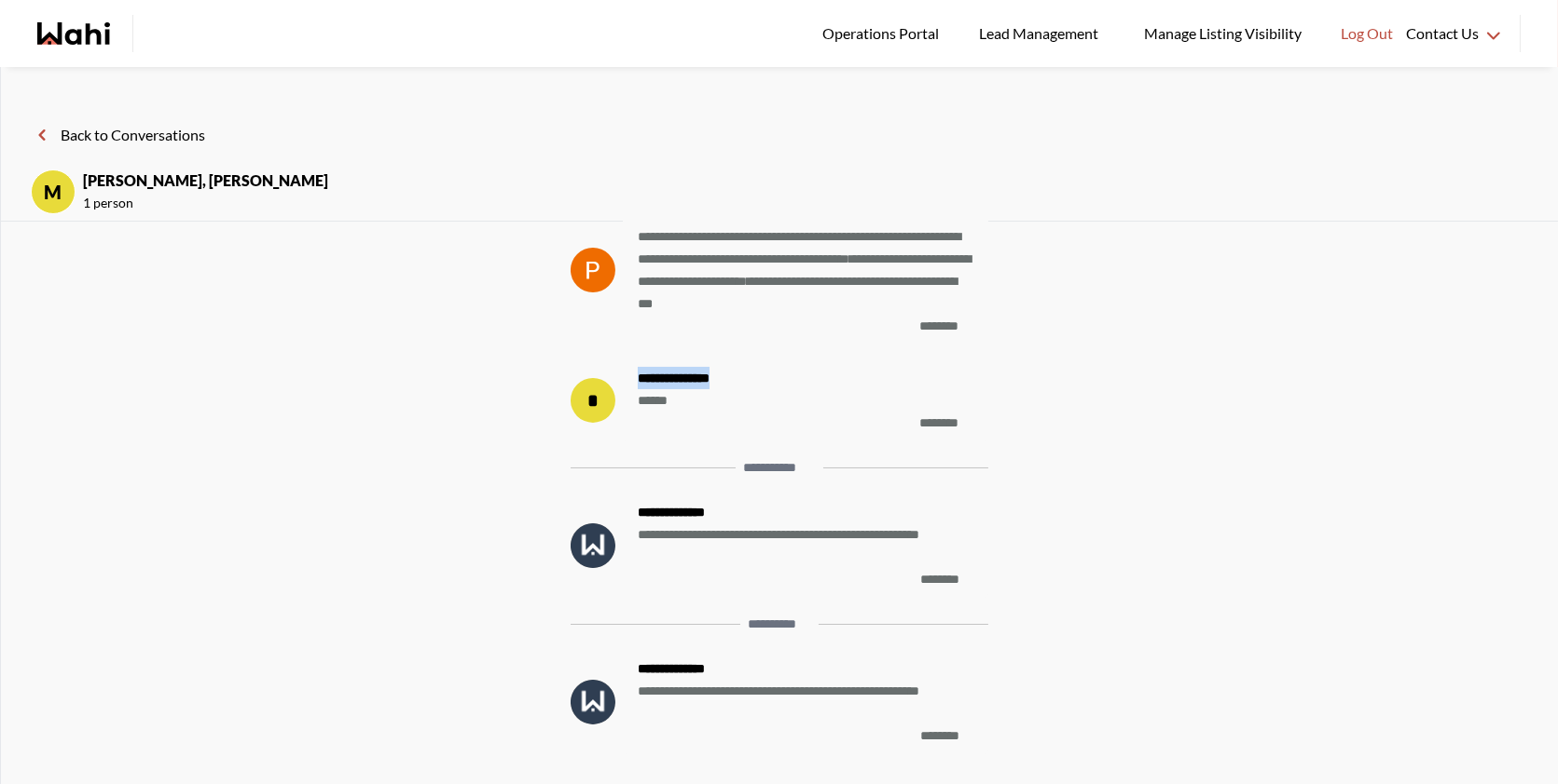
drag, startPoint x: 746, startPoint y: 383, endPoint x: 637, endPoint y: 369, distance: 109.9
click at [637, 369] on strong "**********" at bounding box center [805, 377] width 336 height 22
copy strong "**********"
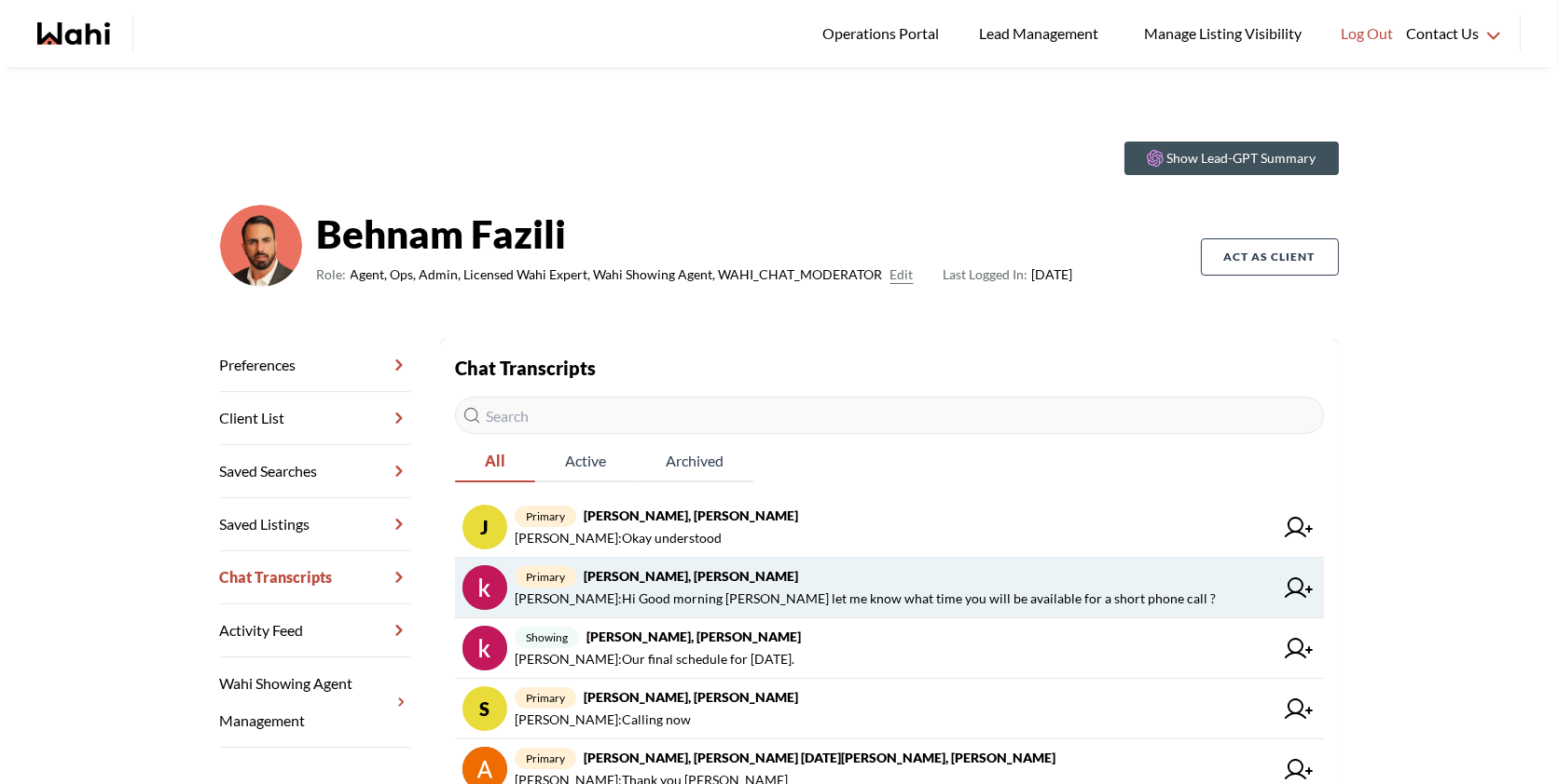
scroll to position [42, 0]
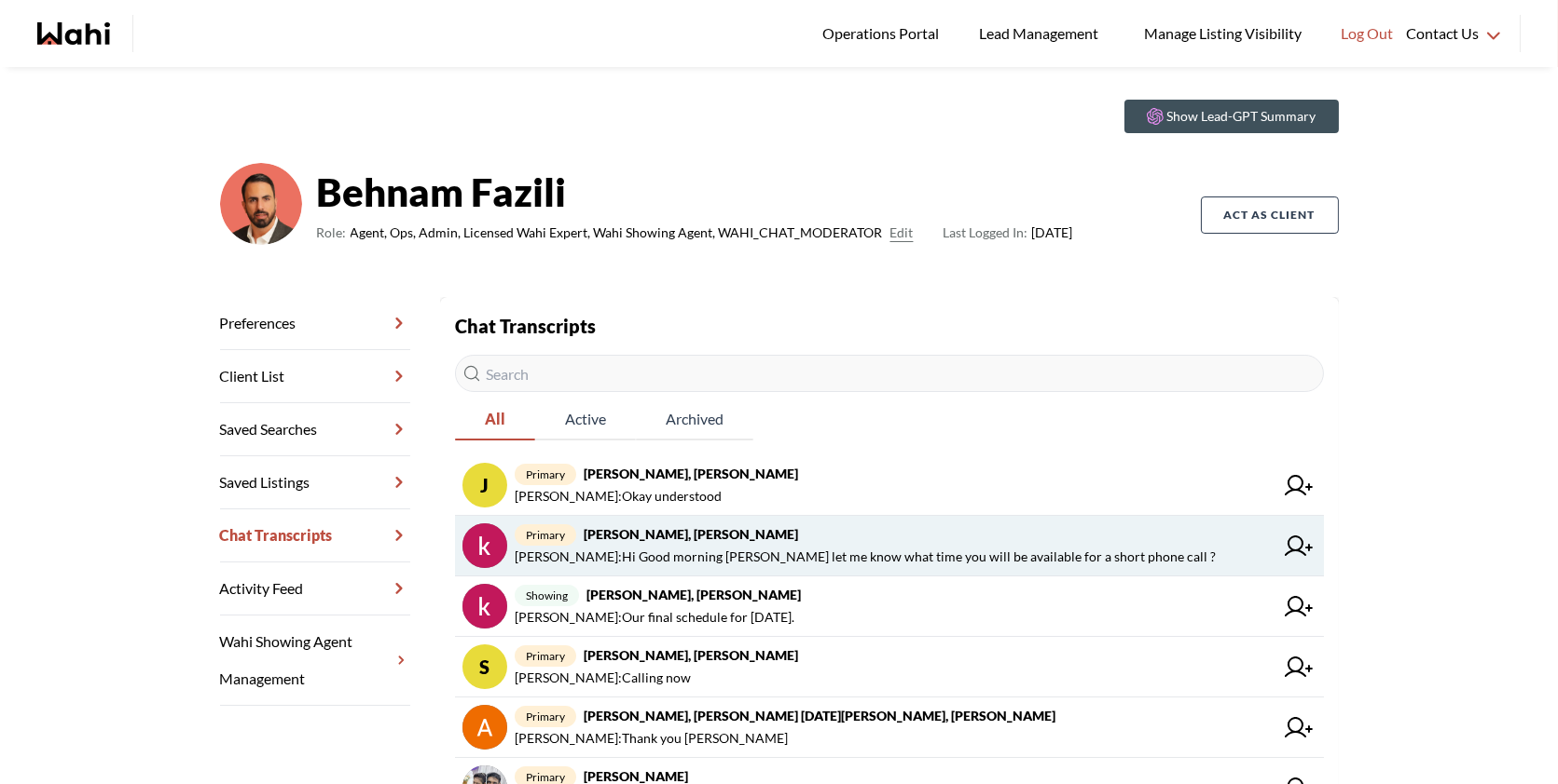
click at [747, 559] on span "[PERSON_NAME] : Hi Good morning [PERSON_NAME] let me know what time you will be…" at bounding box center [865, 556] width 701 height 22
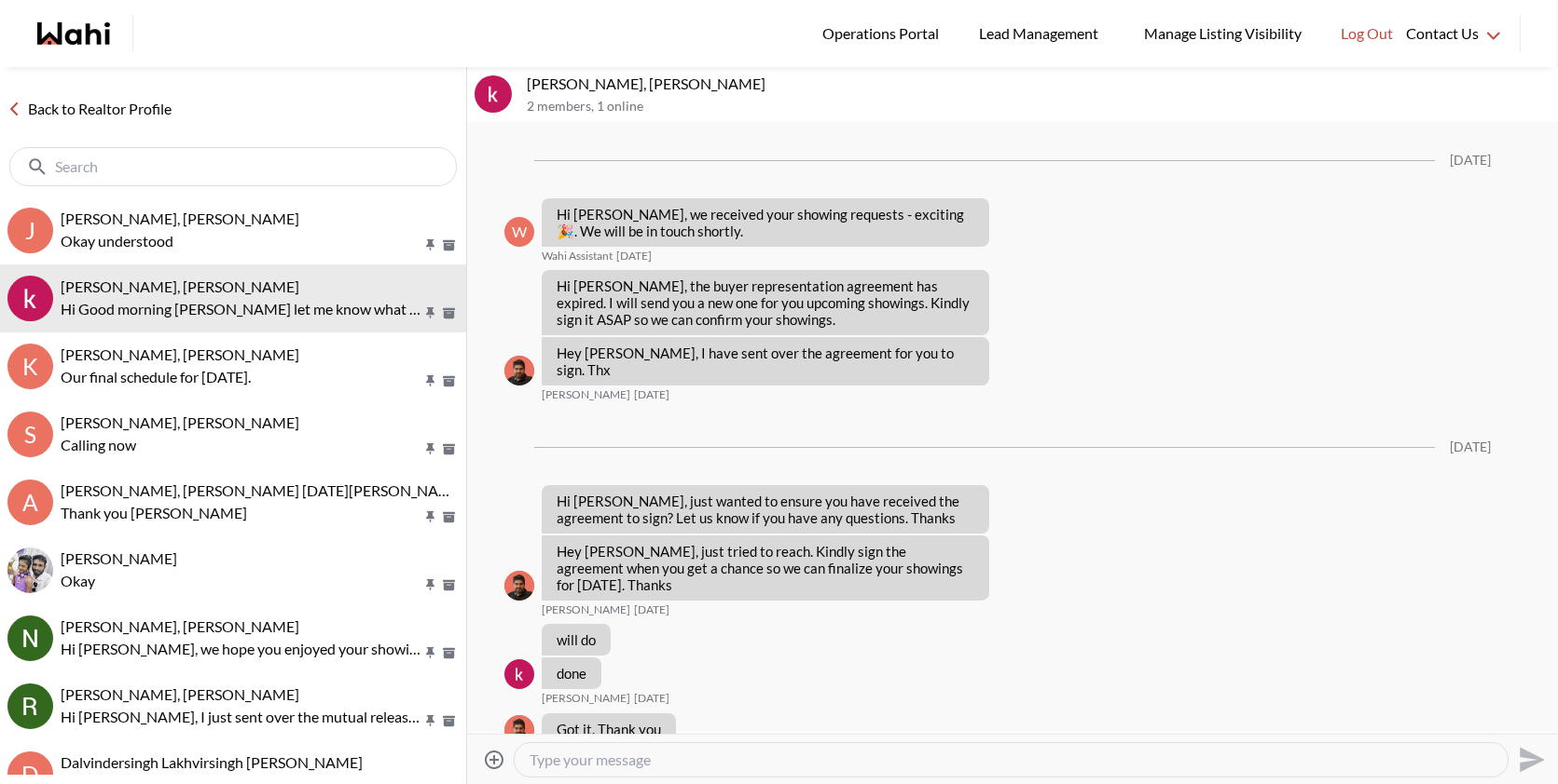
scroll to position [3076, 0]
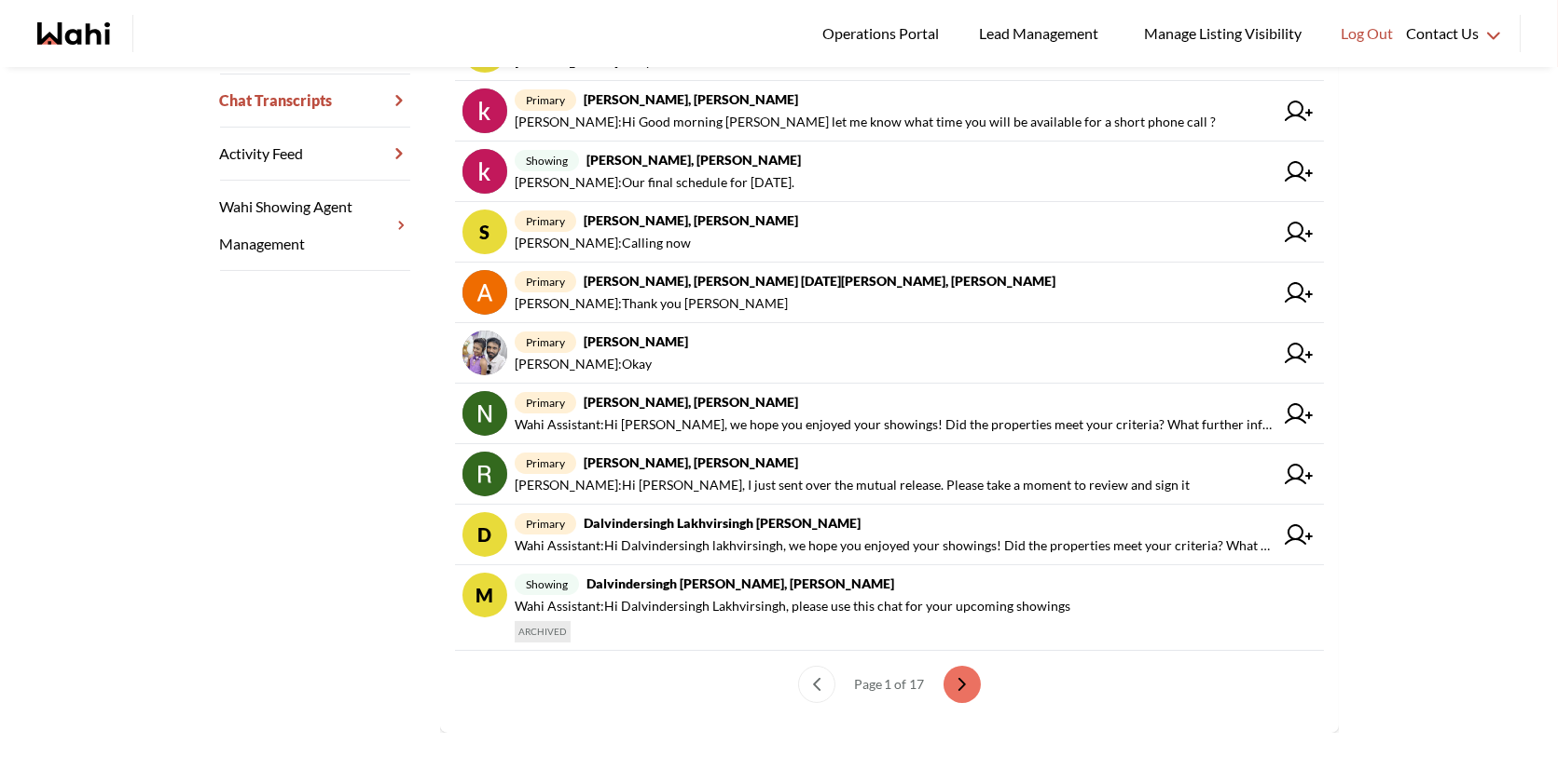
scroll to position [481, 0]
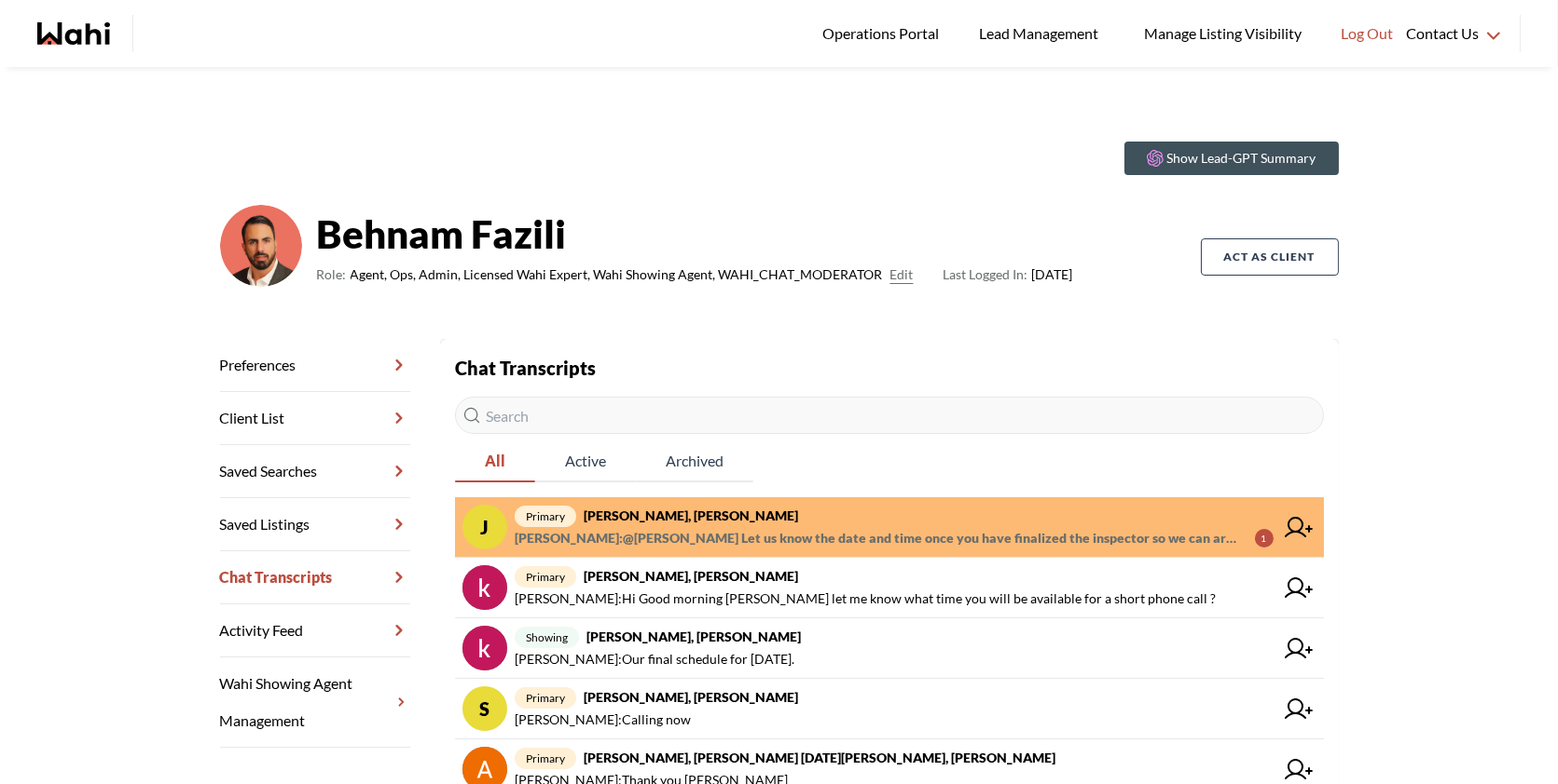
click at [896, 519] on span "primary Josh Hortaleza, Faraz, Behnam" at bounding box center [894, 516] width 759 height 22
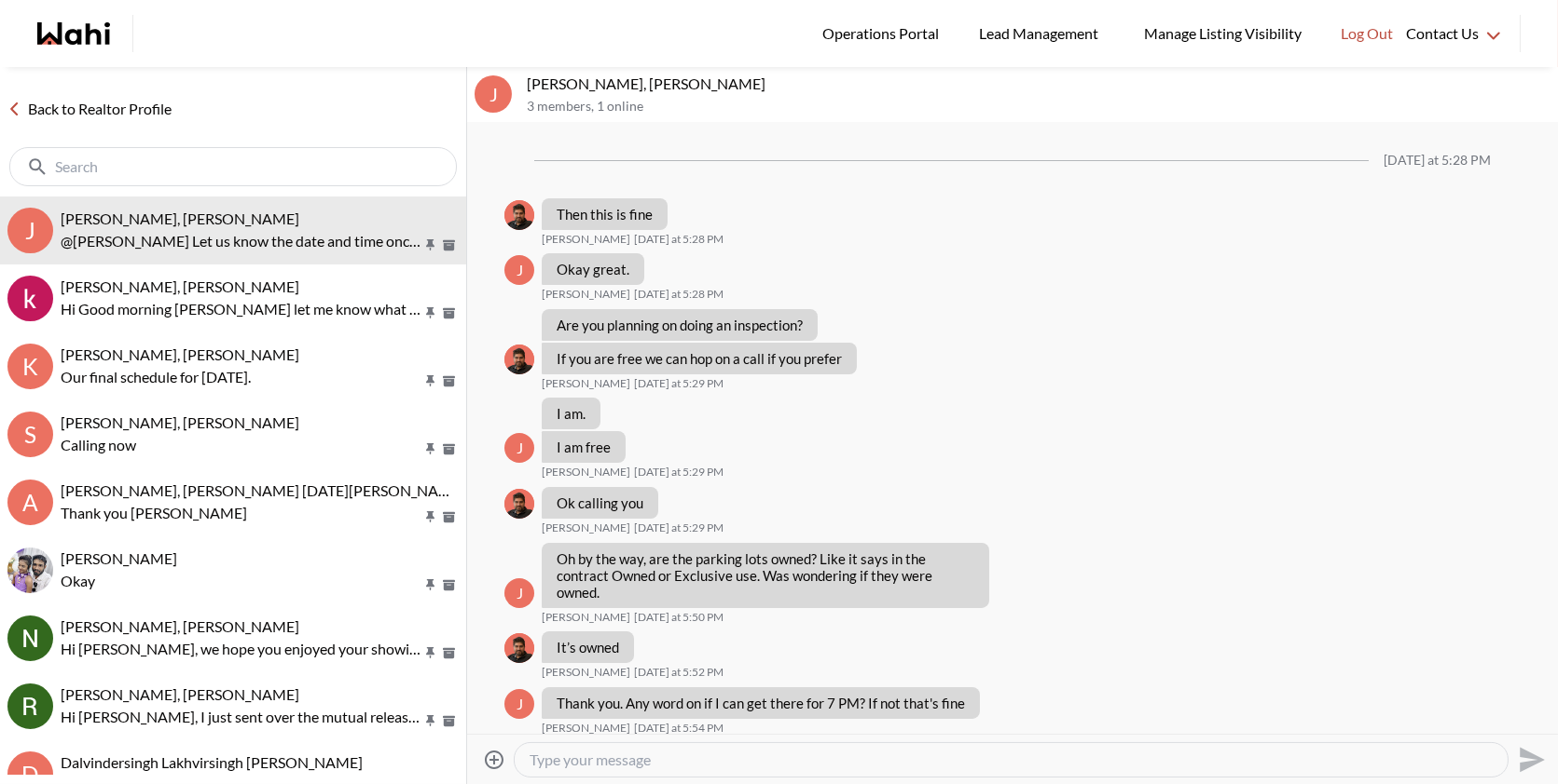
scroll to position [1030, 0]
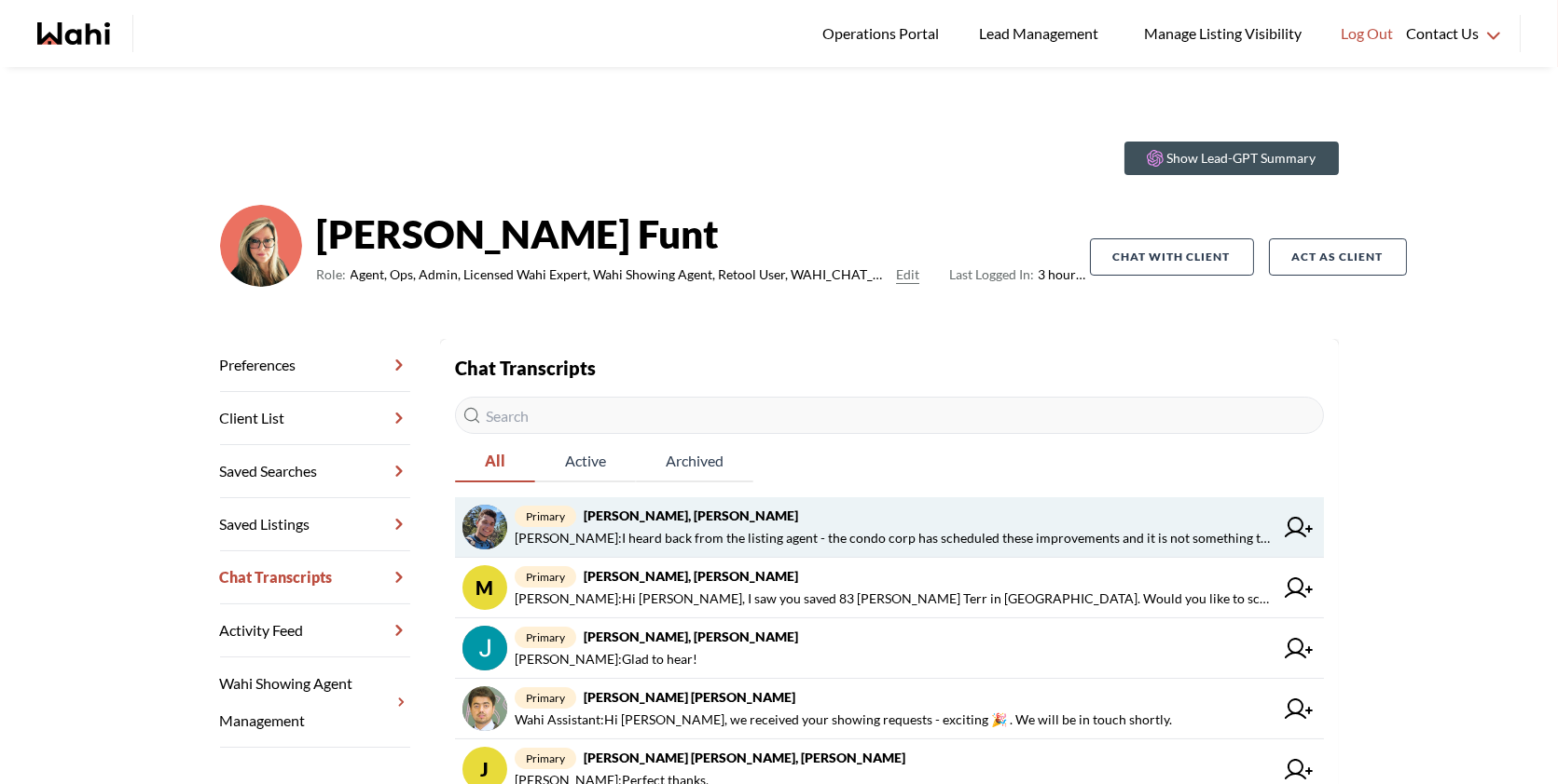
scroll to position [59, 0]
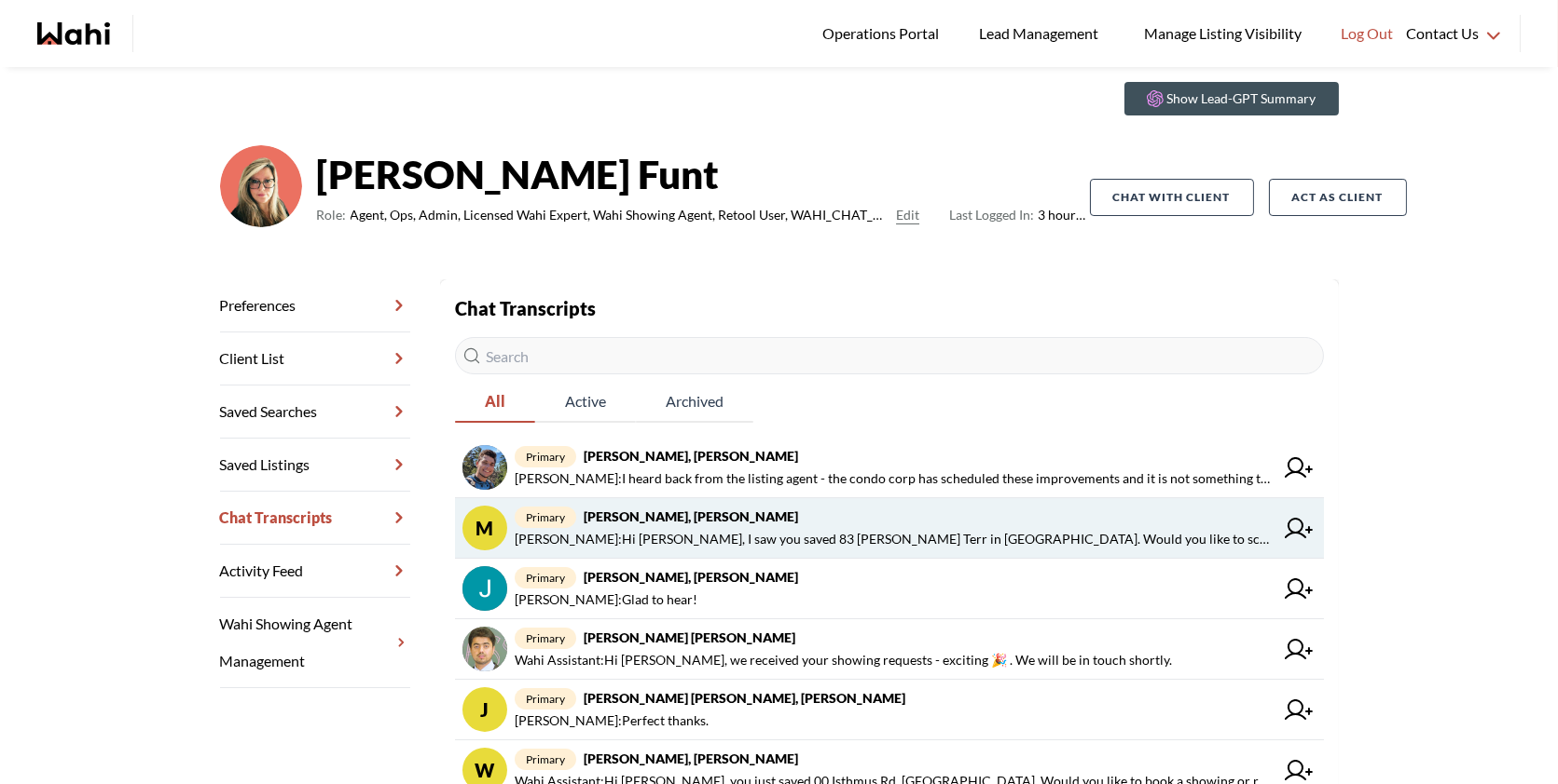
click at [676, 541] on span "[PERSON_NAME] : [DEMOGRAPHIC_DATA][PERSON_NAME], I saw you saved 83 [PERSON_NAM…" at bounding box center [894, 539] width 759 height 22
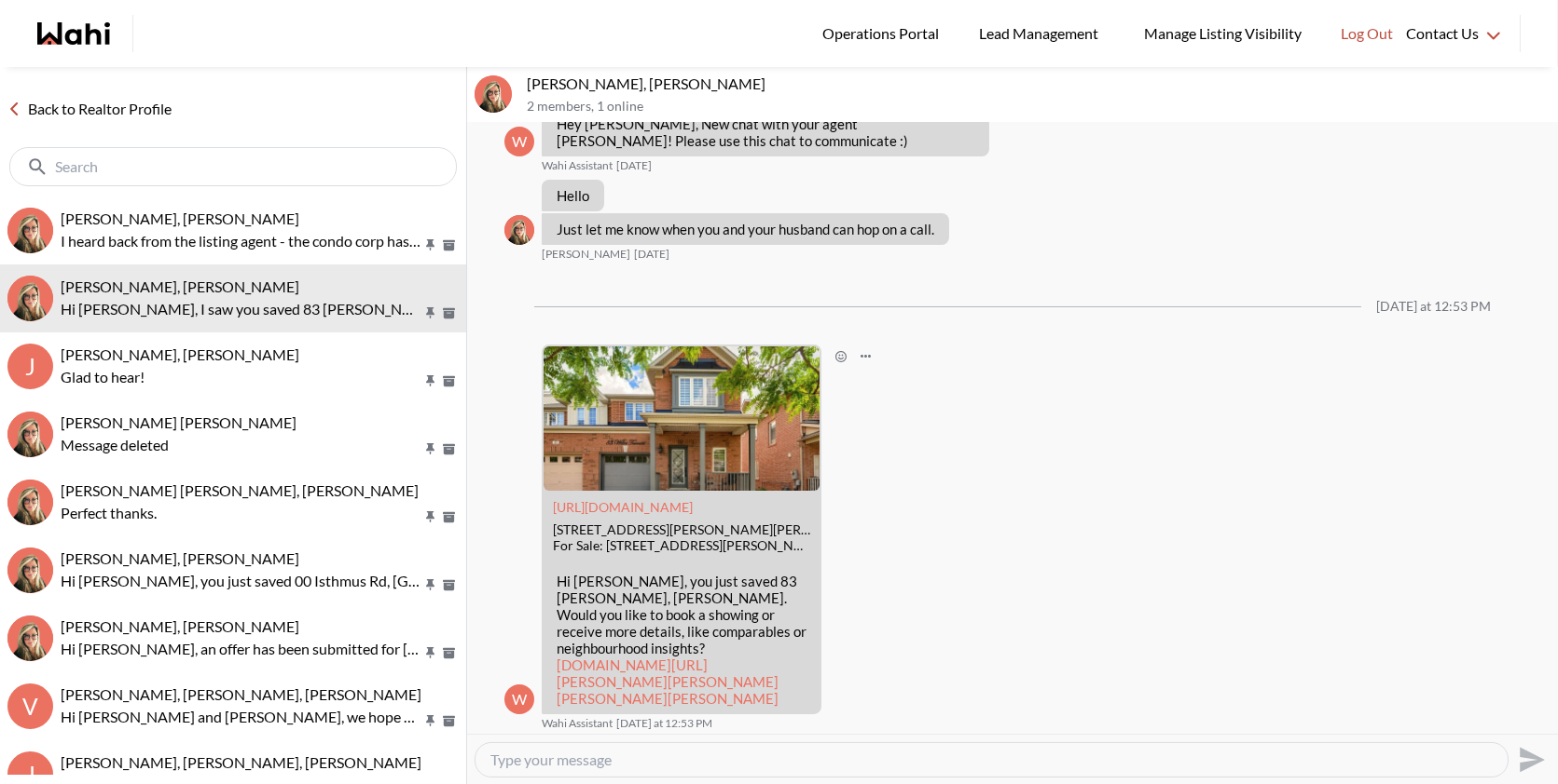
scroll to position [165, 0]
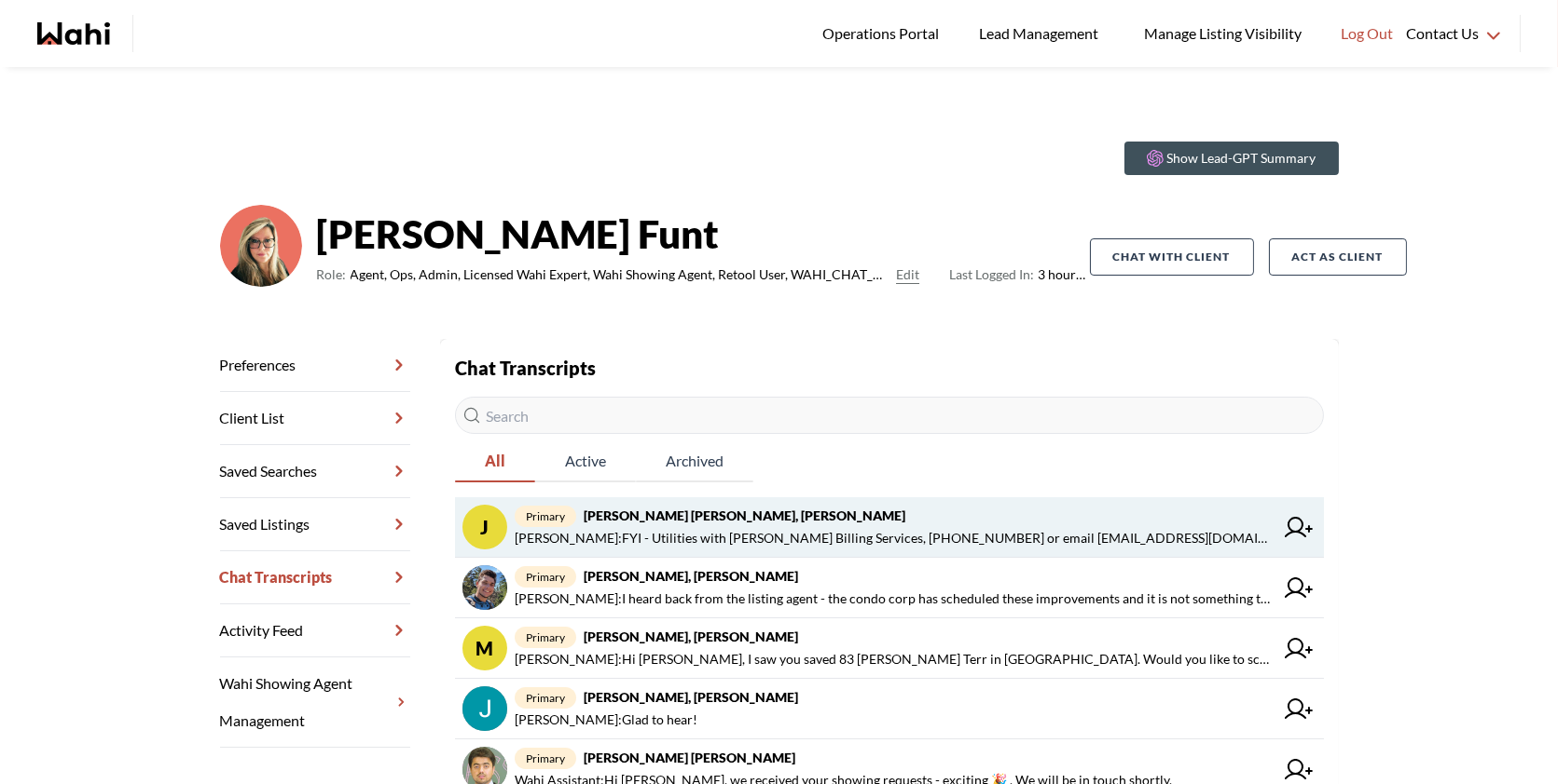
click at [831, 511] on span "primary [PERSON_NAME] [PERSON_NAME], [PERSON_NAME]" at bounding box center [894, 516] width 759 height 22
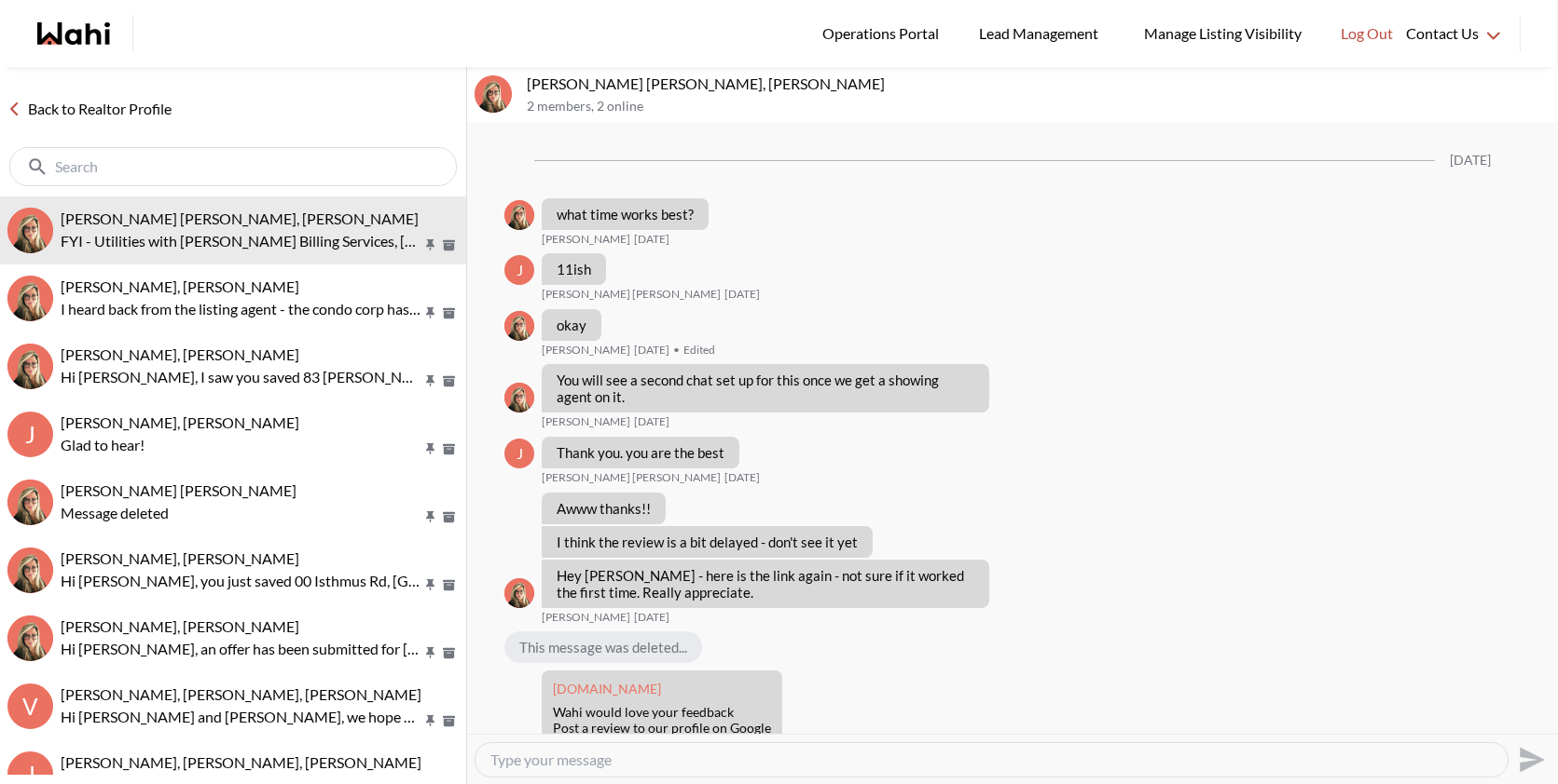
scroll to position [1610, 0]
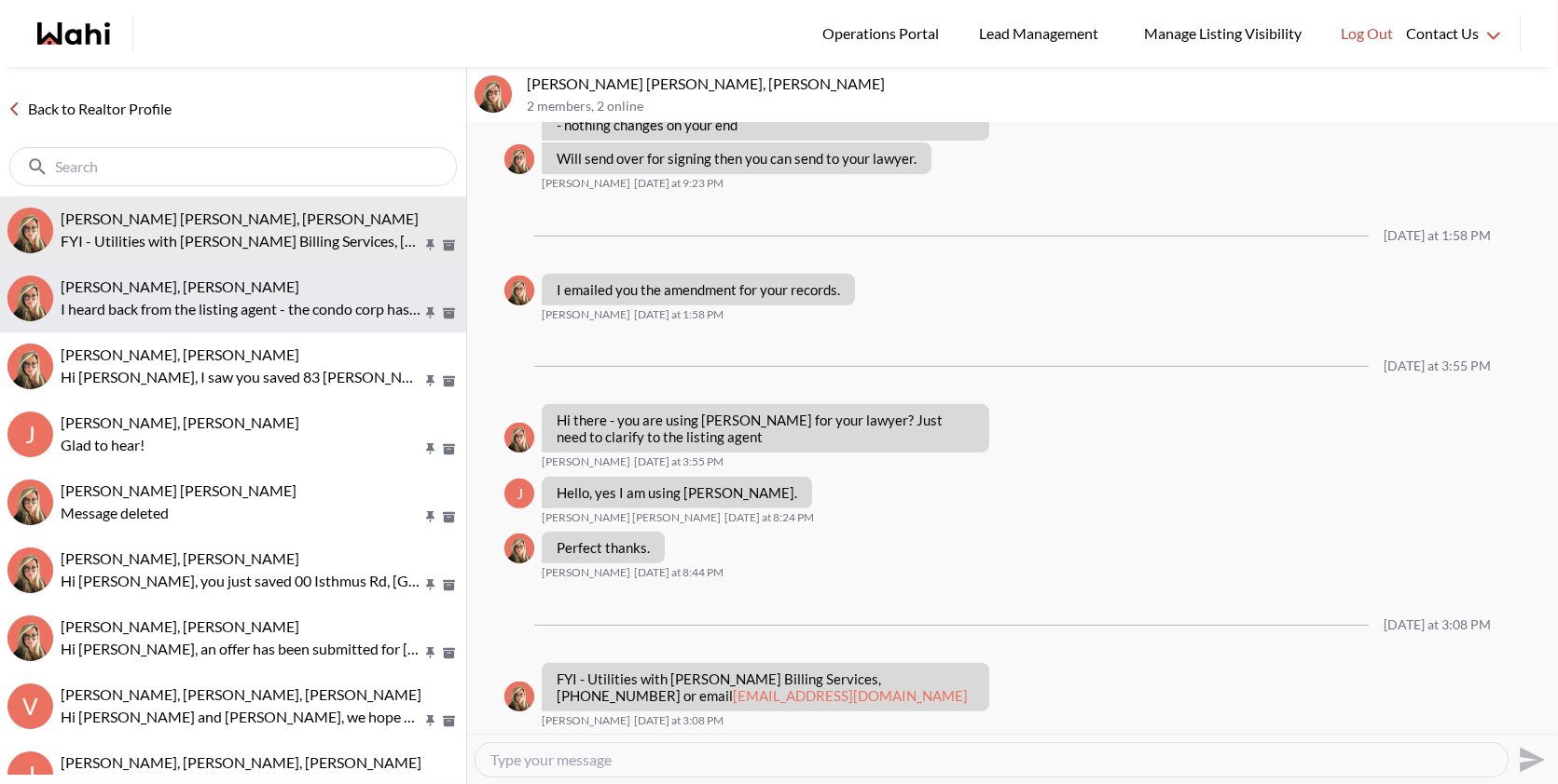
click at [252, 281] on div "[PERSON_NAME], [PERSON_NAME]" at bounding box center [259, 286] width 398 height 18
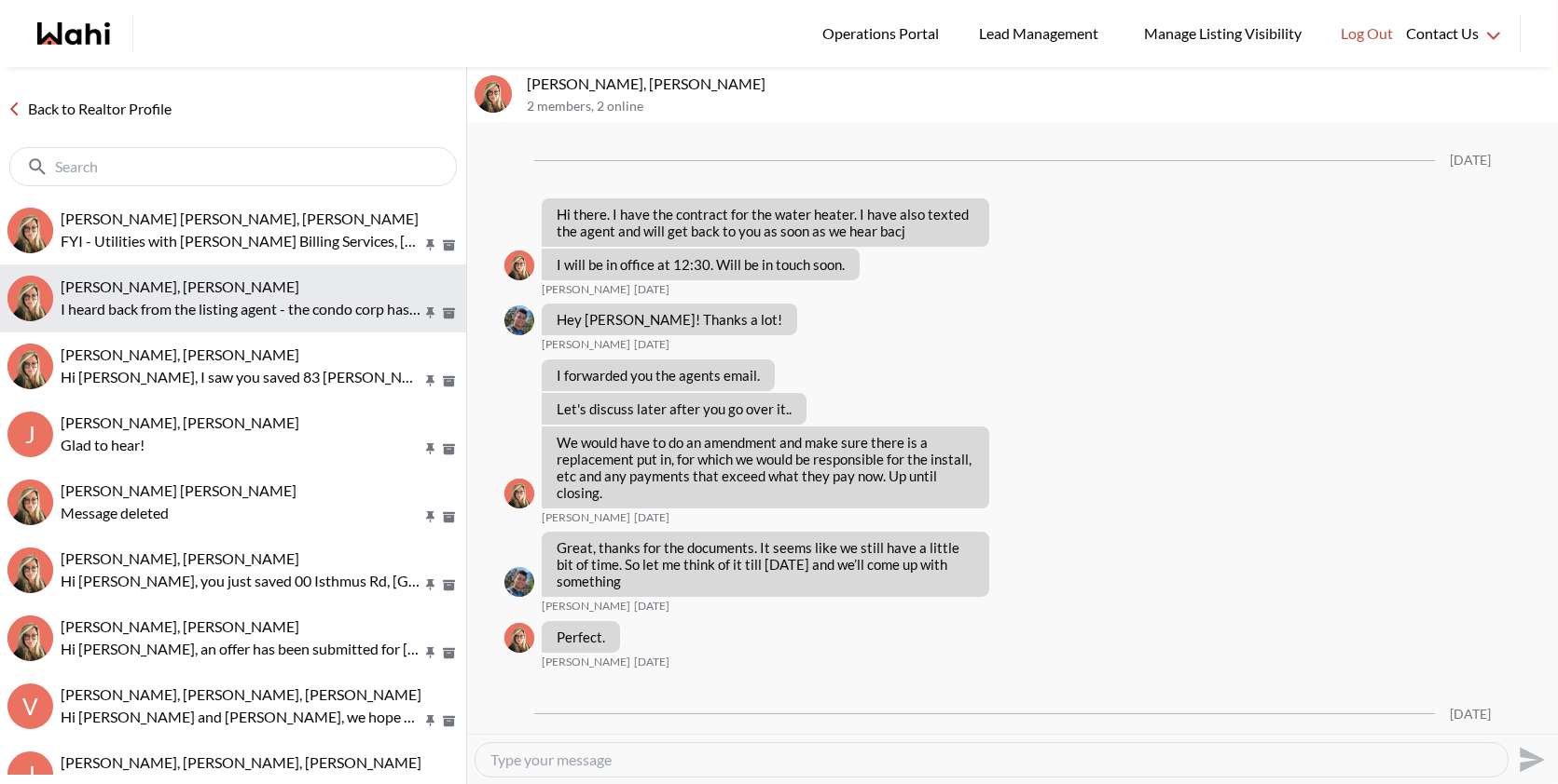
scroll to position [3123, 0]
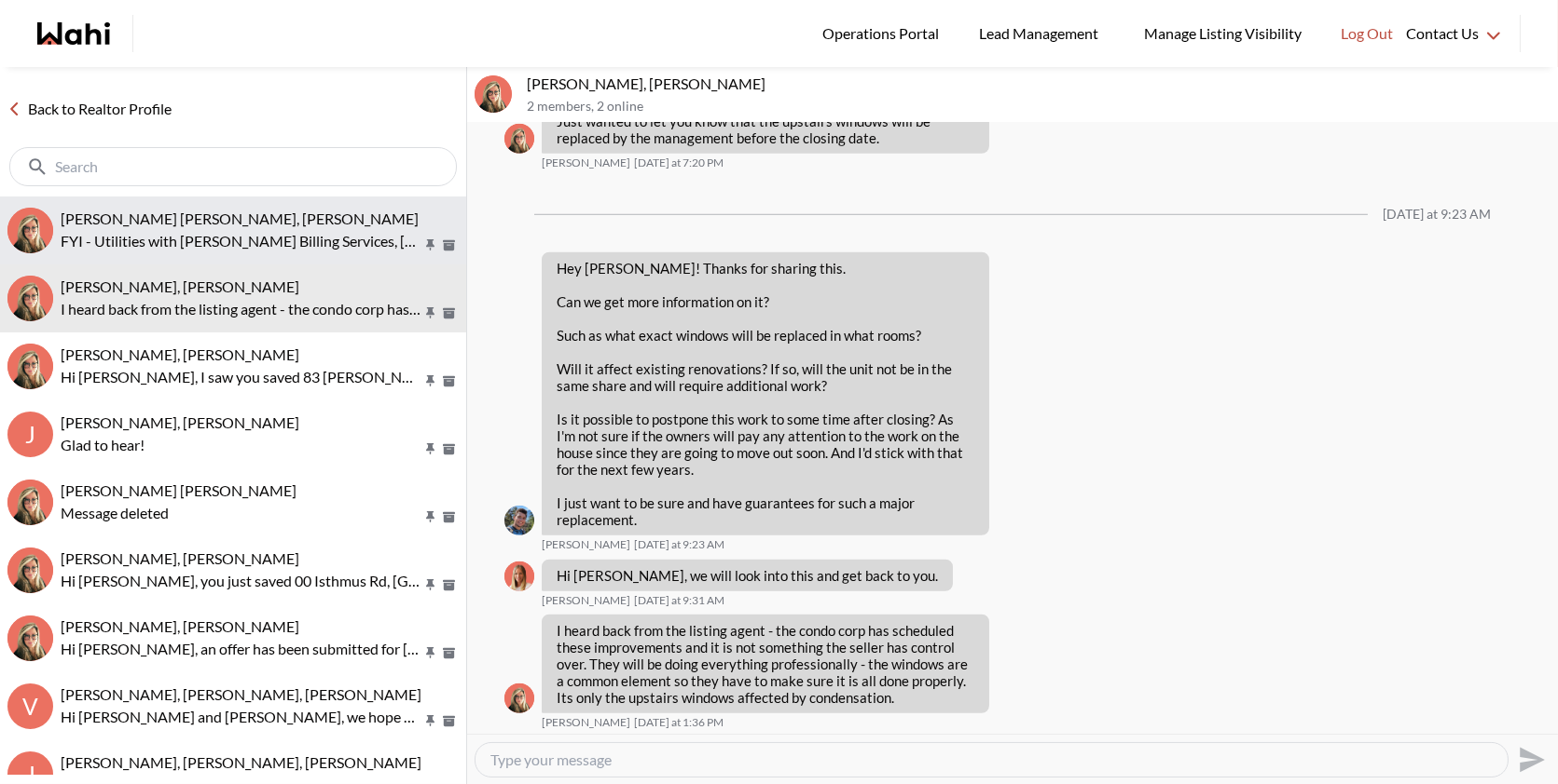
click at [233, 240] on p "FYI - Utilities with [PERSON_NAME] Billing Services, [PHONE_NUMBER] or email [E…" at bounding box center [240, 241] width 361 height 22
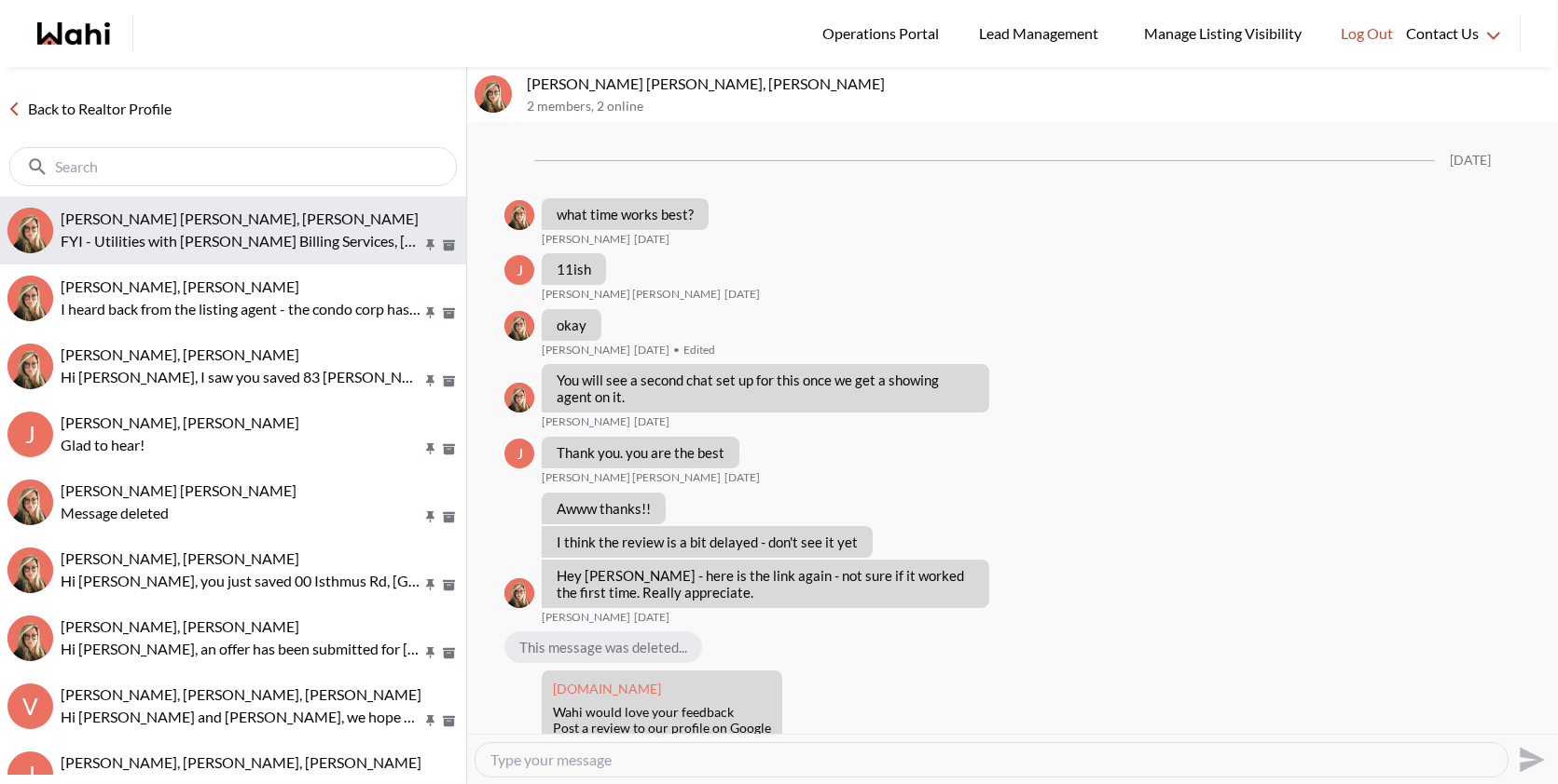
scroll to position [1610, 0]
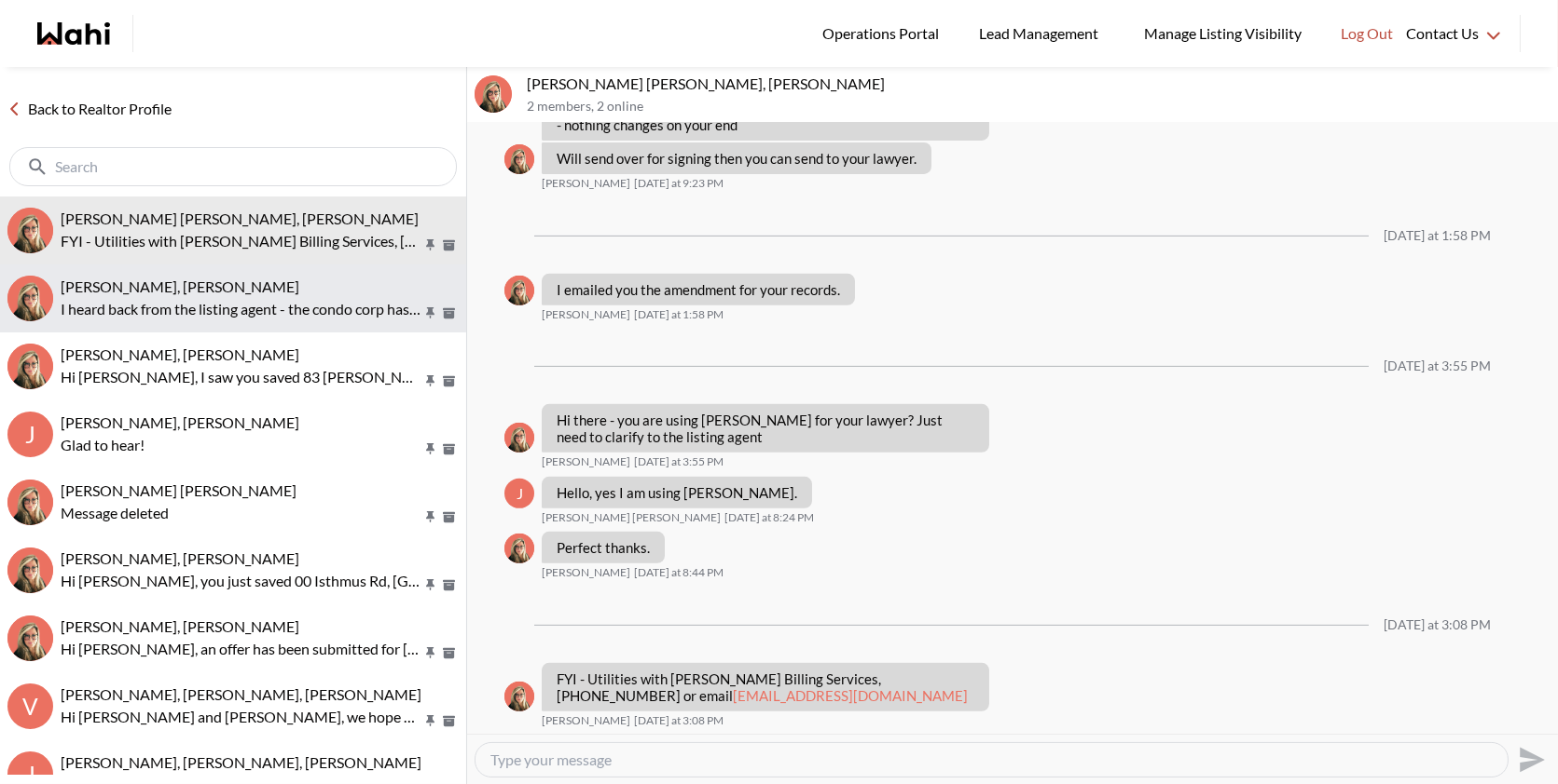
click at [208, 313] on p "I heard back from the listing agent - the condo corp has scheduled these improv…" at bounding box center [240, 309] width 361 height 22
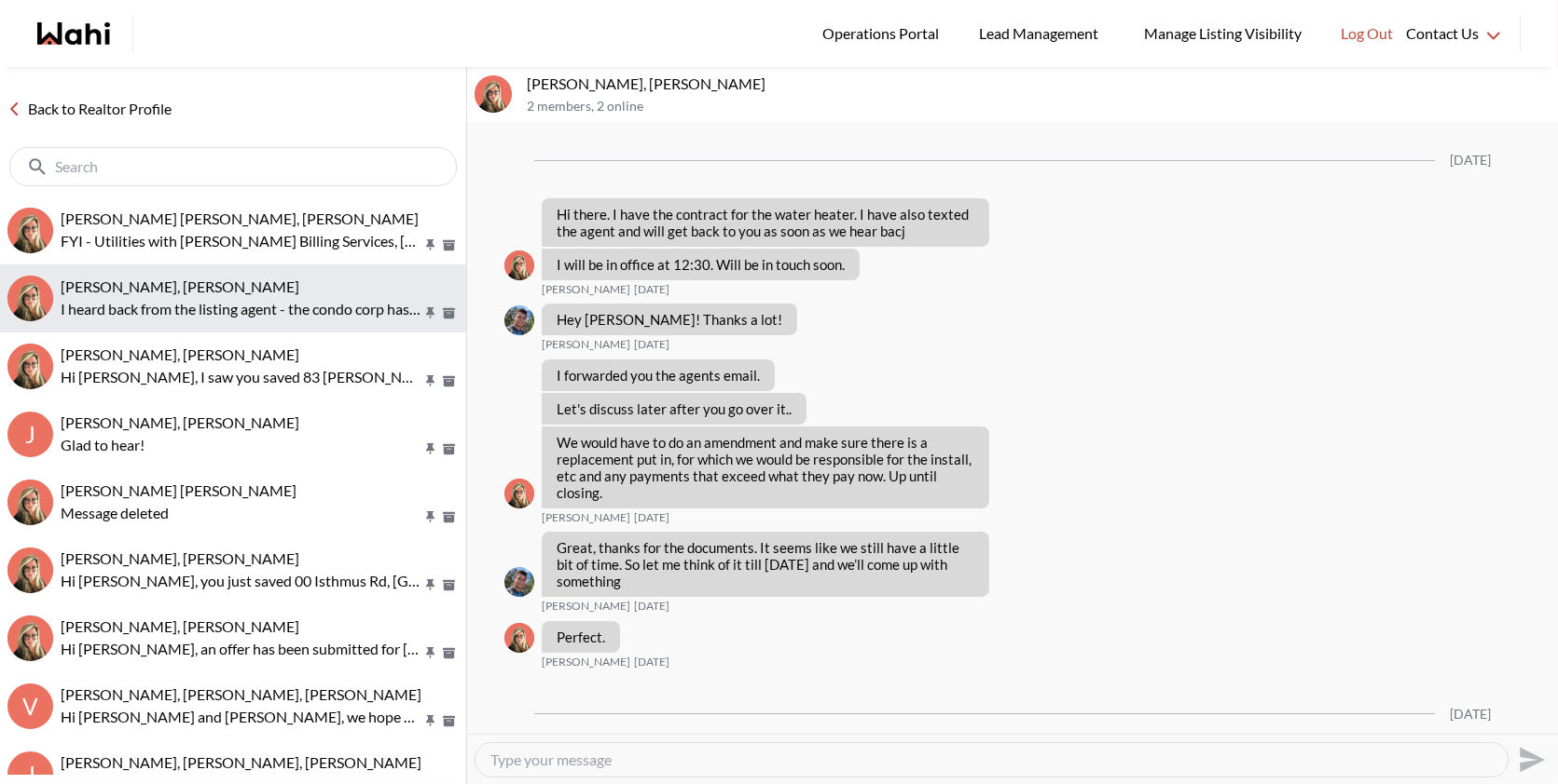
scroll to position [3123, 0]
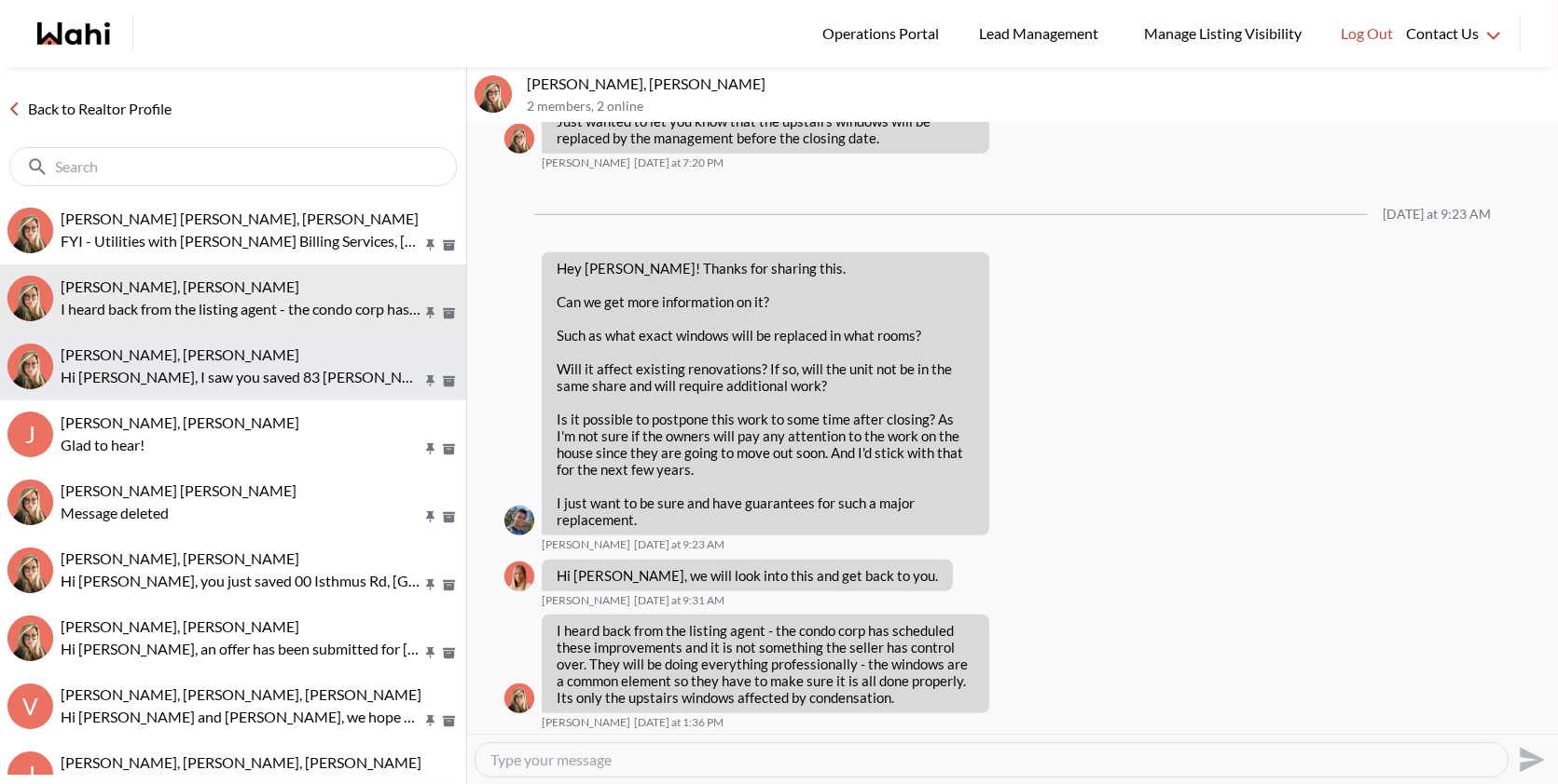
click at [214, 377] on p "Hi [PERSON_NAME], I saw you saved 83 [PERSON_NAME] Terr in [GEOGRAPHIC_DATA]. W…" at bounding box center [240, 376] width 361 height 22
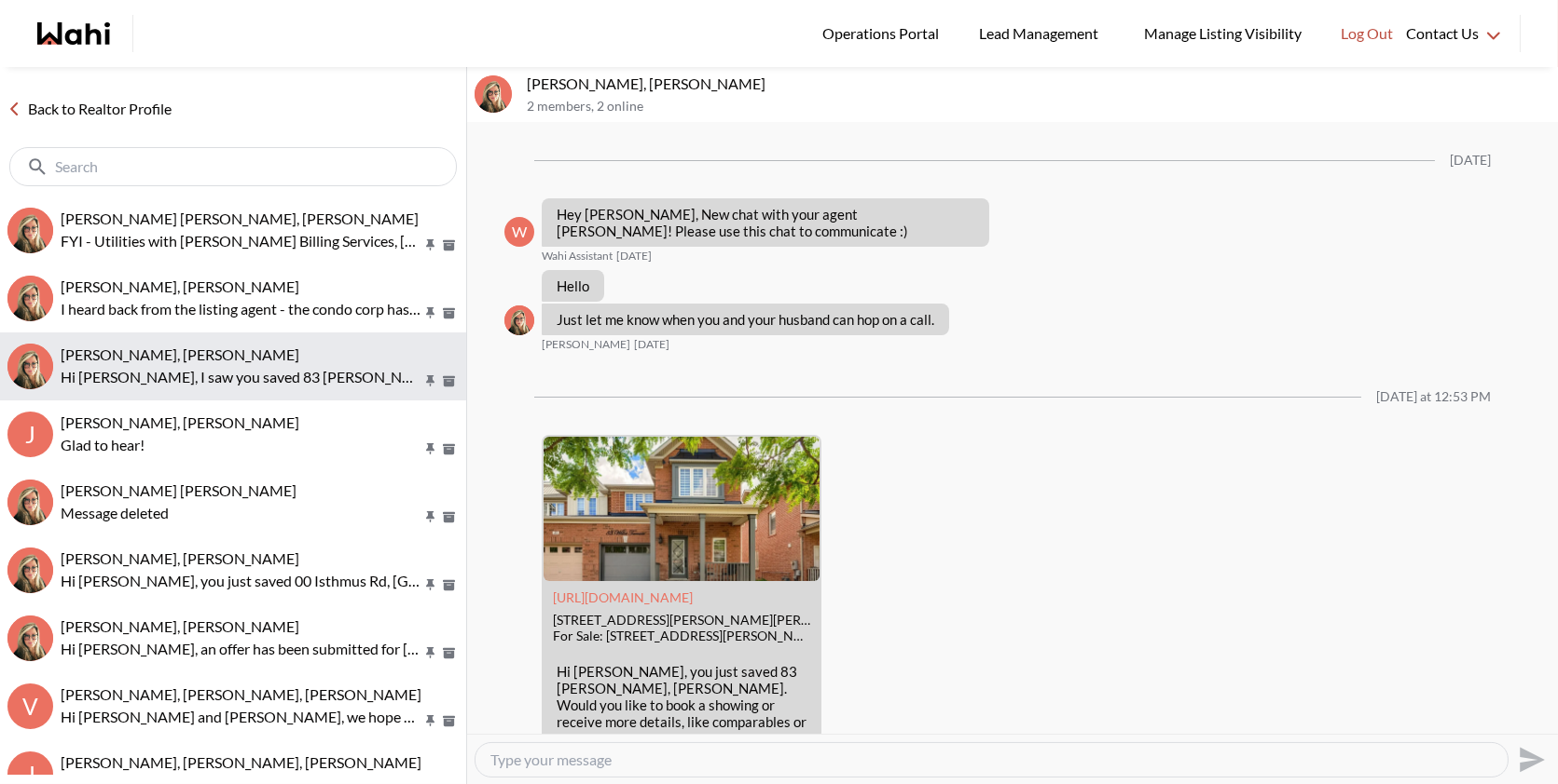
scroll to position [165, 0]
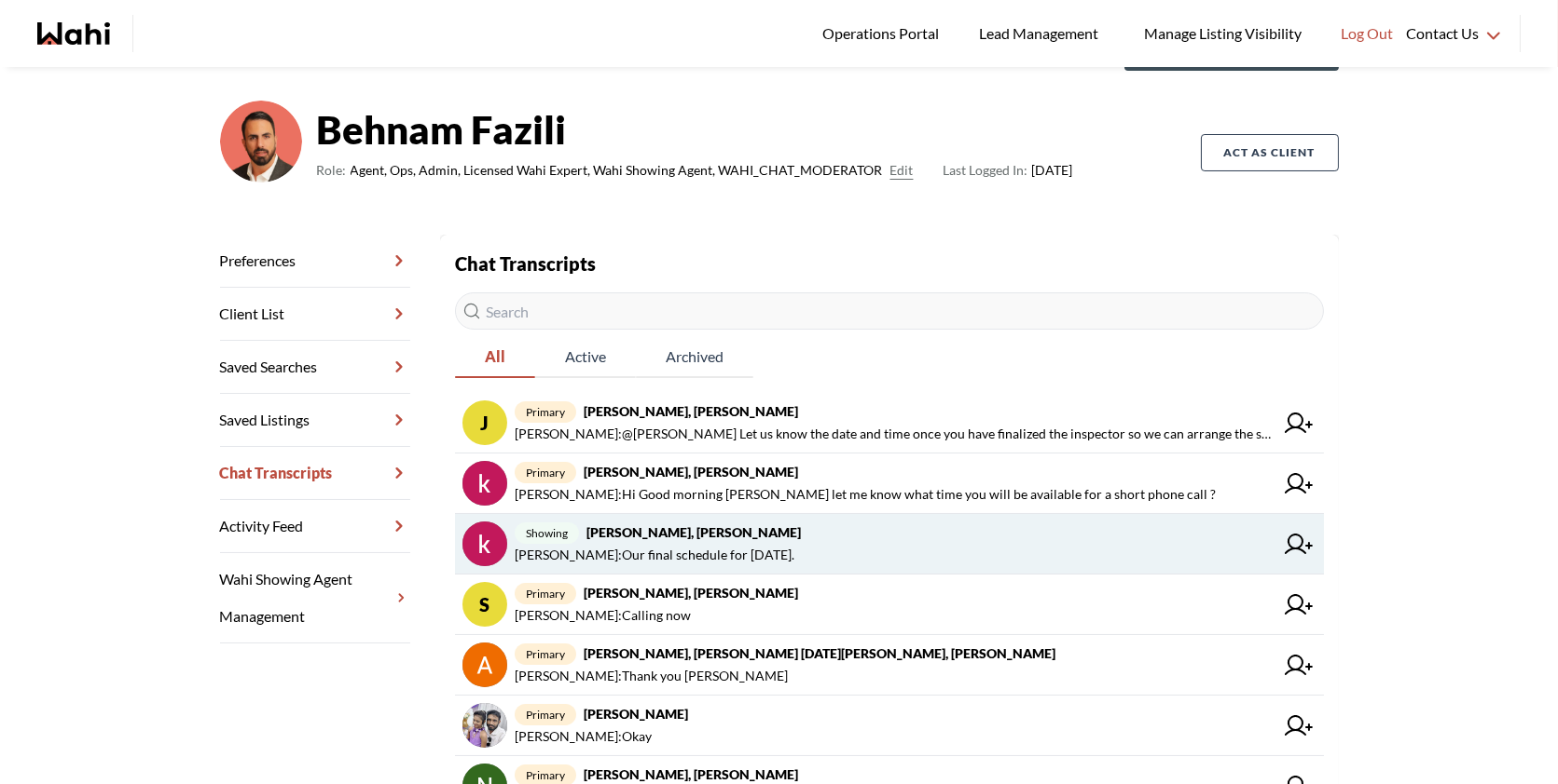
scroll to position [100, 0]
